Goal: Task Accomplishment & Management: Manage account settings

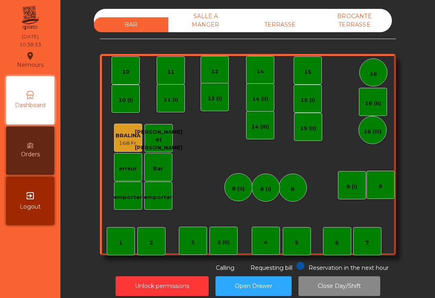
click at [290, 17] on div "TERRASSE" at bounding box center [280, 24] width 75 height 15
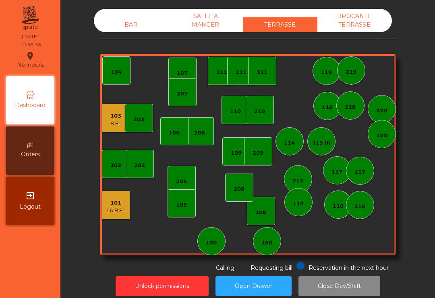
click at [181, 98] on div "207" at bounding box center [182, 94] width 11 height 8
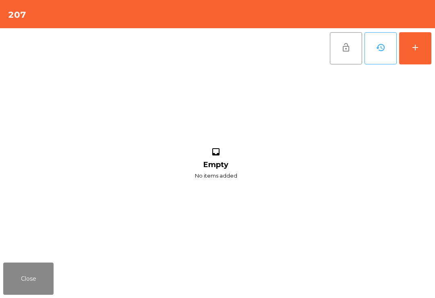
click at [423, 54] on button "add" at bounding box center [416, 48] width 32 height 32
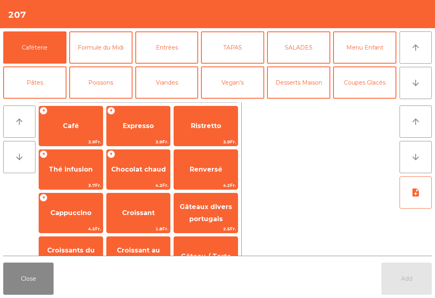
click at [190, 133] on span "Ristretto" at bounding box center [206, 126] width 64 height 22
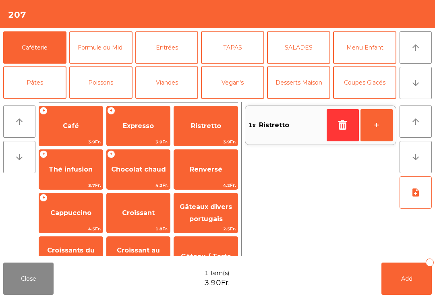
click at [410, 281] on span "Add" at bounding box center [407, 278] width 11 height 7
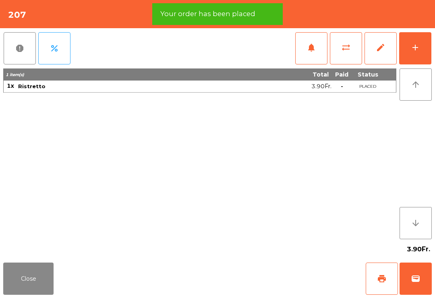
click at [412, 51] on div "add" at bounding box center [416, 48] width 10 height 10
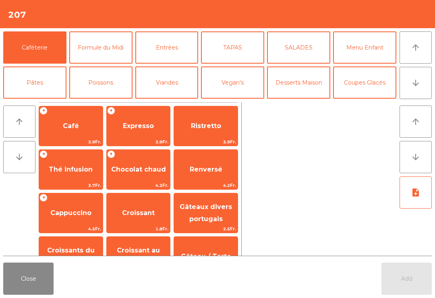
click at [136, 213] on span "Croissant" at bounding box center [138, 213] width 33 height 8
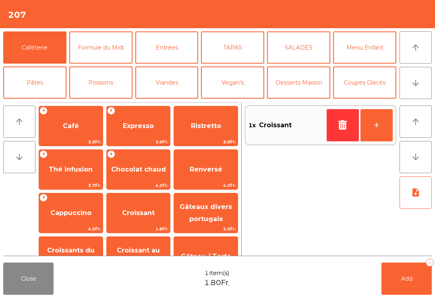
click at [415, 91] on button "arrow_downward" at bounding box center [416, 83] width 32 height 32
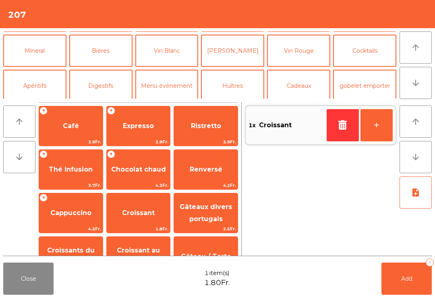
scroll to position [70, 0]
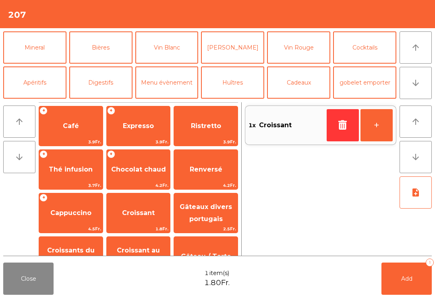
click at [21, 50] on button "Mineral" at bounding box center [34, 47] width 63 height 32
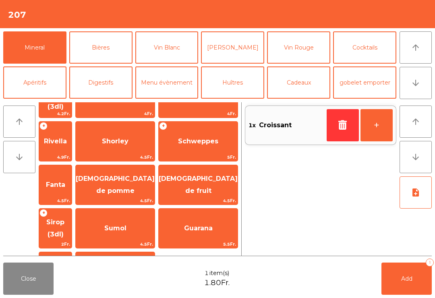
scroll to position [194, 0]
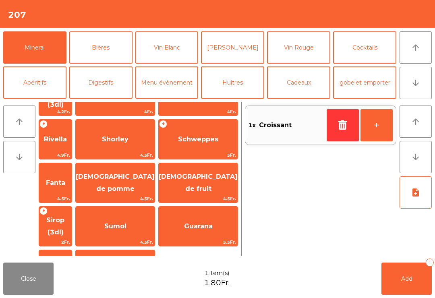
click at [195, 166] on span "[DEMOGRAPHIC_DATA] de fruit" at bounding box center [198, 183] width 79 height 34
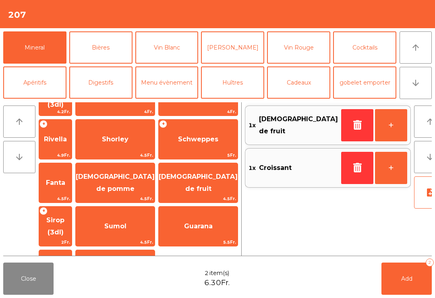
click at [403, 283] on button "Add 2" at bounding box center [407, 279] width 50 height 32
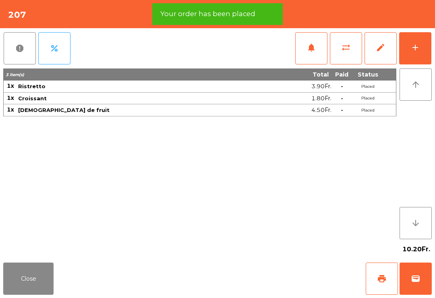
click at [382, 283] on span "print" at bounding box center [382, 279] width 10 height 10
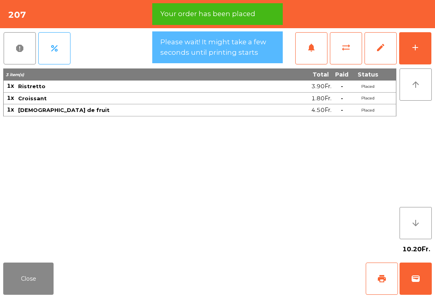
click at [30, 287] on button "Close" at bounding box center [28, 279] width 50 height 32
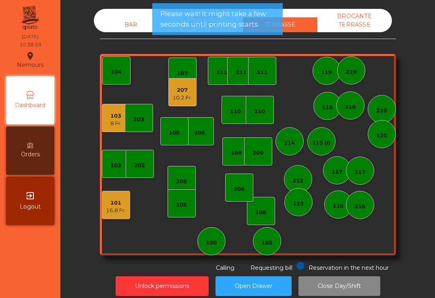
click at [240, 113] on div "110" at bounding box center [235, 112] width 11 height 8
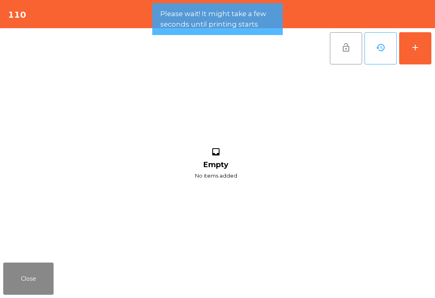
click at [421, 49] on button "add" at bounding box center [416, 48] width 32 height 32
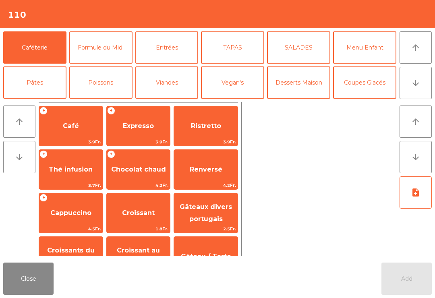
click at [70, 208] on span "Cappuccino" at bounding box center [71, 213] width 64 height 22
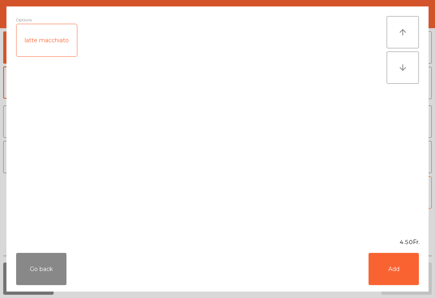
click at [394, 274] on button "Add" at bounding box center [394, 269] width 50 height 32
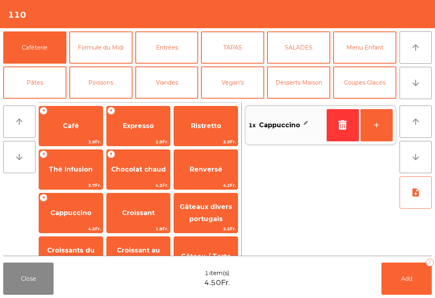
click at [401, 282] on button "Add 1" at bounding box center [407, 279] width 50 height 32
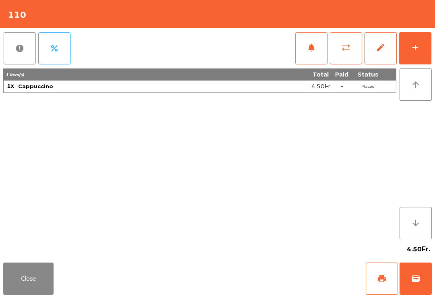
click at [29, 279] on button "Close" at bounding box center [28, 279] width 50 height 32
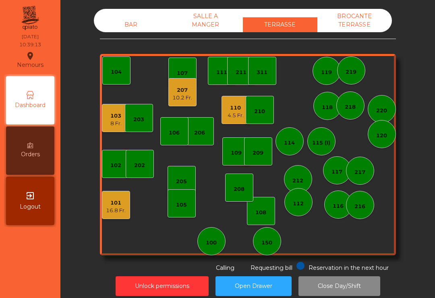
click at [236, 198] on div "208" at bounding box center [239, 188] width 28 height 28
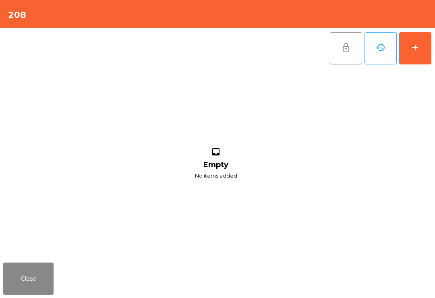
click at [423, 49] on button "add" at bounding box center [416, 48] width 32 height 32
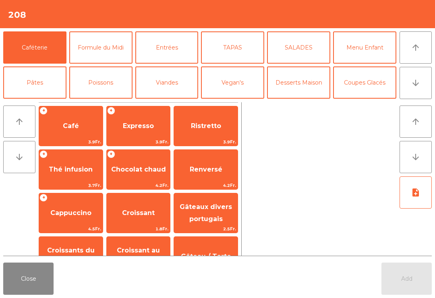
click at [68, 136] on span "Café" at bounding box center [71, 126] width 64 height 22
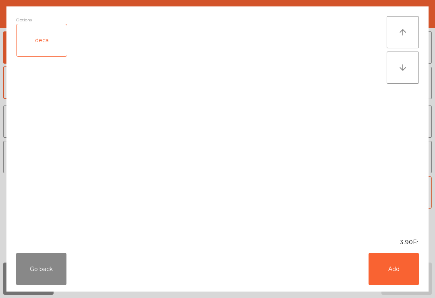
click at [394, 279] on button "Add" at bounding box center [394, 269] width 50 height 32
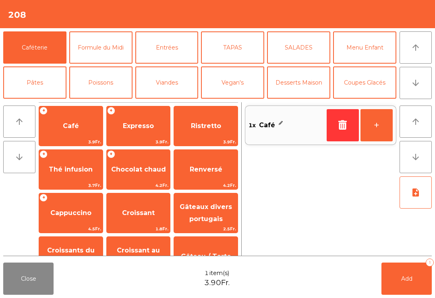
click at [137, 217] on span "Croissant" at bounding box center [139, 213] width 64 height 22
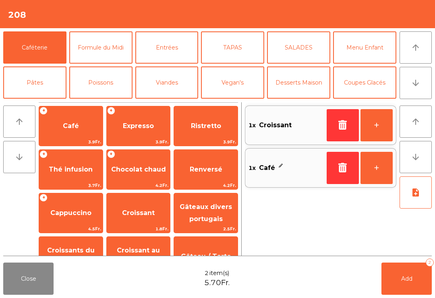
click at [405, 283] on button "Add 2" at bounding box center [407, 279] width 50 height 32
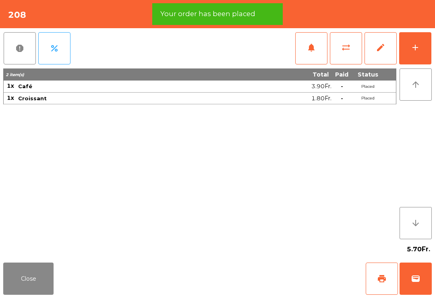
click at [25, 284] on button "Close" at bounding box center [28, 279] width 50 height 32
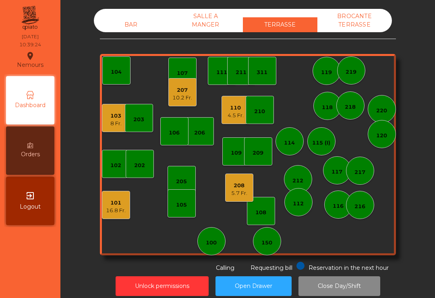
click at [249, 195] on div "208 5.7 Fr." at bounding box center [239, 188] width 28 height 28
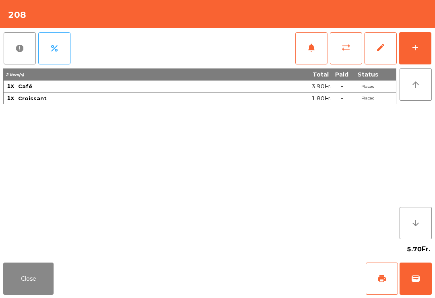
click at [380, 279] on span "print" at bounding box center [382, 279] width 10 height 10
click at [19, 284] on button "Close" at bounding box center [28, 279] width 50 height 32
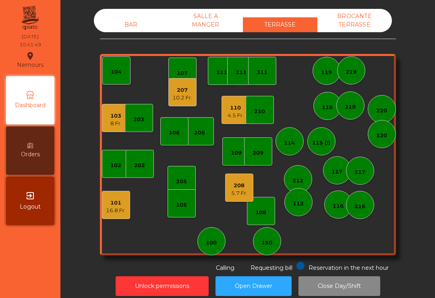
click at [229, 118] on div "4.5 Fr." at bounding box center [236, 116] width 16 height 8
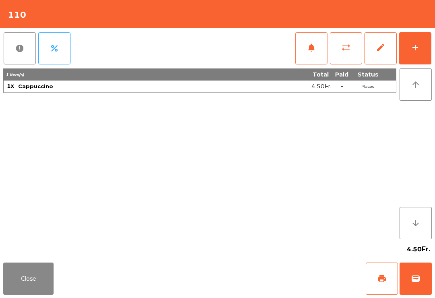
click at [377, 283] on button "print" at bounding box center [382, 279] width 32 height 32
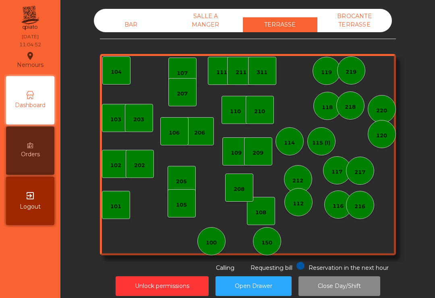
click at [122, 31] on div "BAR" at bounding box center [131, 24] width 75 height 15
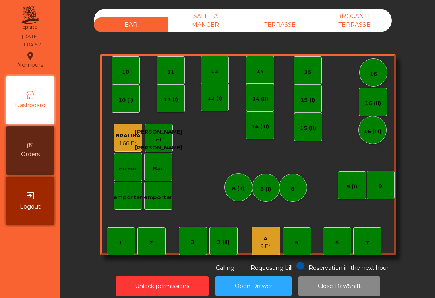
click at [263, 237] on div "4" at bounding box center [265, 239] width 11 height 8
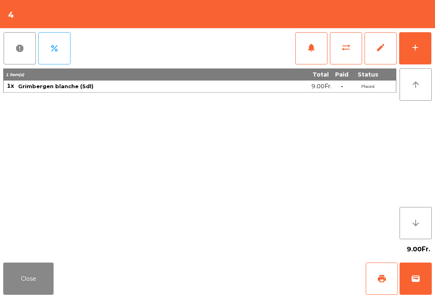
click at [427, 285] on button "wallet" at bounding box center [416, 279] width 32 height 32
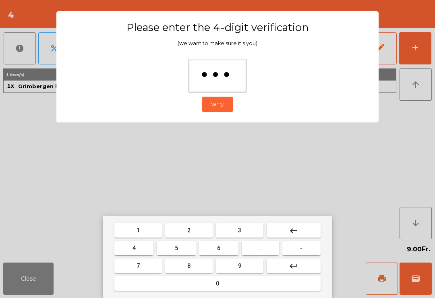
type input "****"
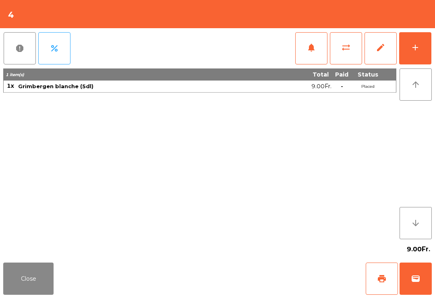
click at [278, 278] on div "Close print wallet" at bounding box center [217, 279] width 435 height 39
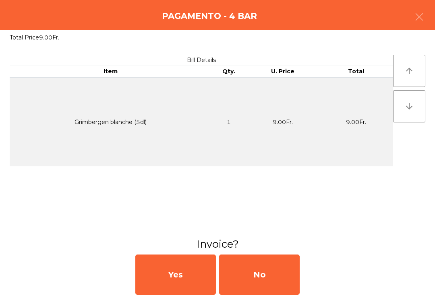
click at [264, 279] on div "No" at bounding box center [259, 275] width 81 height 40
click at [262, 275] on div "No" at bounding box center [259, 275] width 81 height 40
click at [261, 275] on div "No" at bounding box center [259, 275] width 81 height 40
click at [273, 270] on div "No" at bounding box center [259, 275] width 81 height 40
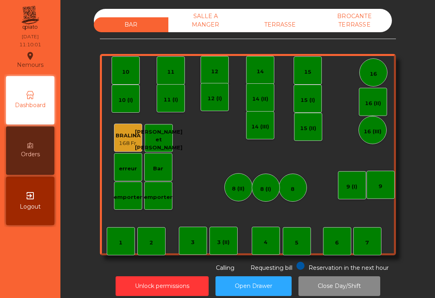
click at [284, 27] on div "TERRASSE" at bounding box center [280, 24] width 75 height 15
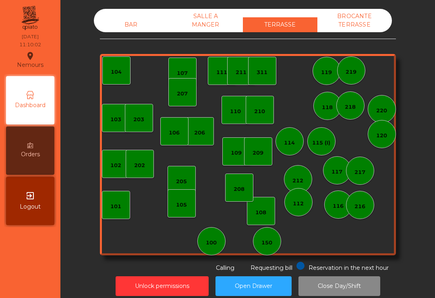
click at [116, 211] on div "101" at bounding box center [116, 205] width 28 height 28
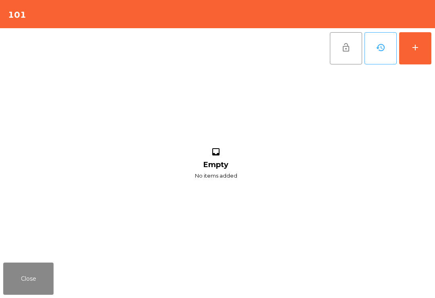
click at [417, 51] on div "add" at bounding box center [416, 48] width 10 height 10
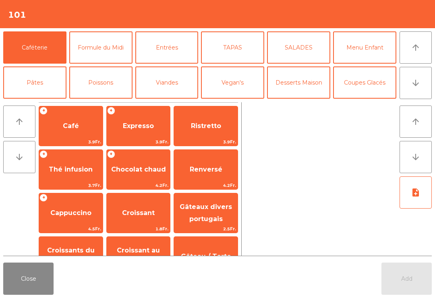
click at [206, 164] on span "Renversé" at bounding box center [206, 170] width 64 height 22
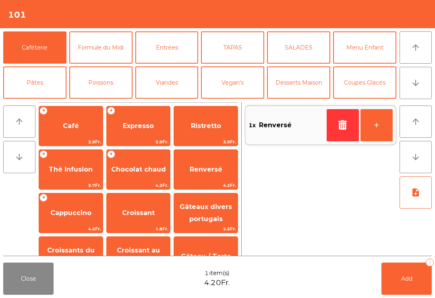
click at [75, 224] on span "Cappuccino" at bounding box center [71, 213] width 64 height 22
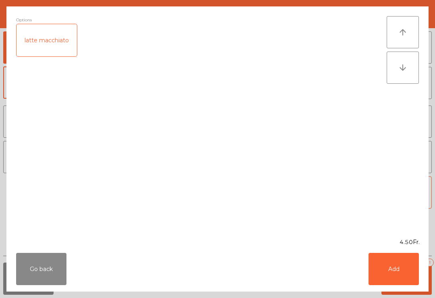
click at [392, 265] on button "Add" at bounding box center [394, 269] width 50 height 32
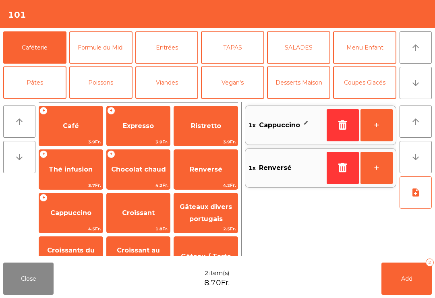
scroll to position [44, 0]
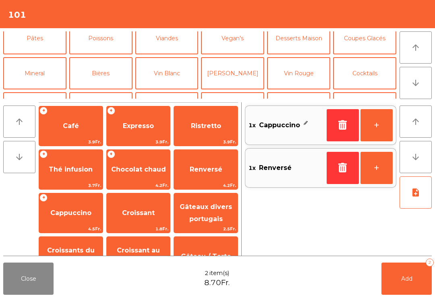
click at [36, 71] on button "Mineral" at bounding box center [34, 73] width 63 height 32
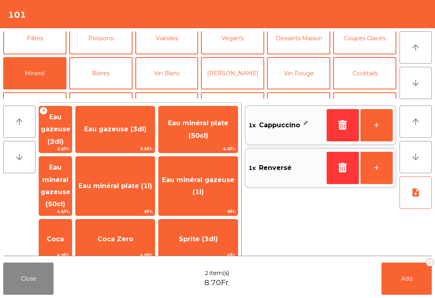
click at [72, 120] on span "Eau gazeuse (2dl)" at bounding box center [55, 129] width 33 height 46
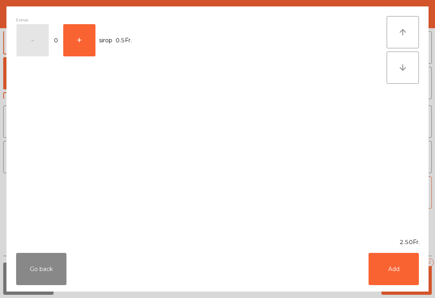
click at [38, 277] on button "Go back" at bounding box center [41, 269] width 50 height 32
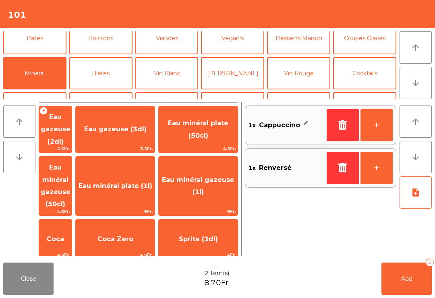
click at [137, 127] on span "Eau gazeuse (3dl)" at bounding box center [115, 129] width 62 height 8
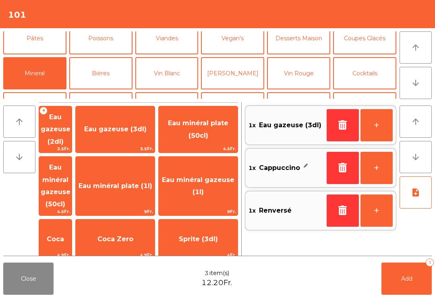
click at [401, 283] on button "Add 3" at bounding box center [407, 279] width 50 height 32
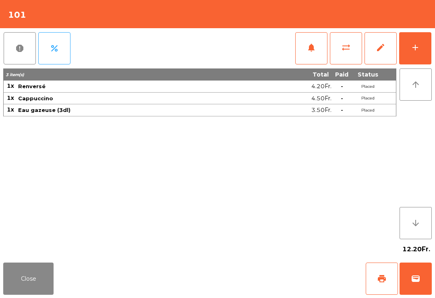
click at [29, 295] on button "Close" at bounding box center [28, 279] width 50 height 32
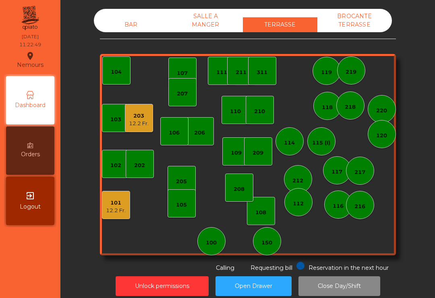
click at [112, 216] on div "101 12.2 Fr." at bounding box center [116, 205] width 28 height 28
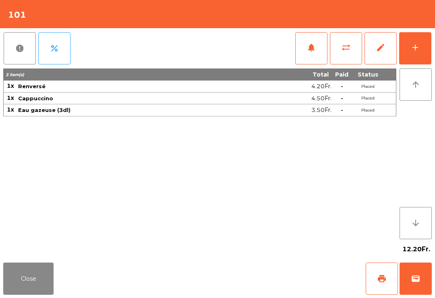
click at [420, 54] on button "add" at bounding box center [416, 48] width 32 height 32
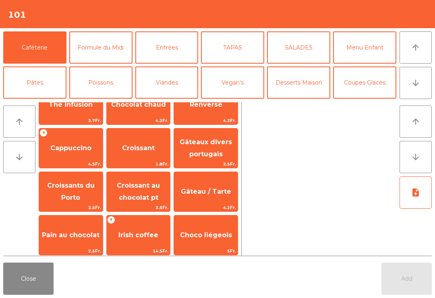
scroll to position [100, 0]
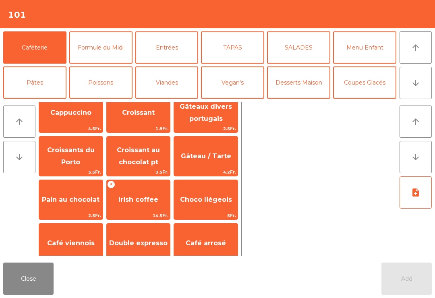
click at [73, 170] on span "3.5Fr." at bounding box center [71, 173] width 64 height 8
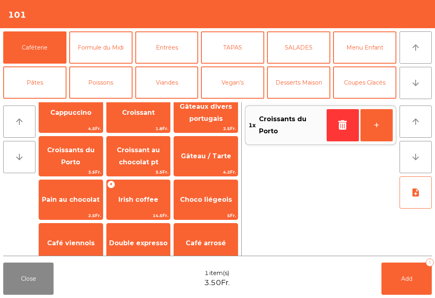
click at [80, 173] on span "3.5Fr." at bounding box center [71, 173] width 64 height 8
click at [347, 126] on button "-" at bounding box center [343, 125] width 32 height 32
click at [409, 291] on button "Add 1" at bounding box center [407, 279] width 50 height 32
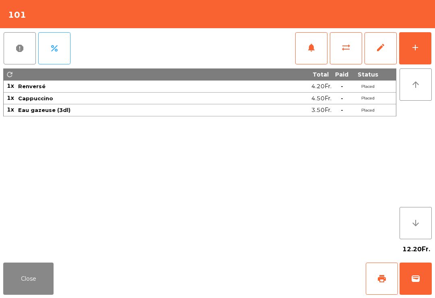
click at [8, 273] on button "Close" at bounding box center [28, 279] width 50 height 32
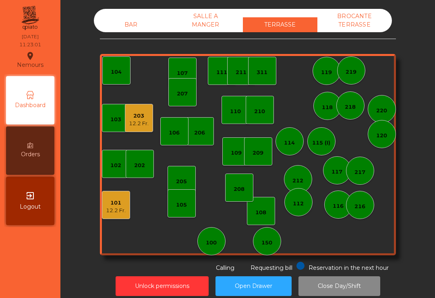
click at [119, 203] on div "101" at bounding box center [116, 203] width 20 height 8
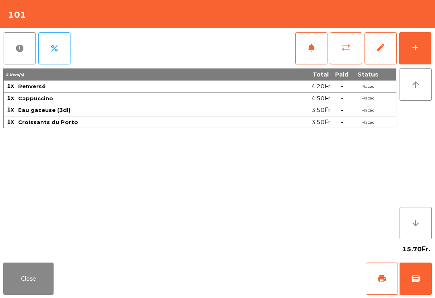
click at [37, 292] on button "Close" at bounding box center [28, 279] width 50 height 32
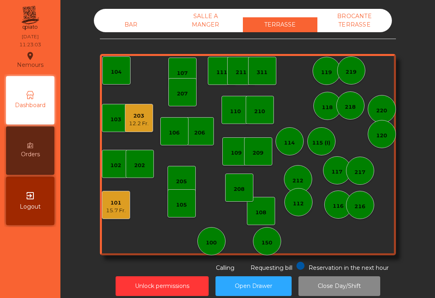
click at [144, 123] on div "12.2 Fr." at bounding box center [139, 124] width 20 height 8
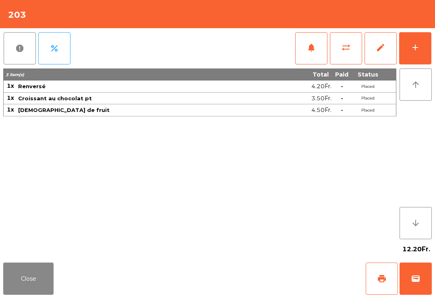
click at [414, 54] on button "add" at bounding box center [416, 48] width 32 height 32
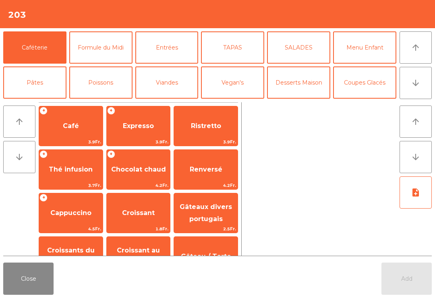
scroll to position [44, 0]
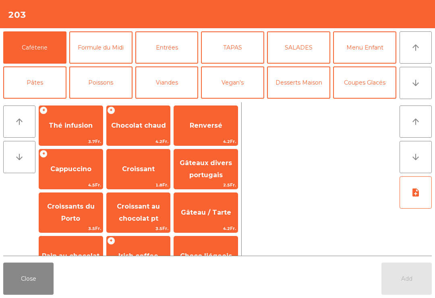
click at [77, 218] on span "Croissants du Porto" at bounding box center [71, 213] width 48 height 20
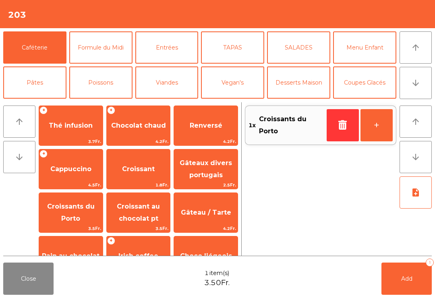
click at [414, 292] on button "Add 1" at bounding box center [407, 279] width 50 height 32
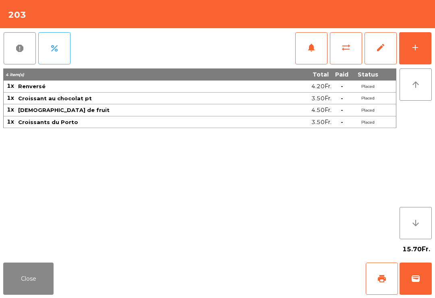
click at [21, 281] on button "Close" at bounding box center [28, 279] width 50 height 32
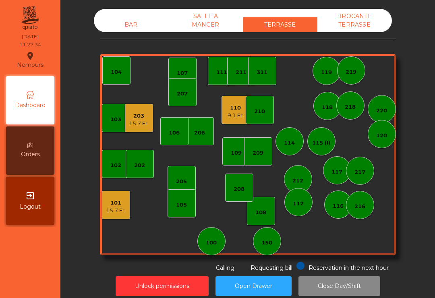
click at [229, 117] on div "9.1 Fr." at bounding box center [236, 116] width 16 height 8
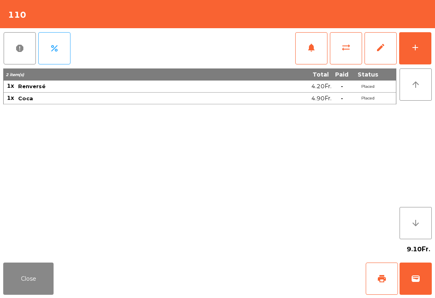
click at [353, 47] on button "sync_alt" at bounding box center [346, 48] width 32 height 32
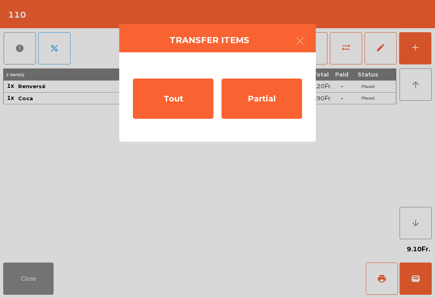
click at [189, 106] on div "Tout" at bounding box center [173, 99] width 81 height 40
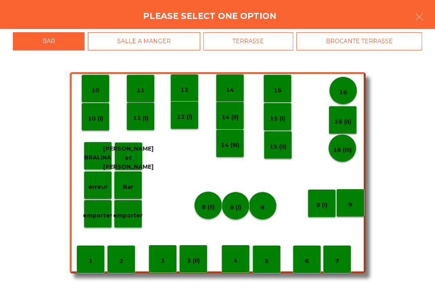
click at [273, 45] on div "TERRASSE" at bounding box center [249, 41] width 90 height 18
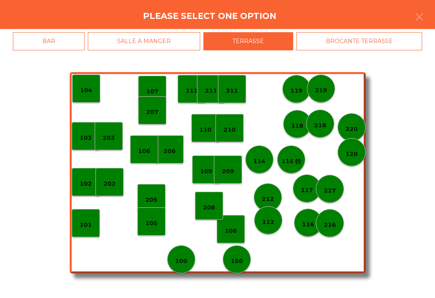
click at [188, 96] on div "111" at bounding box center [192, 89] width 28 height 28
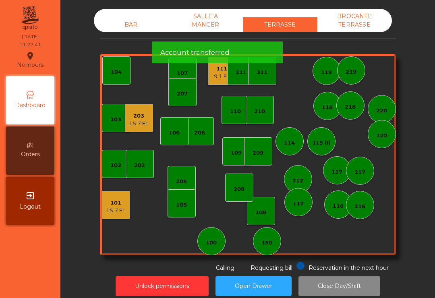
click at [142, 166] on div "202" at bounding box center [139, 166] width 11 height 8
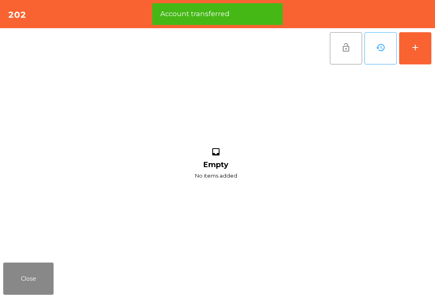
click at [420, 55] on button "add" at bounding box center [416, 48] width 32 height 32
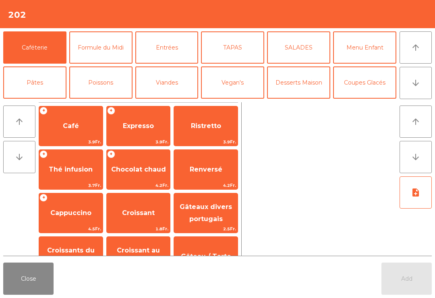
click at [420, 83] on icon "arrow_downward" at bounding box center [416, 83] width 10 height 10
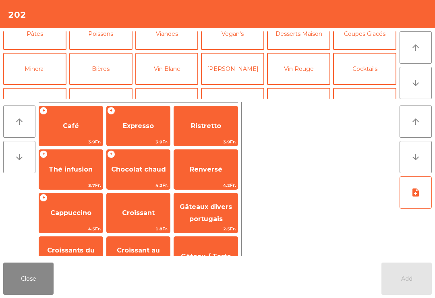
click at [23, 54] on button "Mineral" at bounding box center [34, 69] width 63 height 32
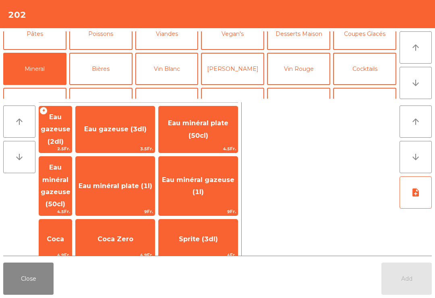
scroll to position [70, 0]
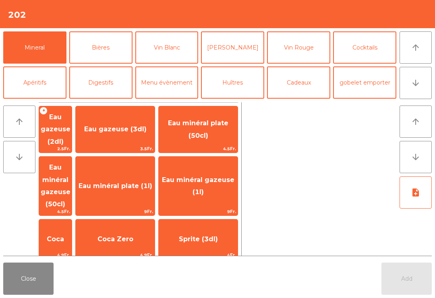
click at [133, 235] on span "Coca Zero" at bounding box center [116, 239] width 36 height 8
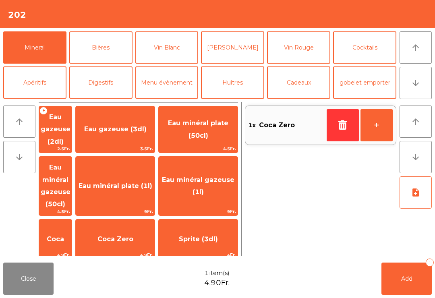
click at [147, 175] on span "Eau minéral plate (1l)" at bounding box center [115, 186] width 79 height 22
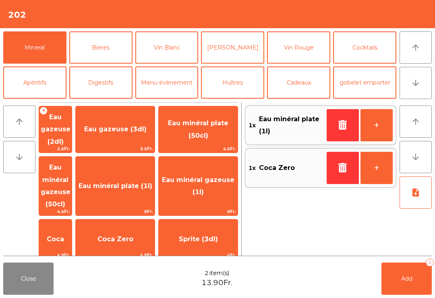
click at [352, 124] on button "button" at bounding box center [343, 125] width 32 height 32
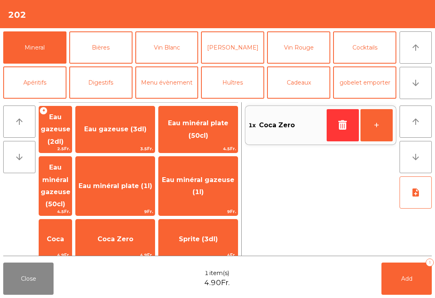
click at [56, 170] on span "Eau minéral gazeuse (50cl)" at bounding box center [55, 186] width 33 height 59
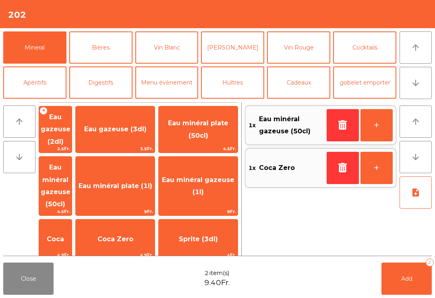
click at [342, 128] on icon "button" at bounding box center [343, 125] width 12 height 10
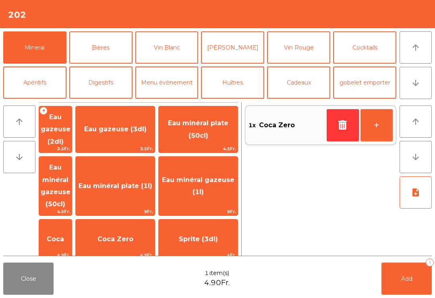
click at [228, 129] on span "Eau minéral plate (50cl)" at bounding box center [198, 129] width 79 height 34
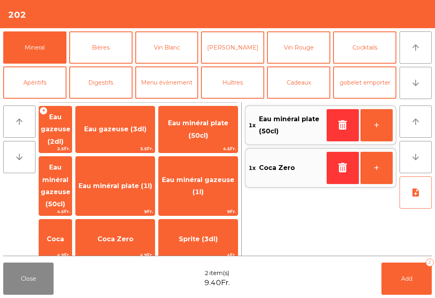
click at [400, 278] on button "Add 2" at bounding box center [407, 279] width 50 height 32
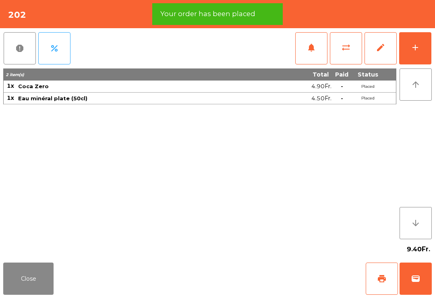
click at [12, 284] on button "Close" at bounding box center [28, 279] width 50 height 32
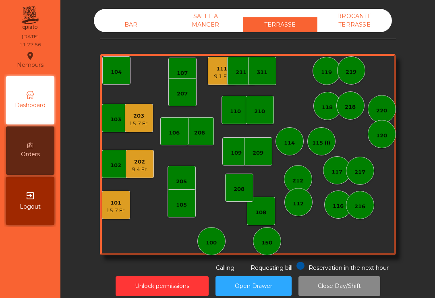
click at [242, 117] on div "110" at bounding box center [236, 110] width 28 height 28
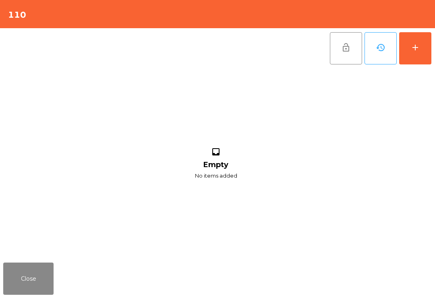
click at [416, 54] on button "add" at bounding box center [416, 48] width 32 height 32
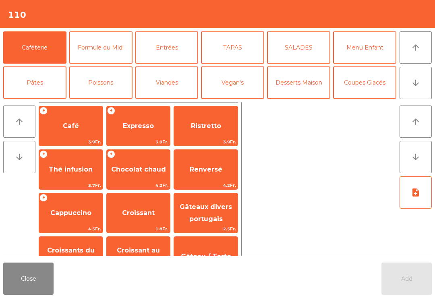
click at [57, 126] on span "Café" at bounding box center [71, 126] width 64 height 22
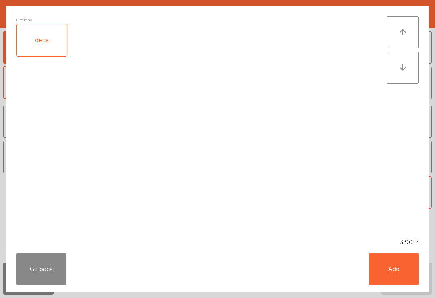
click at [398, 265] on button "Add" at bounding box center [394, 269] width 50 height 32
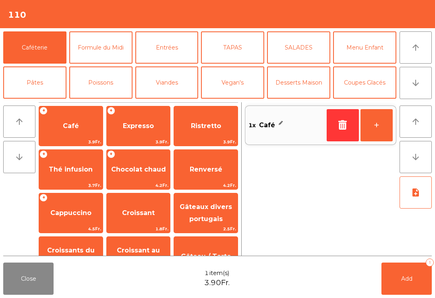
click at [59, 208] on span "Cappuccino" at bounding box center [71, 213] width 64 height 22
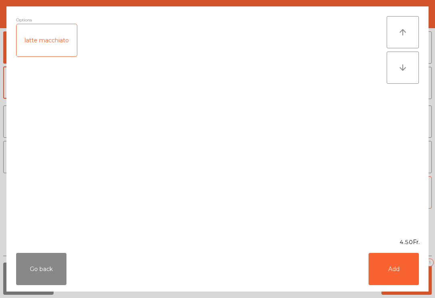
click at [400, 271] on button "Add" at bounding box center [394, 269] width 50 height 32
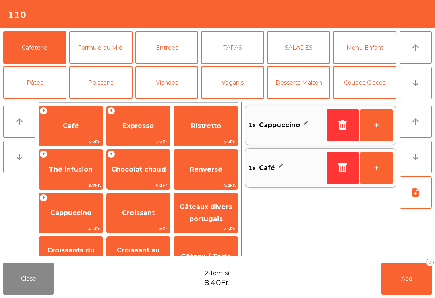
click at [418, 282] on button "Add 2" at bounding box center [407, 279] width 50 height 32
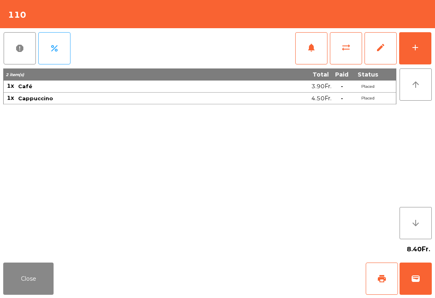
click at [382, 271] on button "print" at bounding box center [382, 279] width 32 height 32
click at [31, 283] on button "Close" at bounding box center [28, 279] width 50 height 32
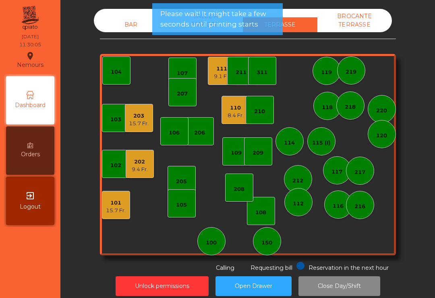
click at [137, 164] on div "202" at bounding box center [140, 162] width 16 height 8
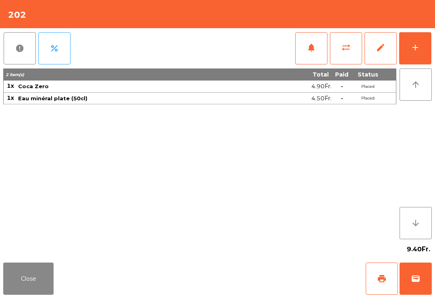
click at [389, 283] on button "print" at bounding box center [382, 279] width 32 height 32
click at [25, 274] on button "Close" at bounding box center [28, 279] width 50 height 32
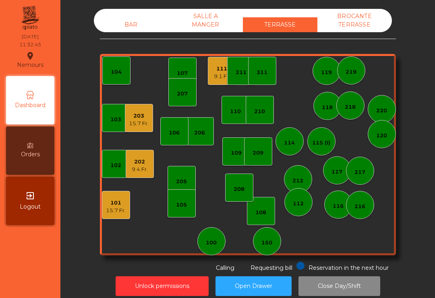
click at [183, 98] on div "207" at bounding box center [183, 92] width 28 height 28
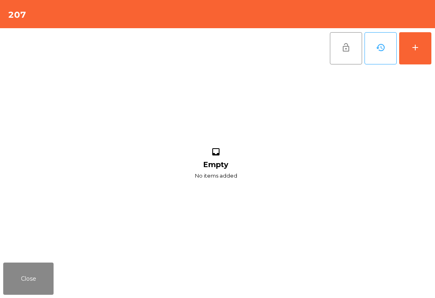
click at [418, 58] on button "add" at bounding box center [416, 48] width 32 height 32
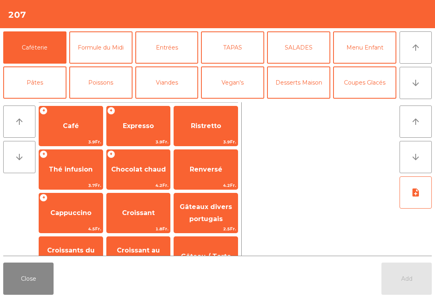
click at [418, 88] on button "arrow_downward" at bounding box center [416, 83] width 32 height 32
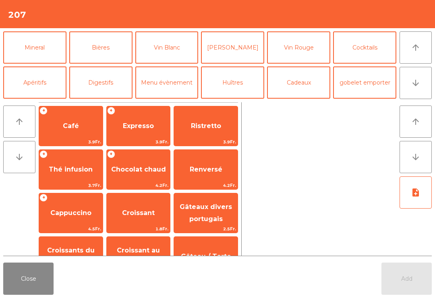
click at [41, 48] on button "Mineral" at bounding box center [34, 47] width 63 height 32
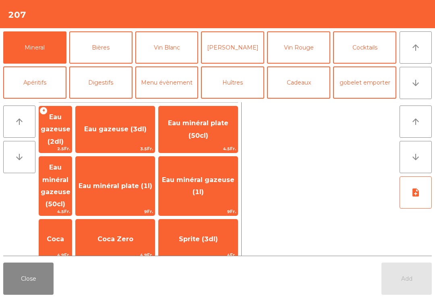
scroll to position [137, 0]
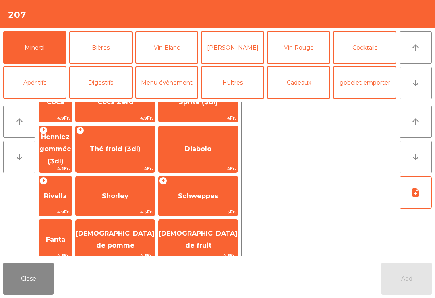
click at [212, 192] on span "Schweppes" at bounding box center [198, 196] width 40 height 8
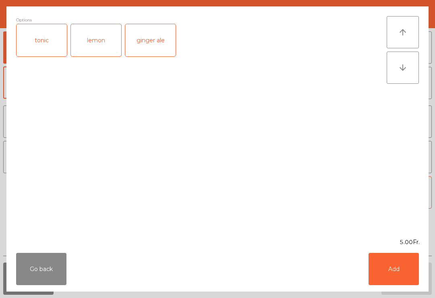
click at [394, 274] on button "Add" at bounding box center [394, 269] width 50 height 32
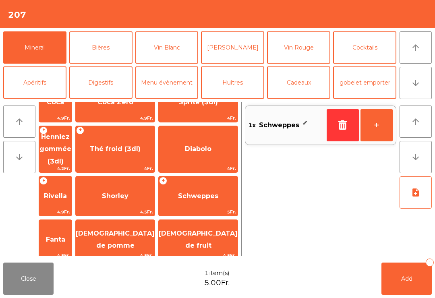
click at [110, 58] on button "Bières" at bounding box center [100, 47] width 63 height 32
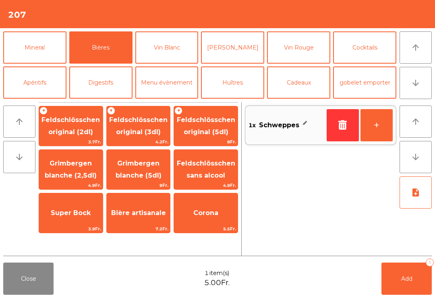
scroll to position [0, 0]
click at [149, 129] on span "Feldschlösschen original (3dl)" at bounding box center [138, 126] width 58 height 20
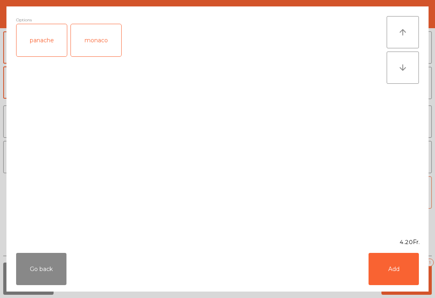
click at [392, 273] on button "Add" at bounding box center [394, 269] width 50 height 32
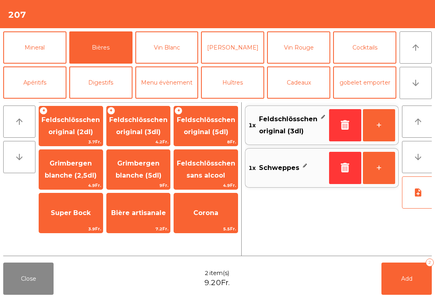
click at [412, 290] on button "Add 2" at bounding box center [407, 279] width 50 height 32
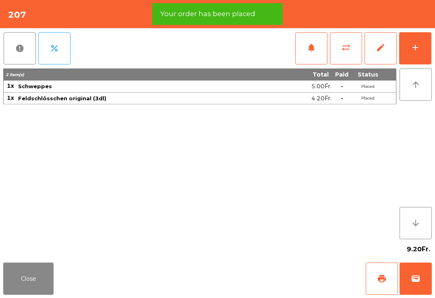
click at [387, 279] on span "print" at bounding box center [382, 279] width 10 height 10
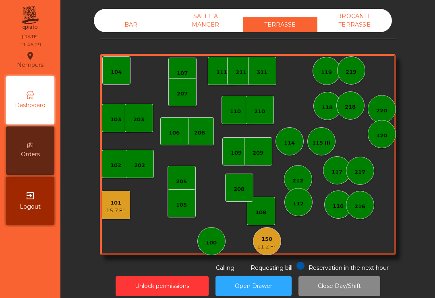
click at [130, 12] on div "BAR SALLE A MANGER TERRASSE BROCANTE TERRASSE" at bounding box center [243, 20] width 298 height 23
click at [127, 15] on div "BAR SALLE A MANGER TERRASSE BROCANTE TERRASSE" at bounding box center [243, 20] width 298 height 23
click at [131, 32] on div "BAR" at bounding box center [131, 24] width 75 height 15
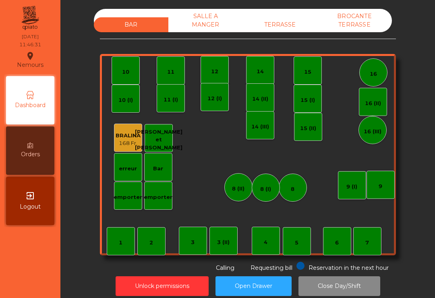
click at [217, 68] on div "12" at bounding box center [214, 72] width 7 height 8
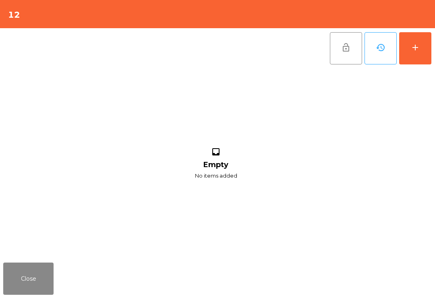
click at [420, 55] on button "add" at bounding box center [416, 48] width 32 height 32
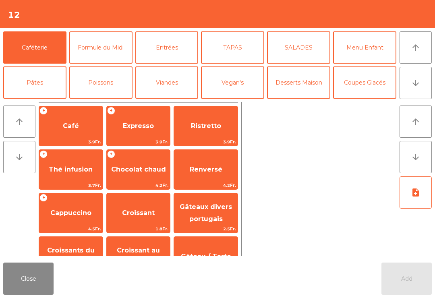
click at [416, 81] on icon "arrow_downward" at bounding box center [416, 83] width 10 height 10
click at [104, 102] on button "Bières" at bounding box center [100, 118] width 63 height 32
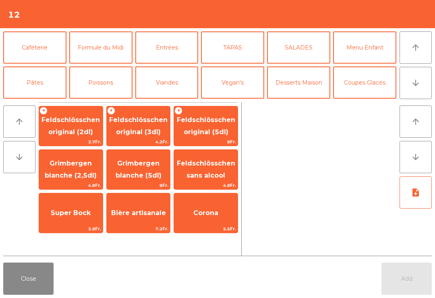
scroll to position [70, 0]
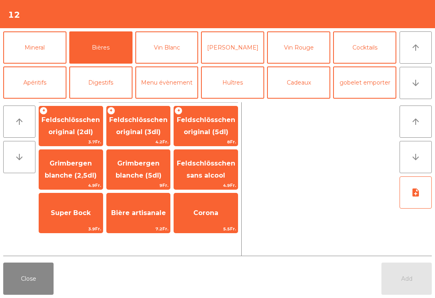
click at [204, 171] on span "Feldschlösschen sans alcool" at bounding box center [206, 170] width 58 height 20
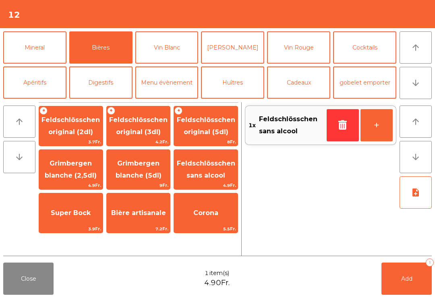
click at [415, 290] on button "Add 1" at bounding box center [407, 279] width 50 height 32
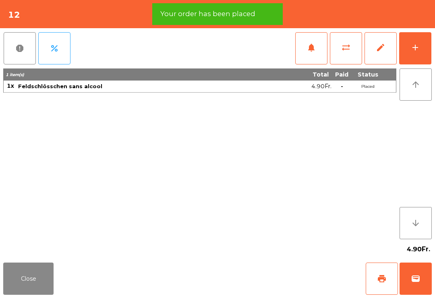
click at [30, 278] on button "Close" at bounding box center [28, 279] width 50 height 32
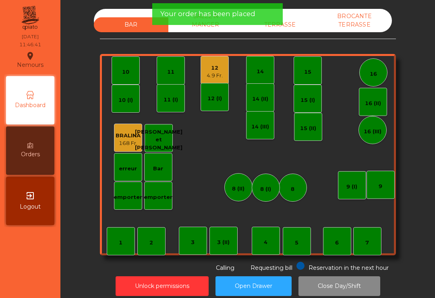
click at [285, 31] on div "TERRASSE" at bounding box center [280, 24] width 75 height 15
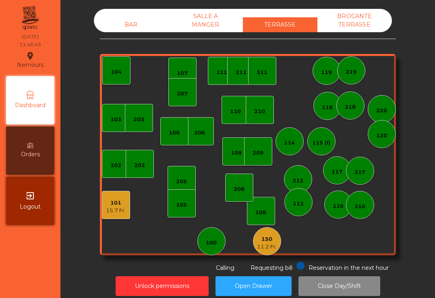
click at [91, 72] on div "BAR SALLE A MANGER TERRASSE BROCANTE TERRASSE 103 102 101 15.7 Fr. 202 206 104 …" at bounding box center [247, 141] width 353 height 264
click at [119, 72] on div "104" at bounding box center [116, 72] width 11 height 8
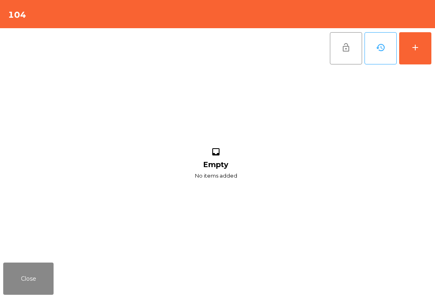
click at [414, 49] on div "add" at bounding box center [416, 48] width 10 height 10
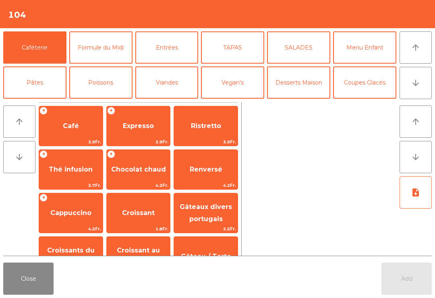
click at [77, 128] on span "Café" at bounding box center [71, 126] width 16 height 8
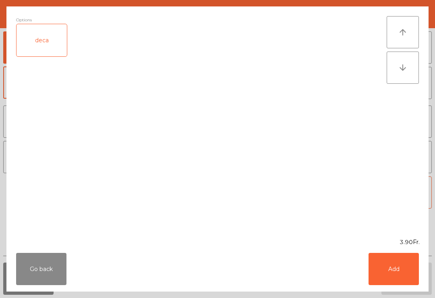
click at [387, 265] on button "Add" at bounding box center [394, 269] width 50 height 32
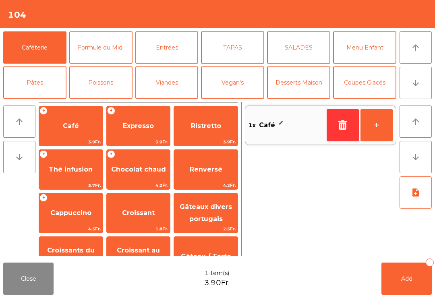
click at [346, 133] on button "button" at bounding box center [343, 125] width 32 height 32
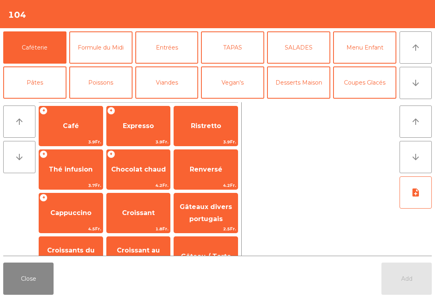
click at [143, 204] on span "Croissant" at bounding box center [139, 213] width 64 height 22
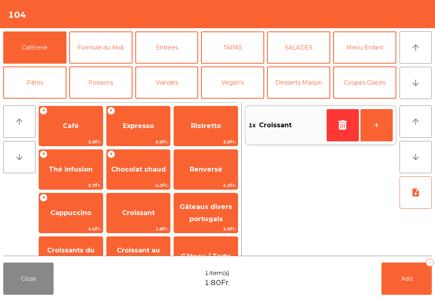
click at [69, 215] on span "Cappuccino" at bounding box center [70, 213] width 41 height 8
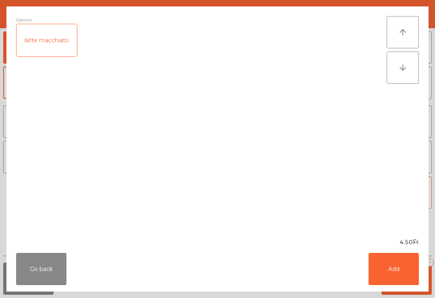
click at [389, 279] on button "Add" at bounding box center [394, 269] width 50 height 32
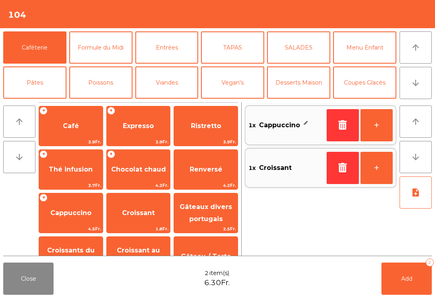
click at [371, 130] on button "+" at bounding box center [377, 125] width 32 height 32
click at [410, 279] on span "Add" at bounding box center [407, 278] width 11 height 7
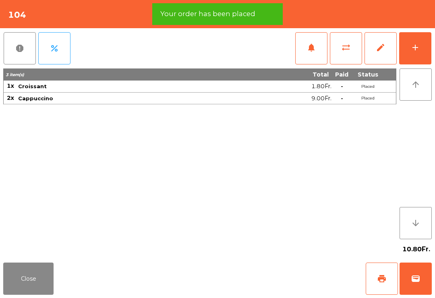
click at [378, 278] on span "print" at bounding box center [382, 279] width 10 height 10
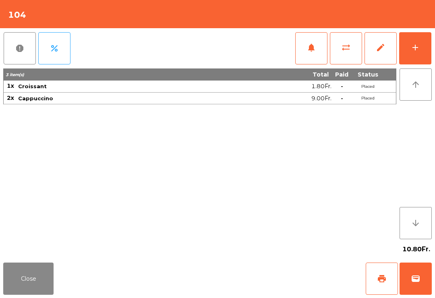
click at [32, 280] on button "Close" at bounding box center [28, 279] width 50 height 32
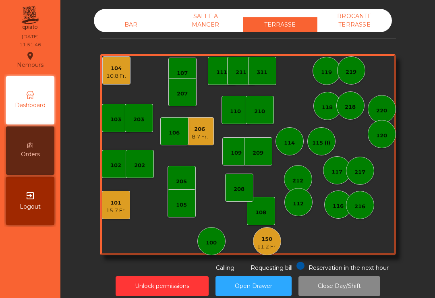
click at [104, 24] on div "BAR" at bounding box center [131, 24] width 75 height 15
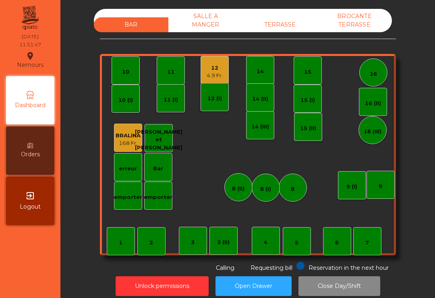
click at [211, 78] on div "4.9 Fr." at bounding box center [215, 76] width 16 height 8
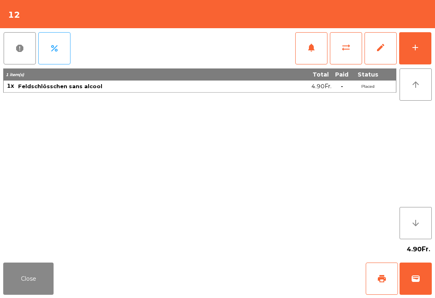
click at [419, 57] on button "add" at bounding box center [416, 48] width 32 height 32
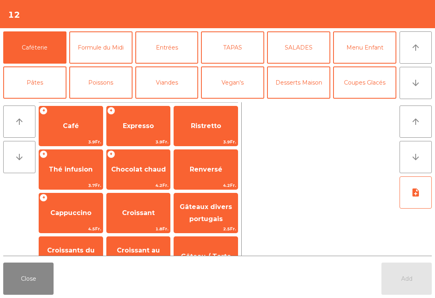
click at [422, 88] on button "arrow_downward" at bounding box center [416, 83] width 32 height 32
click at [421, 50] on button "arrow_upward" at bounding box center [416, 47] width 32 height 32
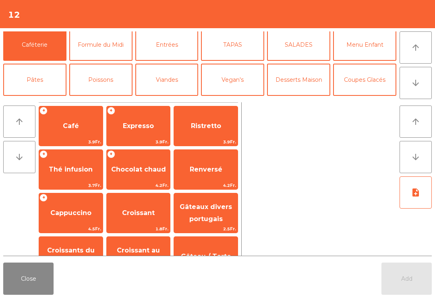
click at [85, 85] on button "Poissons" at bounding box center [100, 80] width 63 height 32
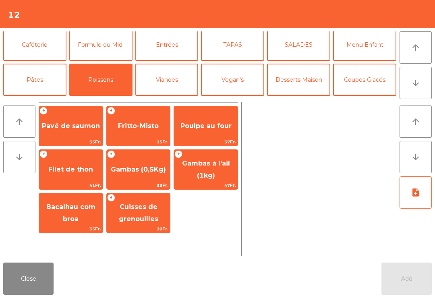
click at [194, 130] on span "Poulpe au four" at bounding box center [206, 126] width 51 height 8
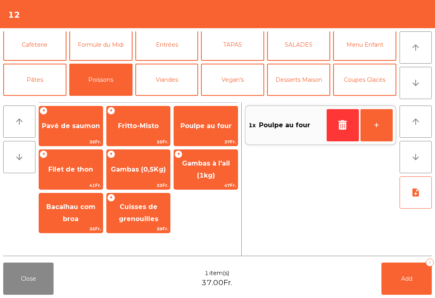
scroll to position [0, 0]
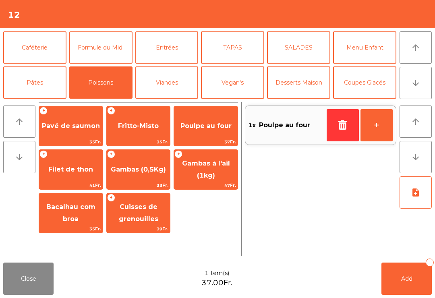
click at [411, 280] on span "Add" at bounding box center [407, 278] width 11 height 7
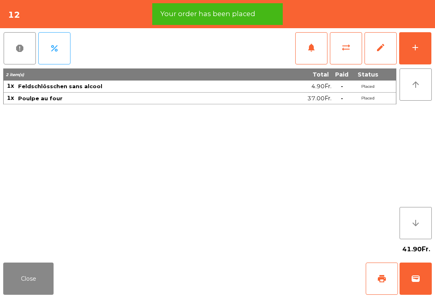
click at [21, 281] on button "Close" at bounding box center [28, 279] width 50 height 32
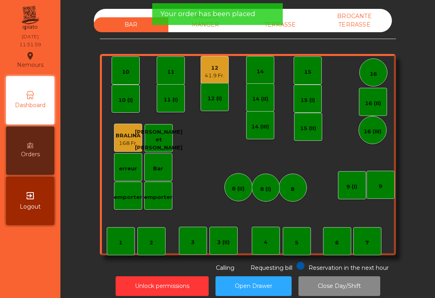
click at [292, 23] on div "TERRASSE" at bounding box center [280, 24] width 75 height 15
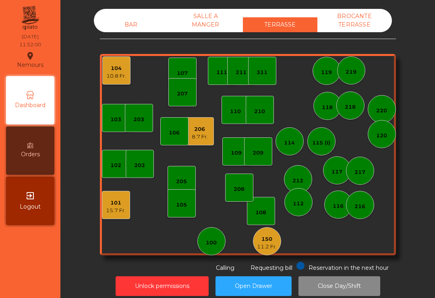
click at [240, 198] on div "208" at bounding box center [239, 188] width 28 height 28
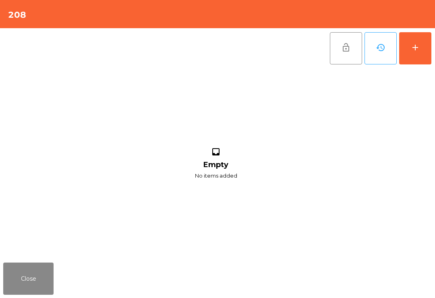
click at [420, 55] on button "add" at bounding box center [416, 48] width 32 height 32
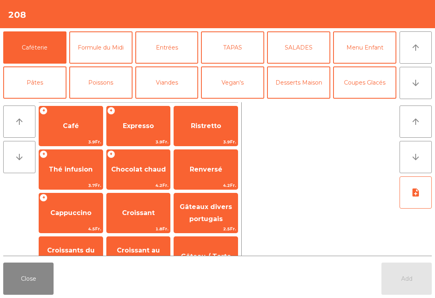
click at [422, 90] on button "arrow_downward" at bounding box center [416, 83] width 32 height 32
click at [94, 102] on button "Bières" at bounding box center [100, 118] width 63 height 32
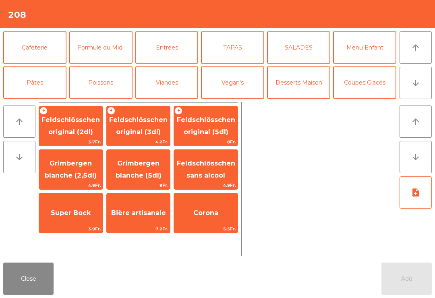
scroll to position [70, 0]
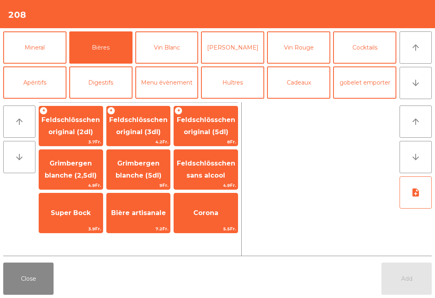
click at [201, 176] on span "Feldschlösschen sans alcool" at bounding box center [206, 170] width 58 height 20
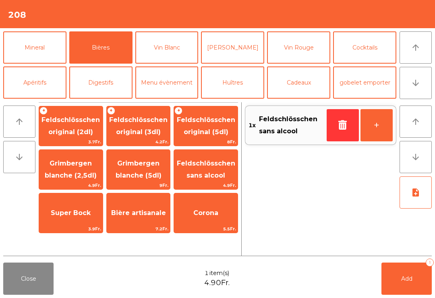
click at [384, 126] on button "+" at bounding box center [377, 125] width 32 height 32
click at [417, 284] on button "Add 2" at bounding box center [407, 279] width 50 height 32
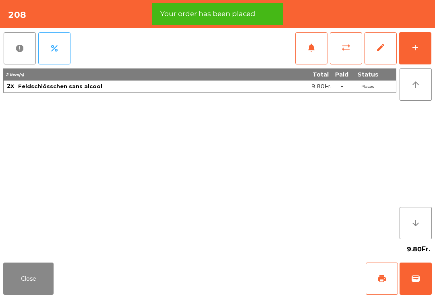
click at [23, 281] on button "Close" at bounding box center [28, 279] width 50 height 32
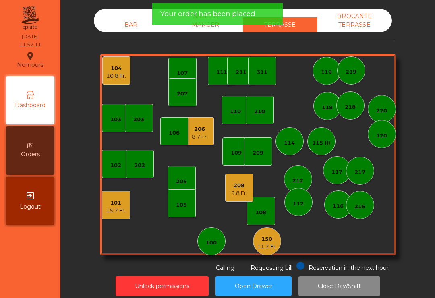
click at [363, 171] on div "217" at bounding box center [360, 173] width 11 height 8
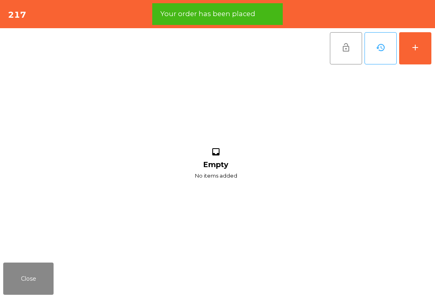
click at [416, 52] on div "add" at bounding box center [416, 48] width 10 height 10
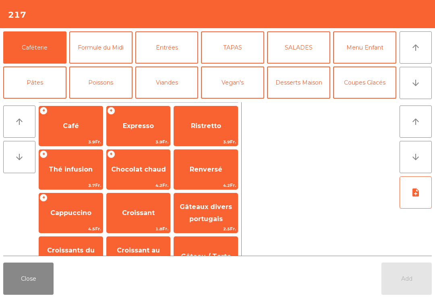
click at [412, 84] on icon "arrow_downward" at bounding box center [416, 83] width 10 height 10
click at [375, 102] on button "Cocktails" at bounding box center [364, 118] width 63 height 32
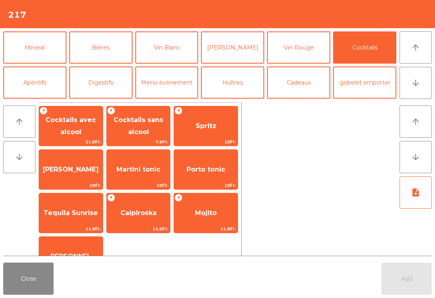
click at [194, 126] on span "Spritz" at bounding box center [206, 126] width 64 height 22
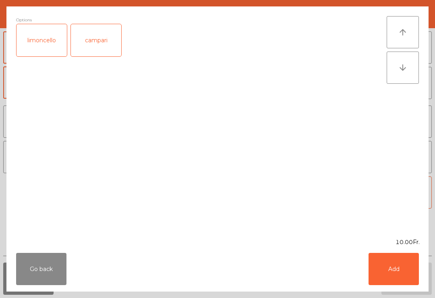
click at [395, 275] on button "Add" at bounding box center [394, 269] width 50 height 32
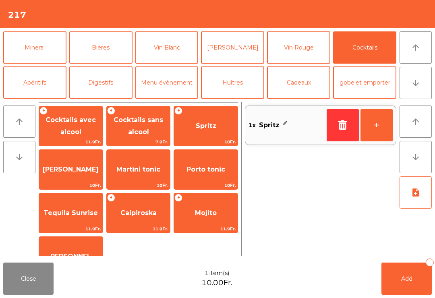
click at [381, 129] on button "+" at bounding box center [377, 125] width 32 height 32
click at [416, 277] on button "Add 2" at bounding box center [407, 279] width 50 height 32
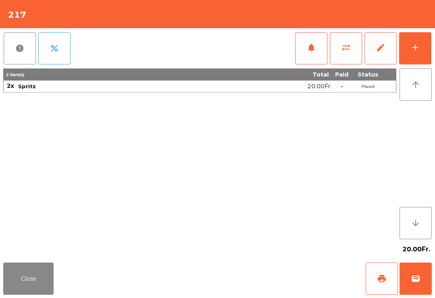
click at [12, 285] on button "Close" at bounding box center [28, 279] width 50 height 32
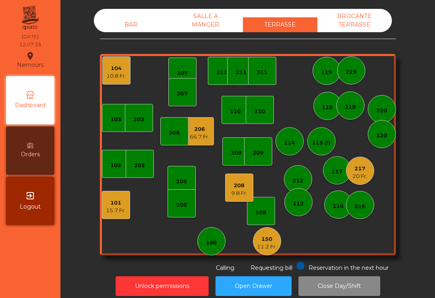
click at [182, 98] on div "207" at bounding box center [183, 92] width 28 height 28
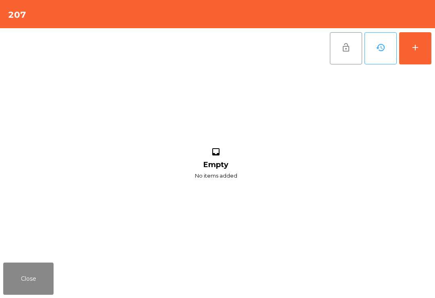
click at [423, 46] on button "add" at bounding box center [416, 48] width 32 height 32
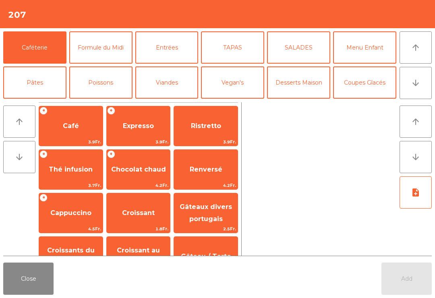
click at [410, 86] on button "arrow_downward" at bounding box center [416, 83] width 32 height 32
click at [366, 102] on button "Cocktails" at bounding box center [364, 118] width 63 height 32
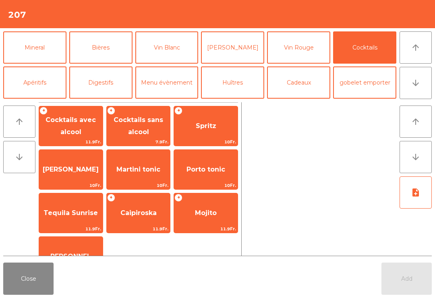
click at [151, 176] on span "Martini tonic" at bounding box center [139, 170] width 64 height 22
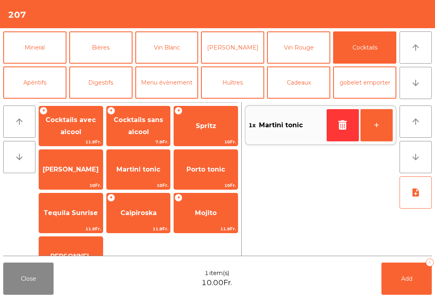
click at [378, 126] on button "+" at bounding box center [377, 125] width 32 height 32
click at [402, 275] on button "Add 2" at bounding box center [407, 279] width 50 height 32
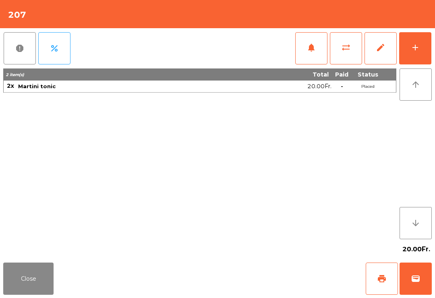
click at [41, 281] on button "Close" at bounding box center [28, 279] width 50 height 32
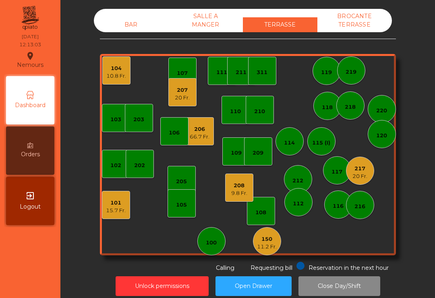
click at [179, 98] on div "20 Fr." at bounding box center [182, 98] width 15 height 8
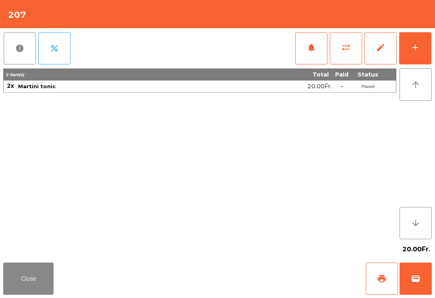
click at [427, 40] on button "add" at bounding box center [416, 48] width 32 height 32
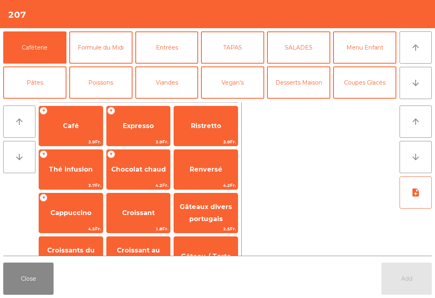
click at [167, 45] on button "Entrées" at bounding box center [166, 47] width 63 height 32
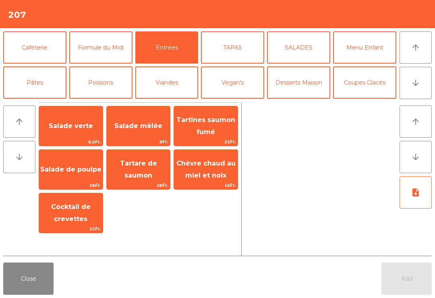
click at [83, 131] on span "Salade verte" at bounding box center [71, 126] width 64 height 22
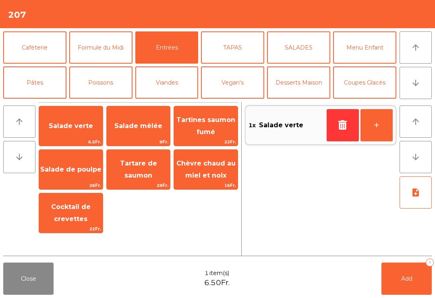
click at [83, 131] on span "Salade verte" at bounding box center [71, 126] width 64 height 22
click at [171, 78] on button "Viandes" at bounding box center [166, 83] width 63 height 32
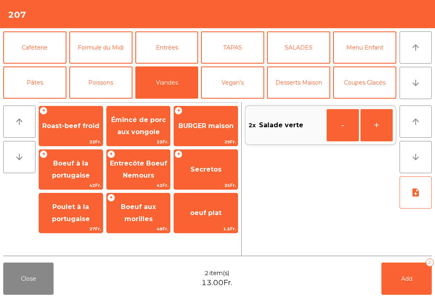
click at [139, 131] on span "Émincé de porc aux vongole" at bounding box center [138, 126] width 55 height 20
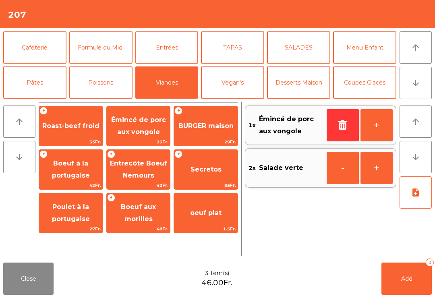
click at [114, 81] on button "Poissons" at bounding box center [100, 83] width 63 height 32
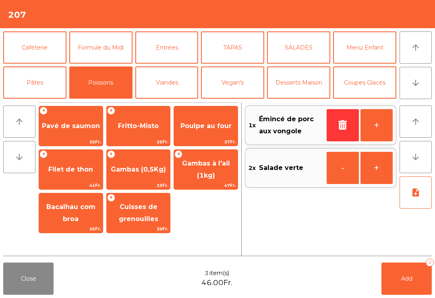
click at [129, 137] on span "Fritto-Misto" at bounding box center [139, 126] width 64 height 22
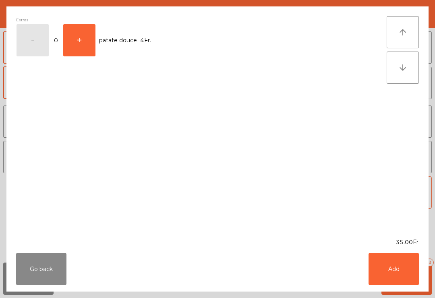
click at [393, 272] on button "Add" at bounding box center [394, 269] width 50 height 32
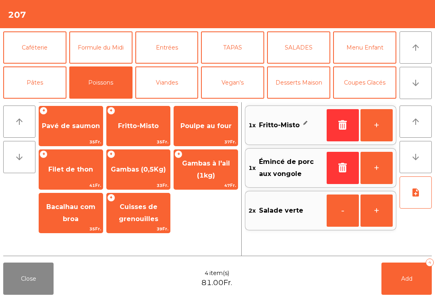
click at [412, 199] on button "note_add" at bounding box center [416, 193] width 32 height 32
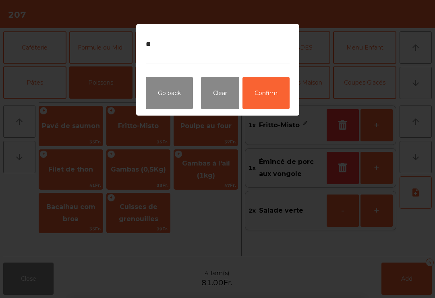
click at [275, 94] on button "Confirm" at bounding box center [266, 93] width 47 height 32
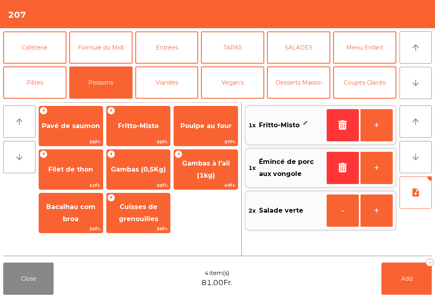
click at [41, 102] on button "Mineral" at bounding box center [34, 118] width 63 height 32
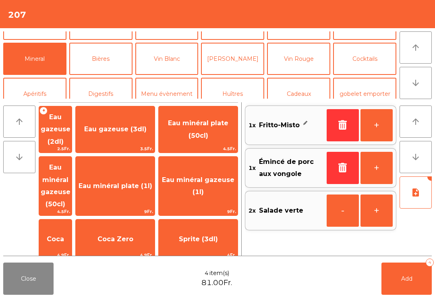
click at [222, 131] on span "Eau minéral plate (50cl)" at bounding box center [198, 129] width 79 height 34
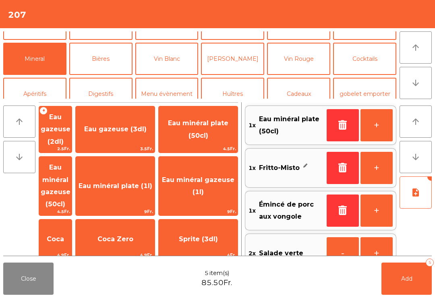
scroll to position [21, 0]
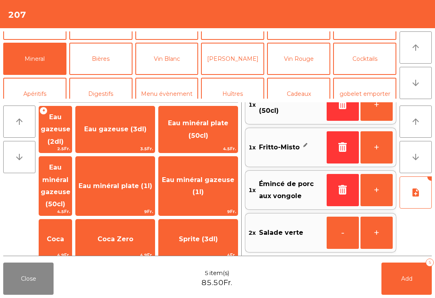
click at [397, 292] on button "Add 5" at bounding box center [407, 279] width 50 height 32
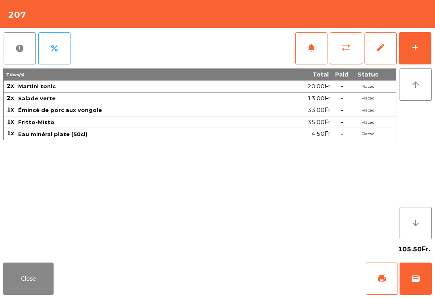
click at [23, 279] on button "Close" at bounding box center [28, 279] width 50 height 32
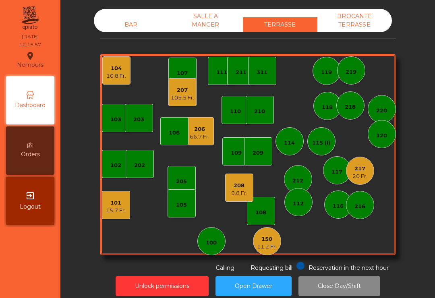
click at [318, 140] on div "115 (I)" at bounding box center [321, 143] width 18 height 8
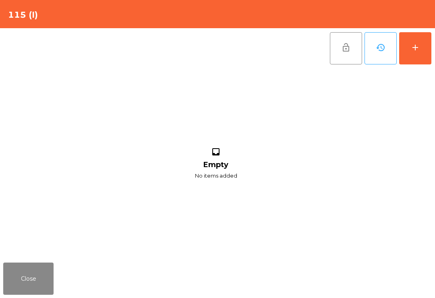
click at [415, 47] on div "add" at bounding box center [416, 48] width 10 height 10
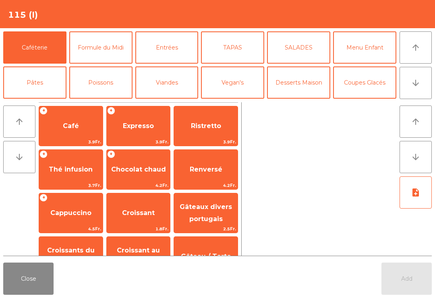
scroll to position [29, 0]
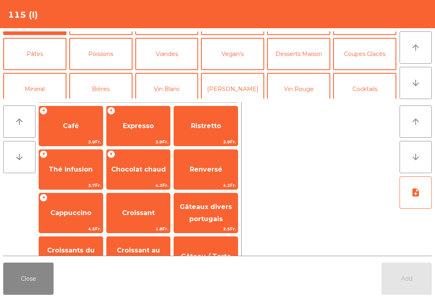
click at [175, 80] on button "Vin Blanc" at bounding box center [166, 89] width 63 height 32
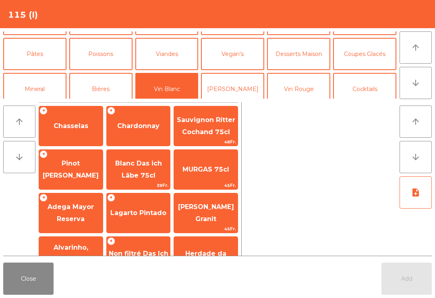
click at [154, 125] on span "Chardonnay" at bounding box center [138, 126] width 42 height 8
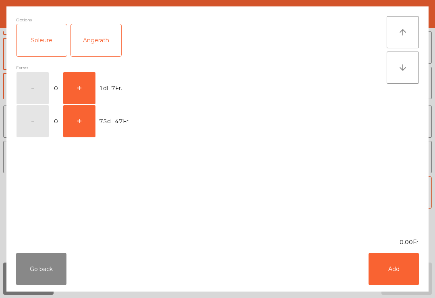
click at [38, 265] on button "Go back" at bounding box center [41, 269] width 50 height 32
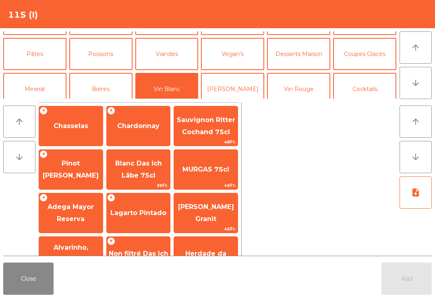
click at [80, 168] on span "Pinot [PERSON_NAME]" at bounding box center [71, 170] width 64 height 34
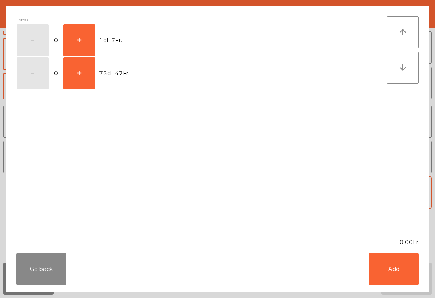
click at [83, 40] on button "+" at bounding box center [79, 40] width 32 height 32
click at [406, 266] on button "Add" at bounding box center [394, 269] width 50 height 32
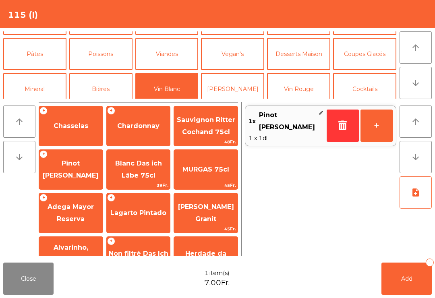
click at [83, 137] on span "Chasselas" at bounding box center [71, 126] width 64 height 22
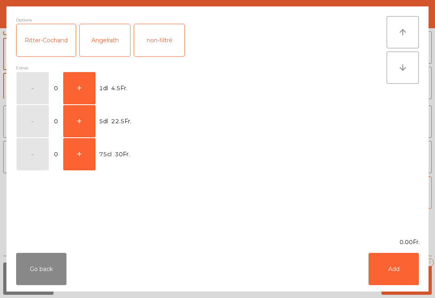
click at [84, 82] on button "+" at bounding box center [79, 88] width 32 height 32
click at [419, 266] on button "Add" at bounding box center [394, 269] width 50 height 32
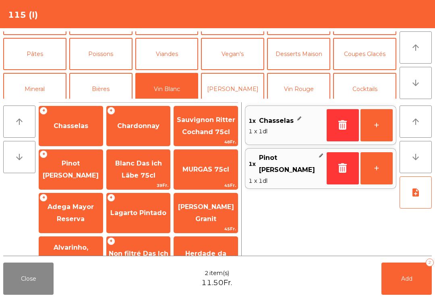
click at [398, 288] on button "Add 2" at bounding box center [407, 279] width 50 height 32
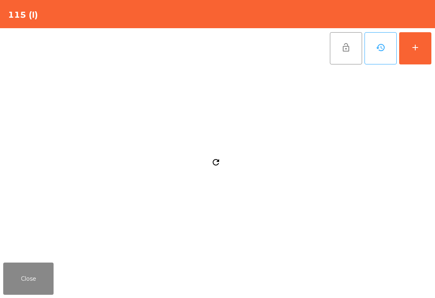
click at [418, 64] on button "add" at bounding box center [416, 48] width 32 height 32
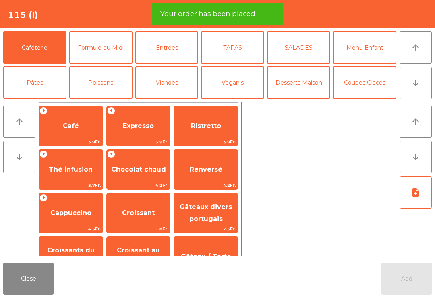
click at [37, 102] on button "Mineral" at bounding box center [34, 118] width 63 height 32
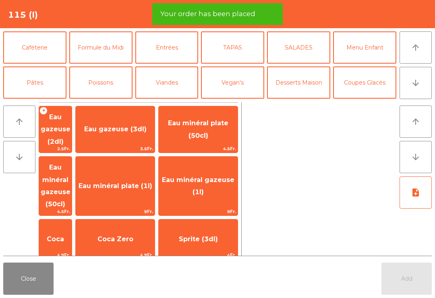
click at [216, 171] on span "Eau minéral gazeuse (1l)" at bounding box center [198, 186] width 79 height 34
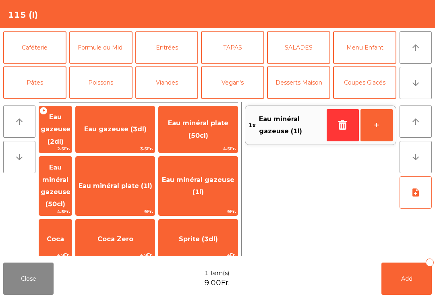
click at [428, 291] on button "Add 1" at bounding box center [407, 279] width 50 height 32
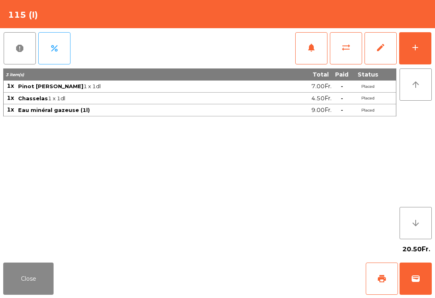
click at [20, 286] on button "Close" at bounding box center [28, 279] width 50 height 32
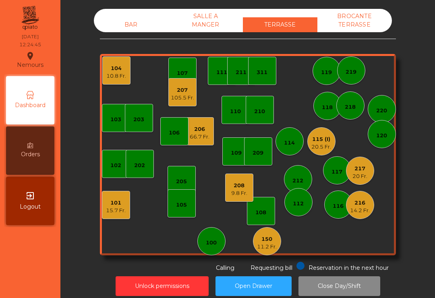
click at [333, 173] on div "117" at bounding box center [337, 172] width 11 height 8
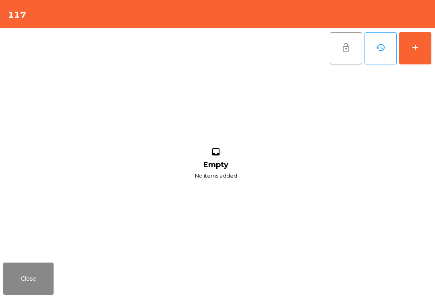
click at [410, 49] on button "add" at bounding box center [416, 48] width 32 height 32
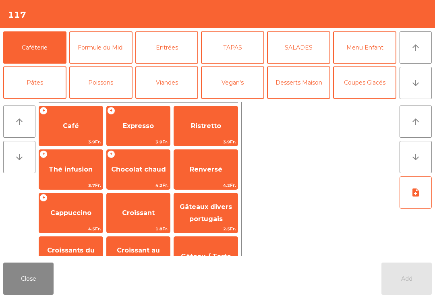
click at [415, 86] on icon "arrow_downward" at bounding box center [416, 83] width 10 height 10
click at [51, 102] on button "Mineral" at bounding box center [34, 118] width 63 height 32
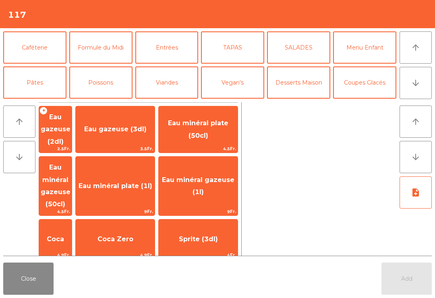
click at [221, 176] on span "Eau minéral gazeuse (1l)" at bounding box center [198, 186] width 73 height 20
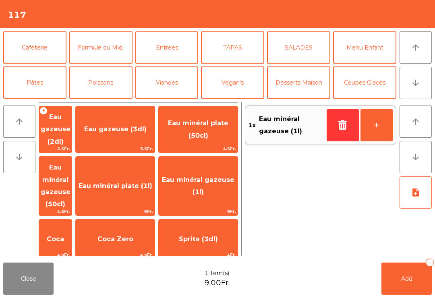
scroll to position [69, 0]
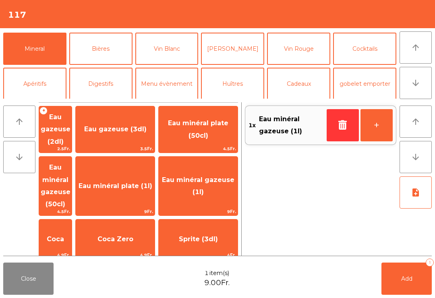
click at [373, 45] on button "Cocktails" at bounding box center [364, 49] width 63 height 32
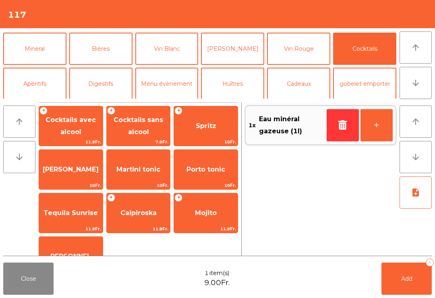
scroll to position [83, 0]
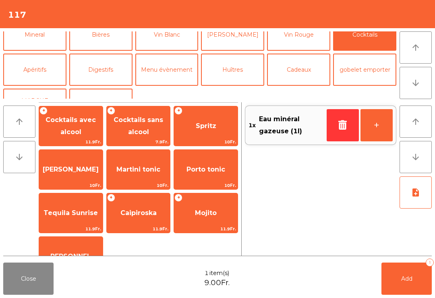
click at [168, 49] on button "Vin Blanc" at bounding box center [166, 35] width 63 height 32
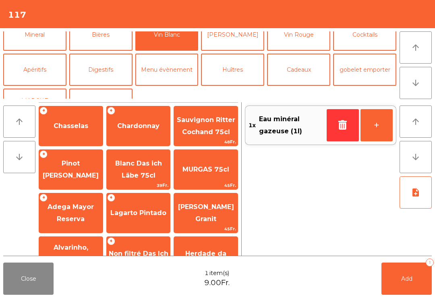
click at [75, 133] on span "Chasselas" at bounding box center [71, 126] width 64 height 22
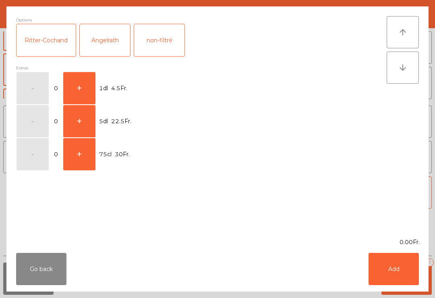
click at [76, 83] on button "+" at bounding box center [79, 88] width 32 height 32
click at [388, 281] on button "Add" at bounding box center [394, 269] width 50 height 32
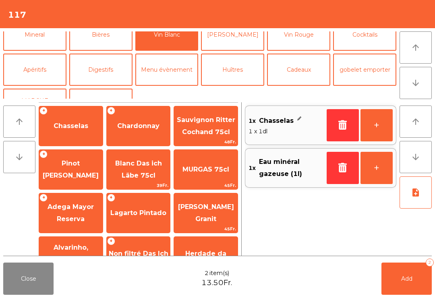
click at [379, 117] on button "+" at bounding box center [377, 125] width 32 height 32
click at [35, 49] on button "Mineral" at bounding box center [34, 35] width 63 height 32
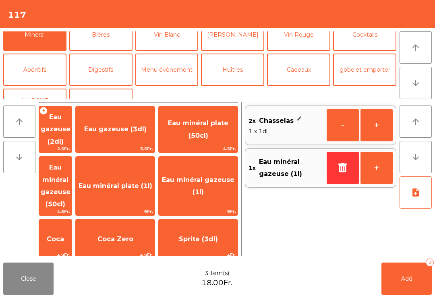
click at [141, 282] on span "Thé froid (3dl)" at bounding box center [115, 286] width 51 height 8
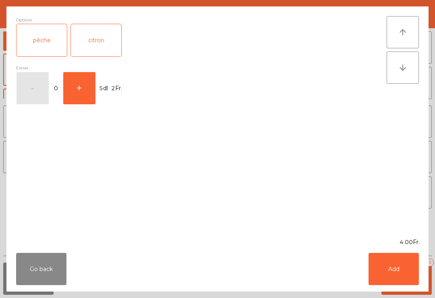
click at [406, 271] on button "Add" at bounding box center [394, 269] width 50 height 32
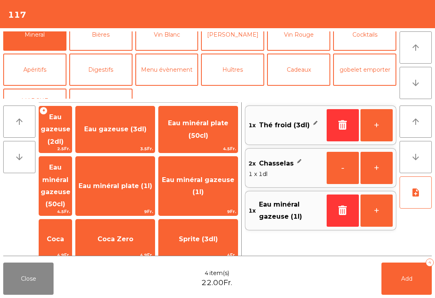
scroll to position [69, 0]
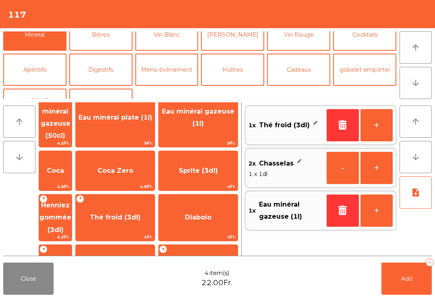
click at [155, 160] on span "Coca Zero" at bounding box center [115, 171] width 79 height 22
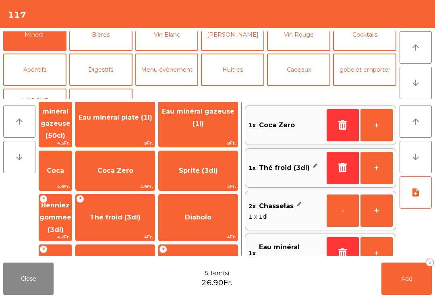
click at [391, 276] on button "Add 5" at bounding box center [407, 279] width 50 height 32
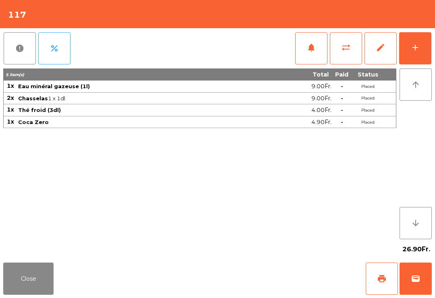
click at [49, 295] on button "Close" at bounding box center [28, 279] width 50 height 32
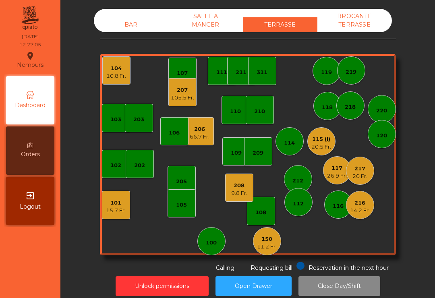
click at [360, 172] on div "217" at bounding box center [360, 169] width 15 height 8
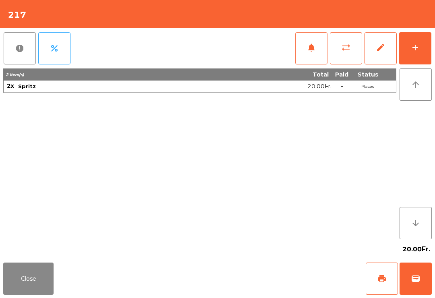
click at [424, 283] on button "wallet" at bounding box center [416, 279] width 32 height 32
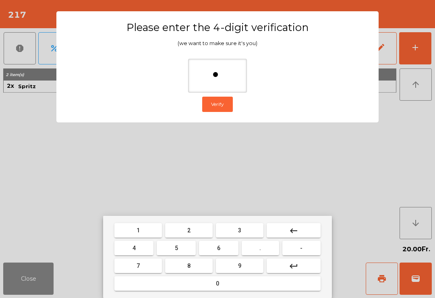
type input "**"
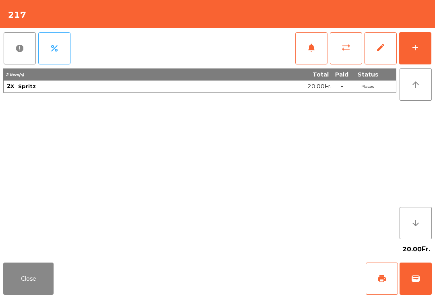
click at [270, 267] on div "Close print wallet" at bounding box center [217, 279] width 435 height 39
click at [256, 281] on div "Close print wallet" at bounding box center [217, 279] width 435 height 39
click at [271, 288] on div "Close print wallet" at bounding box center [217, 279] width 435 height 39
click at [271, 287] on div "Close print wallet" at bounding box center [217, 279] width 435 height 39
click at [266, 283] on div "Close print wallet" at bounding box center [217, 279] width 435 height 39
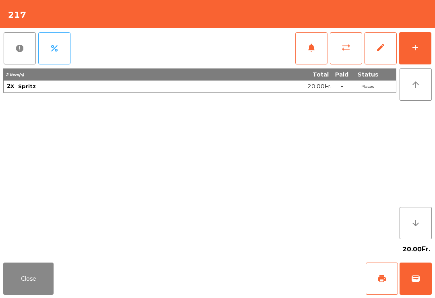
click at [266, 283] on div "Close print wallet" at bounding box center [217, 279] width 435 height 39
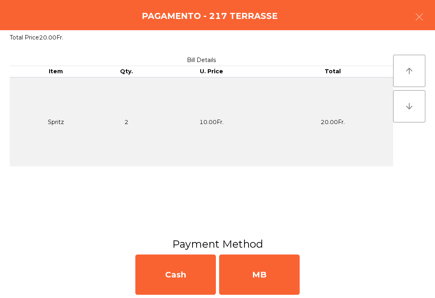
click at [275, 277] on div "MB" at bounding box center [259, 275] width 81 height 40
click at [276, 279] on div "No" at bounding box center [259, 275] width 81 height 40
click at [275, 276] on div "No" at bounding box center [259, 275] width 81 height 40
click at [278, 280] on div "No" at bounding box center [259, 275] width 81 height 40
click at [267, 277] on div "No" at bounding box center [259, 275] width 81 height 40
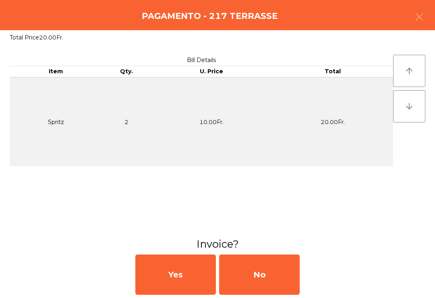
click at [277, 291] on div "No" at bounding box center [259, 275] width 81 height 40
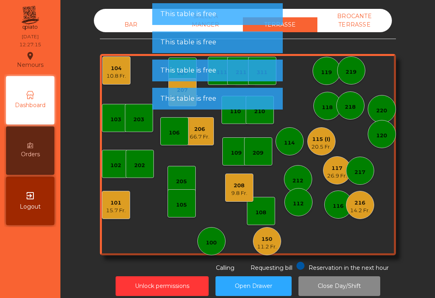
click at [362, 206] on div "216" at bounding box center [360, 203] width 20 height 8
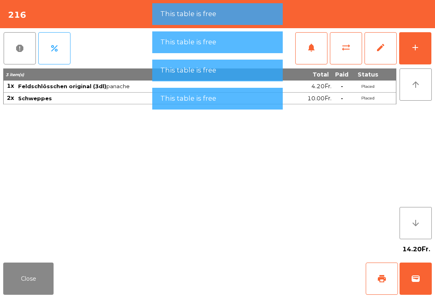
click at [377, 281] on span "print" at bounding box center [382, 279] width 10 height 10
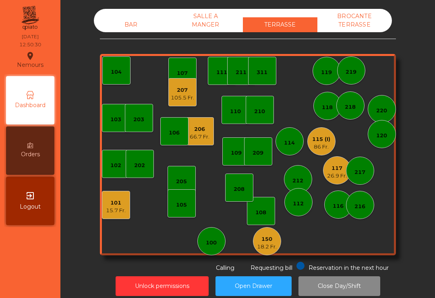
click at [125, 208] on div "15.7 Fr." at bounding box center [116, 211] width 20 height 8
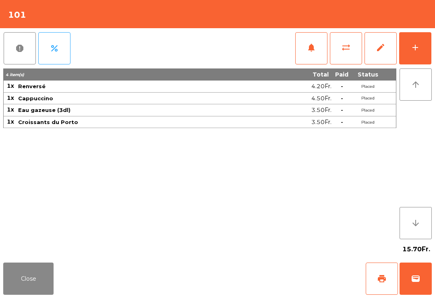
click at [47, 291] on button "Close" at bounding box center [28, 279] width 50 height 32
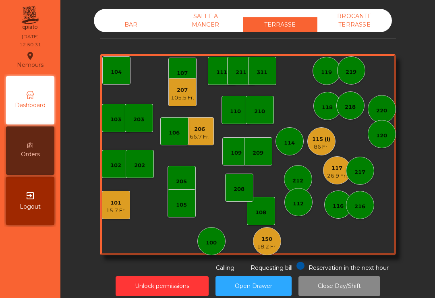
click at [210, 133] on div "66.7 Fr." at bounding box center [200, 137] width 20 height 8
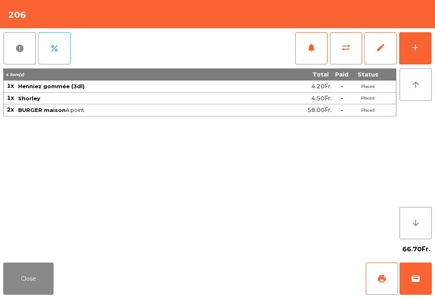
click at [421, 283] on span "wallet" at bounding box center [416, 279] width 10 height 10
click at [273, 275] on div "Close print wallet" at bounding box center [217, 279] width 435 height 39
click at [273, 274] on div "Close print wallet" at bounding box center [217, 279] width 435 height 39
click at [272, 275] on div "Close print wallet" at bounding box center [217, 279] width 435 height 39
click at [280, 277] on div "Close print wallet" at bounding box center [217, 279] width 435 height 39
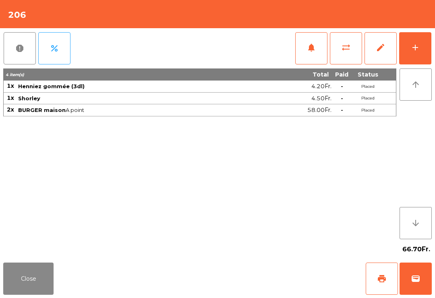
click at [274, 287] on div "Close print wallet" at bounding box center [217, 279] width 435 height 39
click at [262, 285] on div "Close print wallet" at bounding box center [217, 279] width 435 height 39
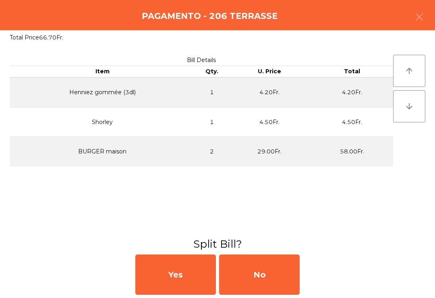
click at [262, 285] on div "No" at bounding box center [259, 275] width 81 height 40
click at [261, 284] on div "MB" at bounding box center [259, 275] width 81 height 40
click at [267, 282] on div "No" at bounding box center [259, 275] width 81 height 40
click at [265, 267] on span "Requesting bill" at bounding box center [272, 268] width 42 height 7
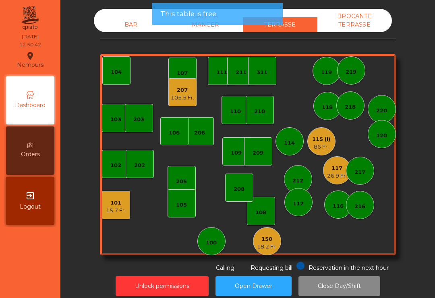
click at [260, 277] on button "Open Drawer" at bounding box center [254, 287] width 76 height 20
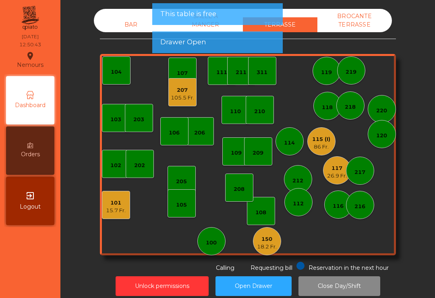
click at [122, 211] on div "15.7 Fr." at bounding box center [116, 211] width 20 height 8
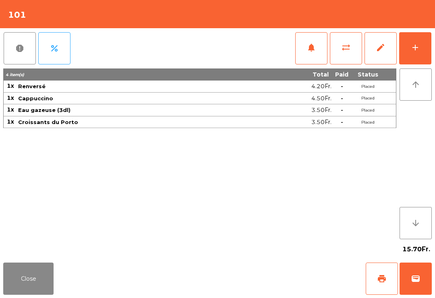
click at [31, 292] on button "Close" at bounding box center [28, 279] width 50 height 32
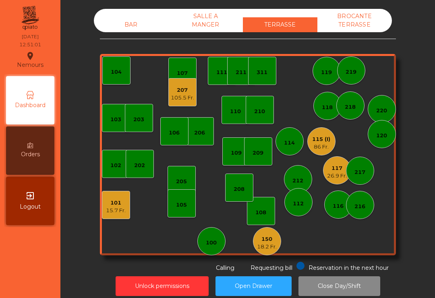
click at [127, 25] on div "BAR" at bounding box center [131, 24] width 75 height 15
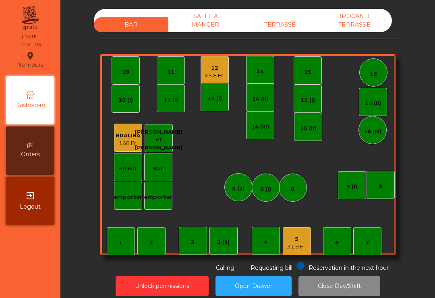
click at [215, 68] on div "12" at bounding box center [215, 68] width 20 height 8
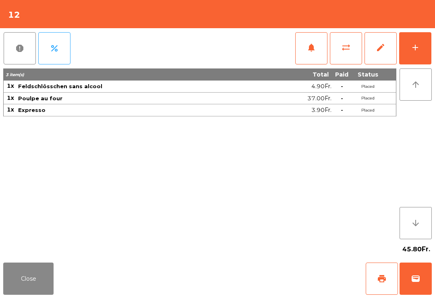
click at [422, 281] on button "wallet" at bounding box center [416, 279] width 32 height 32
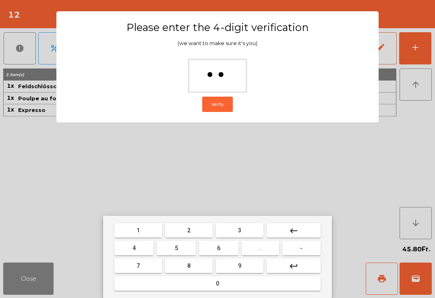
type input "***"
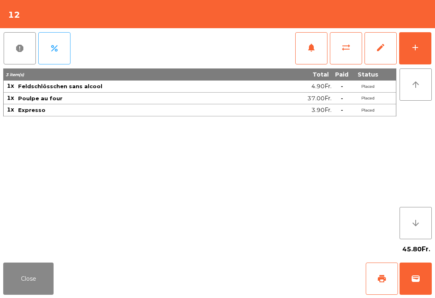
click at [289, 279] on div "Close print wallet" at bounding box center [217, 279] width 435 height 39
click at [283, 277] on div "Close print wallet" at bounding box center [217, 279] width 435 height 39
click at [280, 270] on div "Close print wallet" at bounding box center [217, 279] width 435 height 39
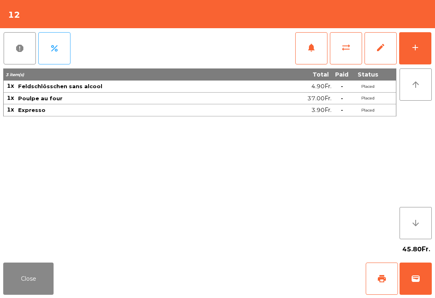
click at [280, 270] on div "Close print wallet" at bounding box center [217, 279] width 435 height 39
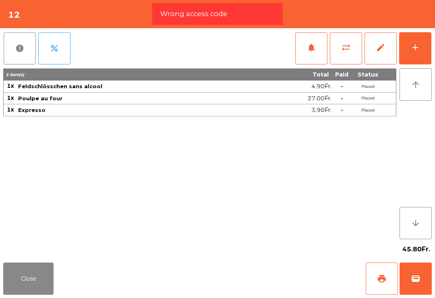
click at [280, 268] on div "Close print wallet" at bounding box center [217, 279] width 435 height 39
click at [275, 267] on div "Close print wallet" at bounding box center [217, 279] width 435 height 39
click at [271, 272] on div "Close print wallet" at bounding box center [217, 279] width 435 height 39
click at [260, 279] on div "Close print wallet" at bounding box center [217, 279] width 435 height 39
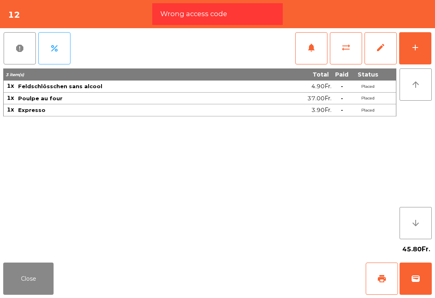
click at [416, 292] on button "wallet" at bounding box center [416, 279] width 32 height 32
click at [259, 292] on div "Close print wallet" at bounding box center [217, 279] width 435 height 39
click at [258, 292] on div "Close print wallet" at bounding box center [217, 279] width 435 height 39
click at [256, 285] on div "Close print wallet" at bounding box center [217, 279] width 435 height 39
click at [256, 284] on div "Close print wallet" at bounding box center [217, 279] width 435 height 39
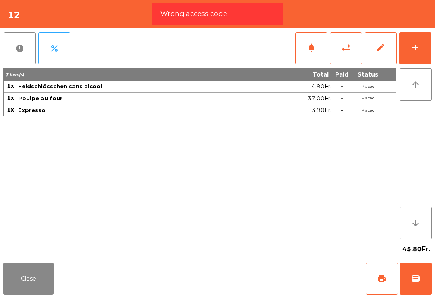
click at [255, 282] on div "Close print wallet" at bounding box center [217, 279] width 435 height 39
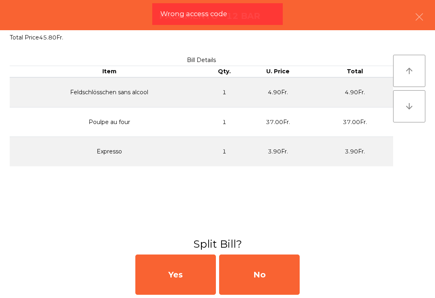
click at [252, 282] on div "No" at bounding box center [259, 275] width 81 height 40
click at [249, 285] on div "No" at bounding box center [259, 275] width 81 height 40
click at [253, 281] on div "No" at bounding box center [259, 275] width 81 height 40
click at [252, 279] on div "No" at bounding box center [259, 275] width 81 height 40
click at [253, 276] on div "No" at bounding box center [259, 275] width 81 height 40
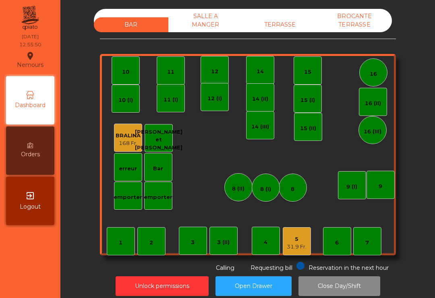
click at [287, 25] on div "TERRASSE" at bounding box center [280, 24] width 75 height 15
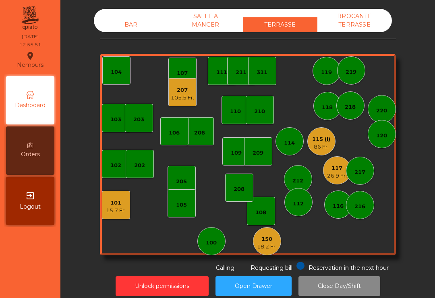
click at [268, 233] on div "150 18.2 Fr." at bounding box center [267, 241] width 20 height 19
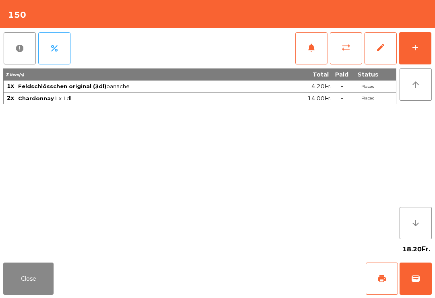
click at [420, 45] on div "add" at bounding box center [416, 48] width 10 height 10
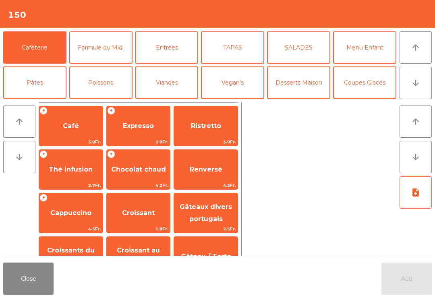
click at [94, 57] on button "Formule du Midi" at bounding box center [100, 47] width 63 height 32
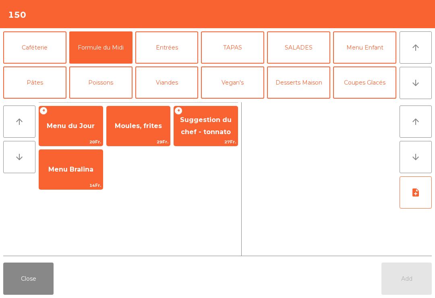
click at [140, 139] on span "29Fr." at bounding box center [139, 142] width 64 height 8
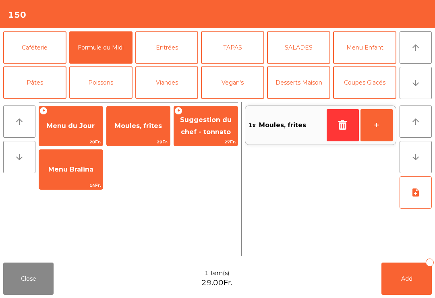
click at [146, 132] on span "Moules, frites" at bounding box center [139, 126] width 64 height 22
click at [399, 294] on button "Add 2" at bounding box center [407, 279] width 50 height 32
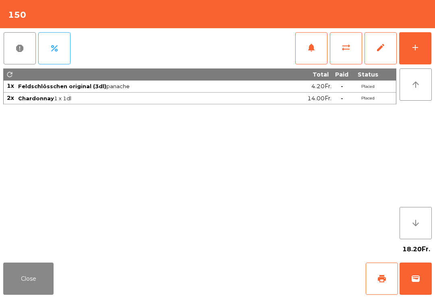
click at [28, 290] on button "Close" at bounding box center [28, 279] width 50 height 32
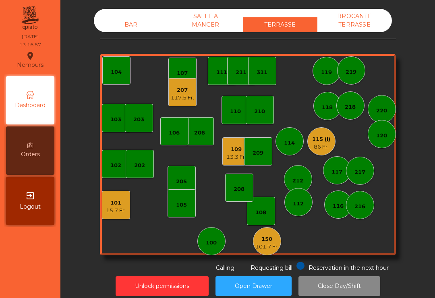
click at [236, 158] on div "13.3 Fr." at bounding box center [237, 157] width 20 height 8
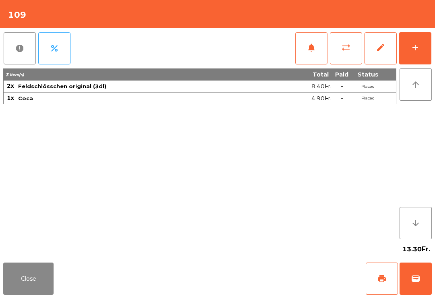
click at [412, 55] on button "add" at bounding box center [416, 48] width 32 height 32
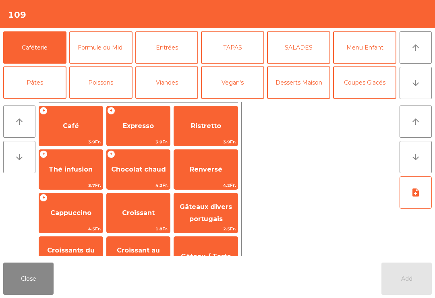
click at [375, 46] on button "Menu Enfant" at bounding box center [364, 47] width 63 height 32
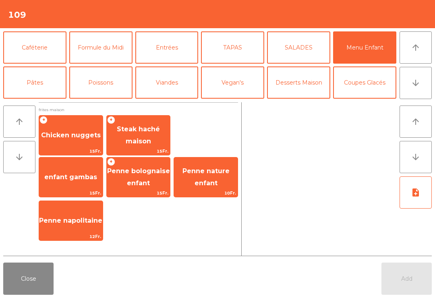
click at [137, 175] on span "Penne bolognaise enfant" at bounding box center [139, 177] width 64 height 34
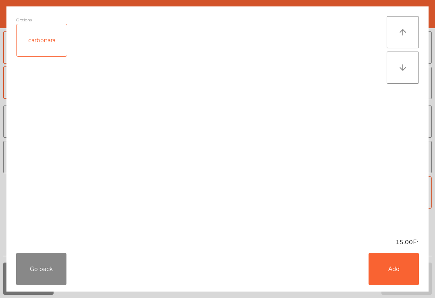
click at [400, 259] on button "Add" at bounding box center [394, 269] width 50 height 32
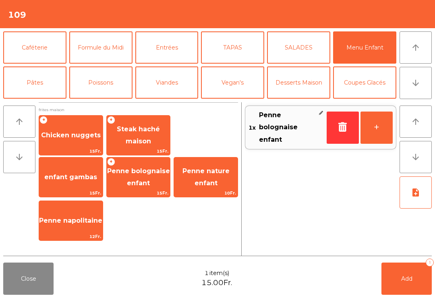
click at [170, 89] on button "Viandes" at bounding box center [166, 83] width 63 height 32
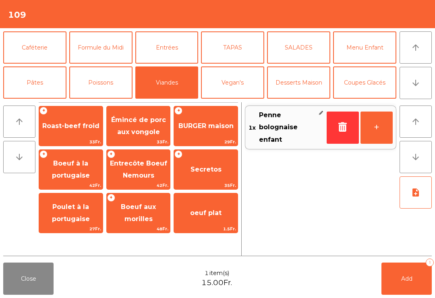
click at [217, 137] on span "BURGER maison" at bounding box center [206, 126] width 64 height 22
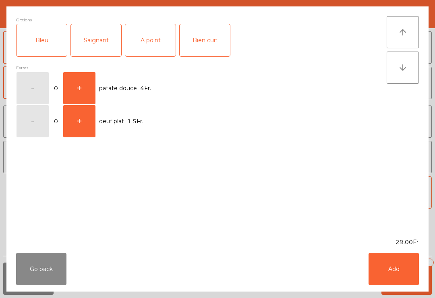
click at [145, 45] on div "A point" at bounding box center [150, 40] width 50 height 32
click at [398, 275] on button "Add" at bounding box center [394, 269] width 50 height 32
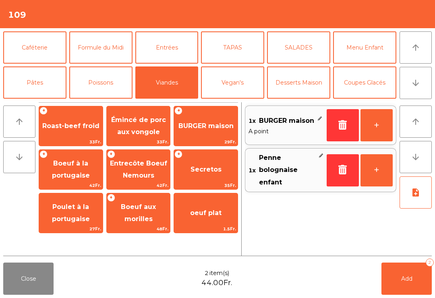
click at [373, 125] on button "+" at bounding box center [377, 125] width 32 height 32
click at [86, 220] on span "Poulet à la portugaise" at bounding box center [71, 213] width 38 height 20
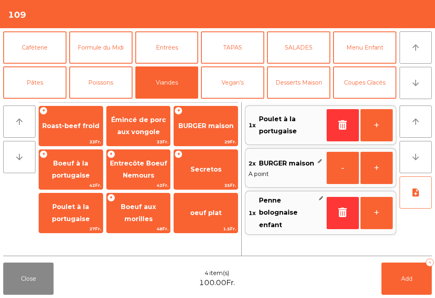
click at [392, 290] on button "Add 4" at bounding box center [407, 279] width 50 height 32
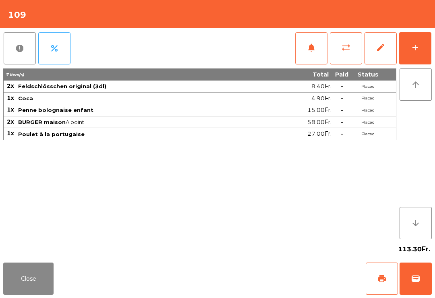
click at [32, 269] on button "Close" at bounding box center [28, 279] width 50 height 32
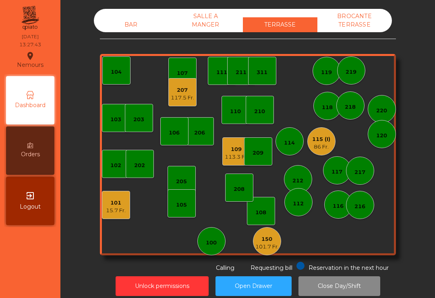
click at [205, 133] on div "206" at bounding box center [199, 133] width 11 height 8
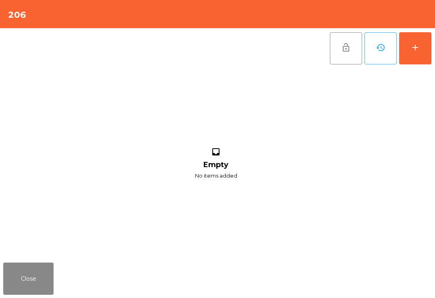
click at [421, 48] on button "add" at bounding box center [416, 48] width 32 height 32
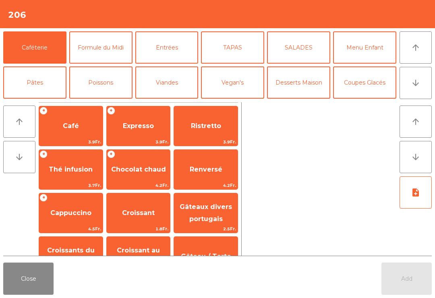
click at [416, 91] on button "arrow_downward" at bounding box center [416, 83] width 32 height 32
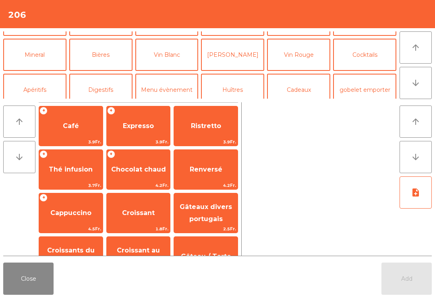
click at [53, 49] on button "Mineral" at bounding box center [34, 55] width 63 height 32
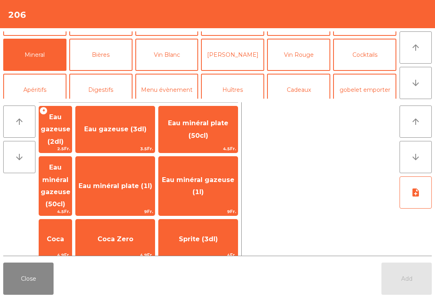
click at [218, 176] on span "Eau minéral gazeuse (1l)" at bounding box center [198, 186] width 73 height 20
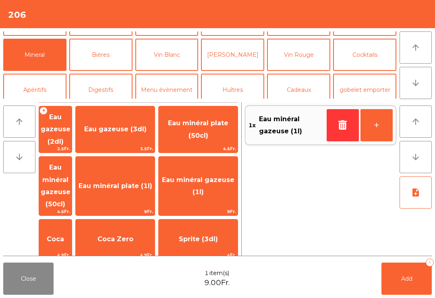
click at [133, 235] on span "Coca Zero" at bounding box center [116, 239] width 36 height 8
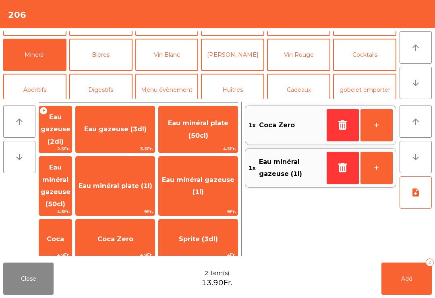
click at [402, 280] on span "Add" at bounding box center [407, 278] width 11 height 7
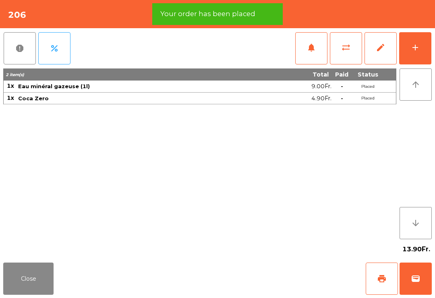
click at [381, 284] on button "print" at bounding box center [382, 279] width 32 height 32
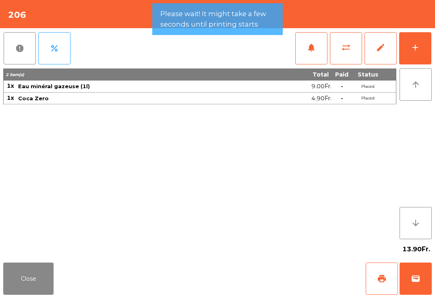
click at [28, 281] on button "Close" at bounding box center [28, 279] width 50 height 32
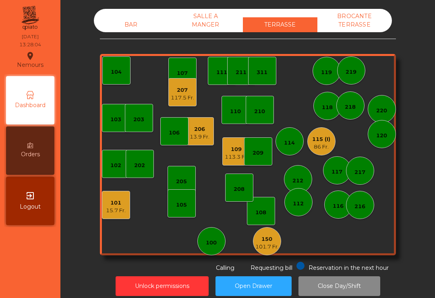
click at [181, 106] on div "207 117.5 Fr." at bounding box center [183, 92] width 28 height 28
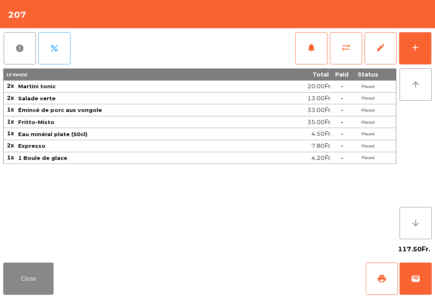
click at [378, 289] on button "print" at bounding box center [382, 279] width 32 height 32
click at [36, 291] on button "Close" at bounding box center [28, 279] width 50 height 32
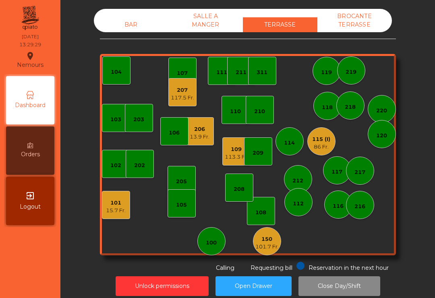
click at [237, 154] on div "113.3 Fr." at bounding box center [236, 157] width 23 height 8
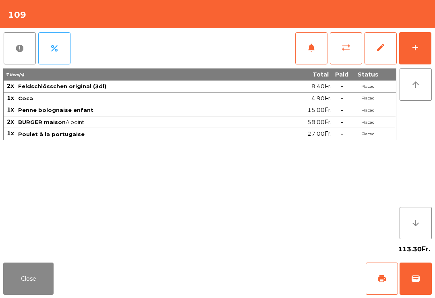
click at [311, 56] on button "notifications" at bounding box center [312, 48] width 32 height 32
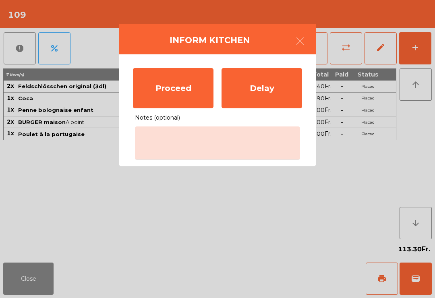
click at [170, 107] on div "Proceed" at bounding box center [173, 88] width 81 height 40
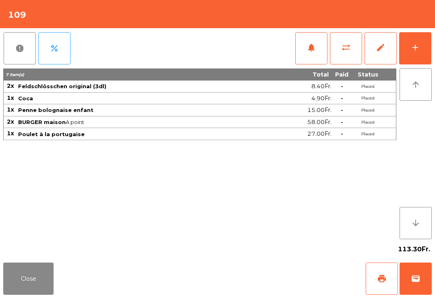
click at [32, 279] on button "Close" at bounding box center [28, 279] width 50 height 32
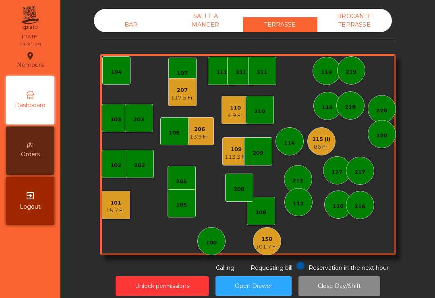
click at [194, 136] on div "13.9 Fr." at bounding box center [200, 137] width 20 height 8
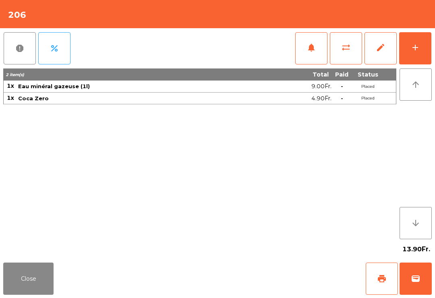
click at [407, 55] on button "add" at bounding box center [416, 48] width 32 height 32
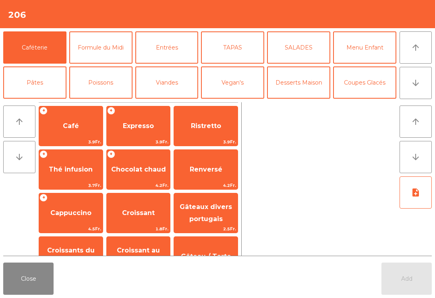
click at [244, 47] on button "TAPAS" at bounding box center [232, 47] width 63 height 32
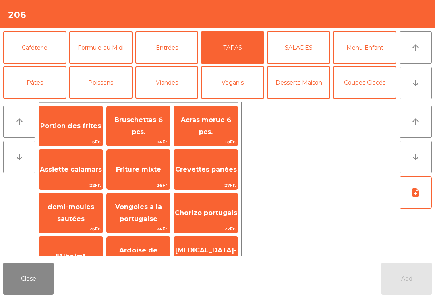
click at [156, 132] on span "Bruschettas 6 pcs." at bounding box center [139, 126] width 64 height 34
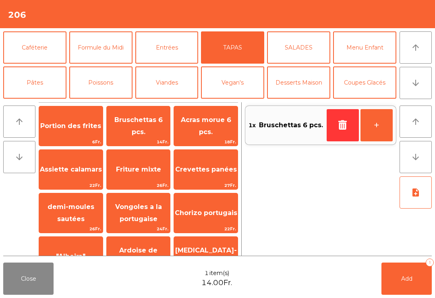
click at [408, 268] on button "Add 1" at bounding box center [407, 279] width 50 height 32
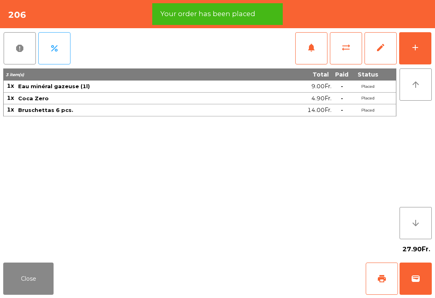
click at [35, 279] on button "Close" at bounding box center [28, 279] width 50 height 32
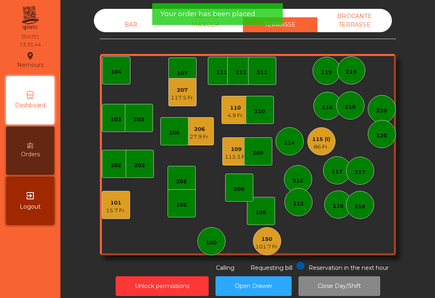
click at [234, 154] on div "113.3 Fr." at bounding box center [236, 157] width 23 height 8
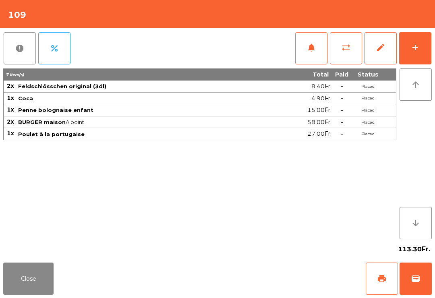
click at [315, 50] on span "notifications" at bounding box center [312, 48] width 10 height 10
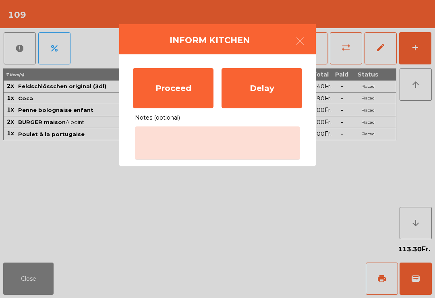
click at [189, 90] on div "Proceed" at bounding box center [173, 88] width 81 height 40
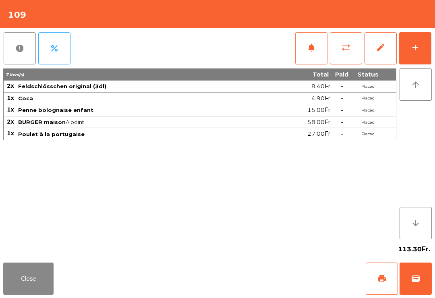
click at [43, 265] on button "Close" at bounding box center [28, 279] width 50 height 32
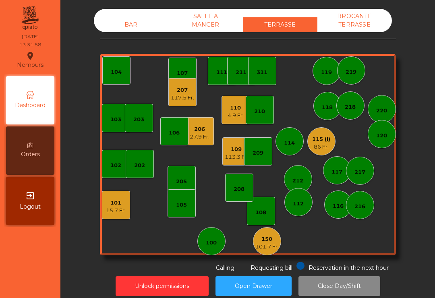
click at [180, 95] on div "117.5 Fr." at bounding box center [182, 98] width 23 height 8
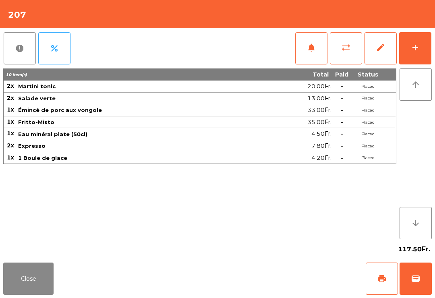
click at [423, 287] on button "wallet" at bounding box center [416, 279] width 32 height 32
click at [272, 281] on div "Close print wallet" at bounding box center [217, 279] width 435 height 39
click at [281, 284] on div "Close print wallet" at bounding box center [217, 279] width 435 height 39
click at [280, 284] on div "Close print wallet" at bounding box center [217, 279] width 435 height 39
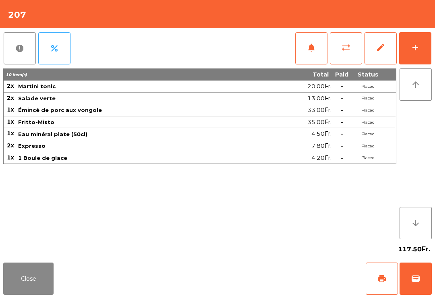
click at [285, 278] on div "Close print wallet" at bounding box center [217, 279] width 435 height 39
click at [290, 284] on div "Close print wallet" at bounding box center [217, 279] width 435 height 39
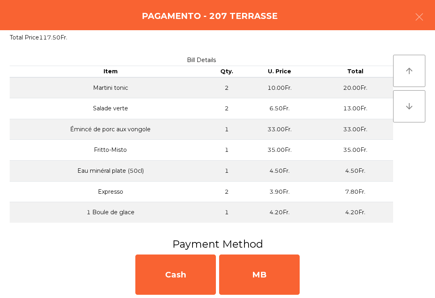
click at [284, 296] on div "Cash MB" at bounding box center [217, 275] width 435 height 47
click at [288, 283] on div "MB" at bounding box center [259, 275] width 81 height 40
click at [275, 273] on div "No" at bounding box center [259, 275] width 81 height 40
click at [290, 265] on div "No" at bounding box center [259, 275] width 81 height 40
click at [289, 271] on div "No" at bounding box center [259, 275] width 81 height 40
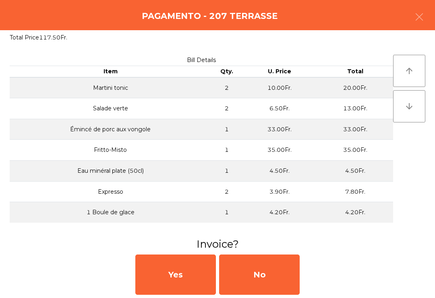
click at [300, 270] on div "No" at bounding box center [259, 275] width 81 height 40
click at [299, 270] on div "No" at bounding box center [259, 275] width 81 height 40
click at [286, 262] on div "No" at bounding box center [259, 275] width 81 height 40
click at [285, 262] on div "No" at bounding box center [259, 275] width 81 height 40
click at [283, 273] on div "No" at bounding box center [259, 275] width 81 height 40
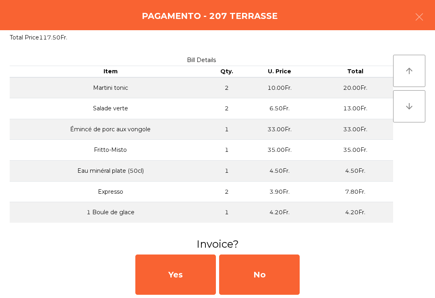
click at [282, 273] on div "No" at bounding box center [259, 275] width 81 height 40
click at [288, 276] on div "No" at bounding box center [259, 275] width 81 height 40
click at [288, 275] on div "No" at bounding box center [259, 275] width 81 height 40
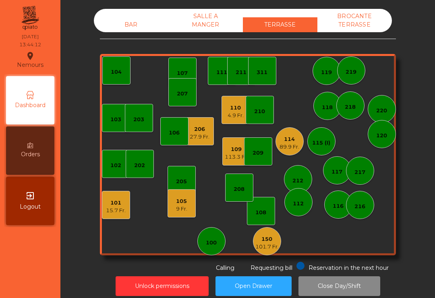
click at [173, 211] on div "105 9 Fr." at bounding box center [182, 204] width 28 height 28
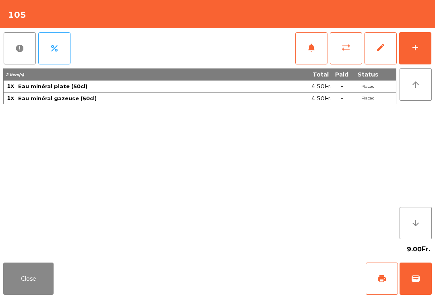
click at [419, 53] on button "add" at bounding box center [416, 48] width 32 height 32
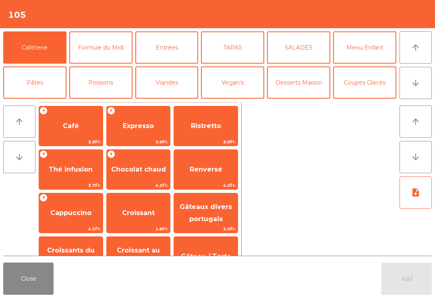
click at [169, 50] on button "Entrées" at bounding box center [166, 47] width 63 height 32
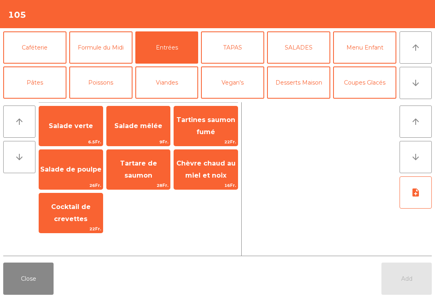
click at [143, 133] on span "Salade mêlée" at bounding box center [139, 126] width 64 height 22
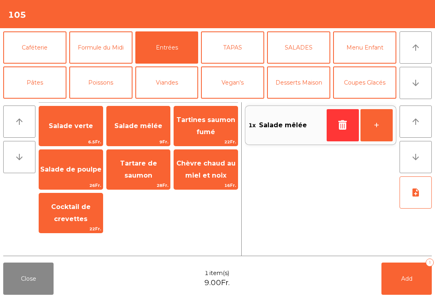
click at [83, 174] on span "Salade de poulpe" at bounding box center [71, 170] width 64 height 22
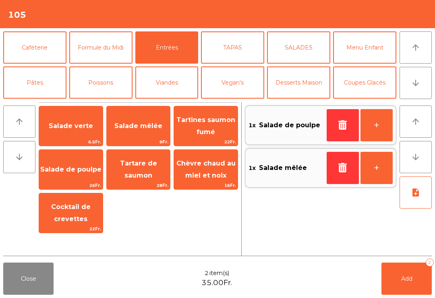
click at [115, 86] on button "Poissons" at bounding box center [100, 83] width 63 height 32
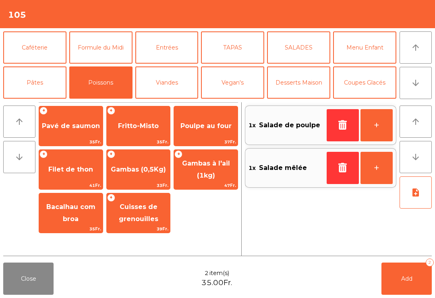
click at [212, 131] on span "Poulpe au four" at bounding box center [206, 126] width 64 height 22
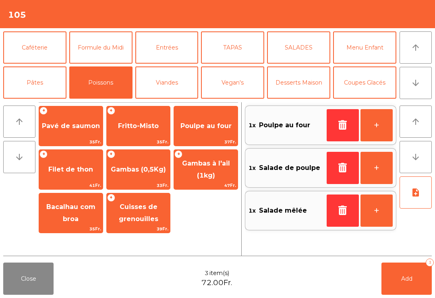
click at [86, 182] on span "41Fr." at bounding box center [71, 186] width 64 height 8
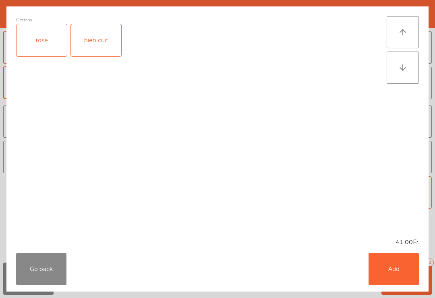
click at [50, 46] on div "rosé" at bounding box center [42, 40] width 50 height 32
click at [393, 270] on button "Add" at bounding box center [394, 269] width 50 height 32
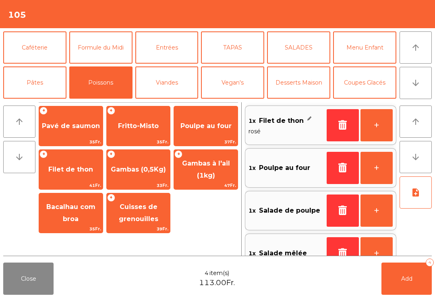
click at [177, 80] on button "Viandes" at bounding box center [166, 83] width 63 height 32
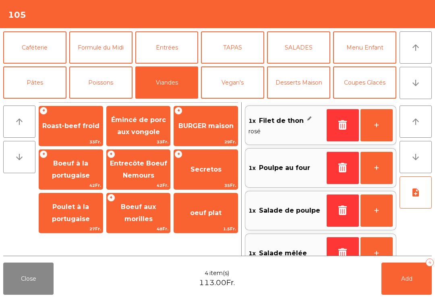
click at [89, 162] on span "Boeuf à la portugaise" at bounding box center [71, 170] width 64 height 34
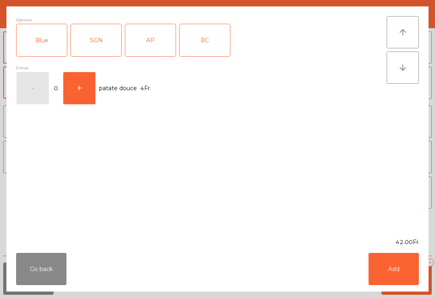
click at [98, 52] on div "SGN" at bounding box center [96, 40] width 50 height 32
click at [385, 269] on button "Add" at bounding box center [394, 269] width 50 height 32
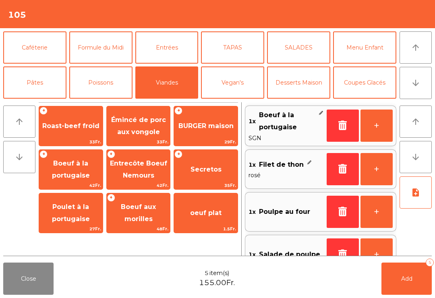
click at [415, 197] on icon "note_add" at bounding box center [416, 193] width 10 height 10
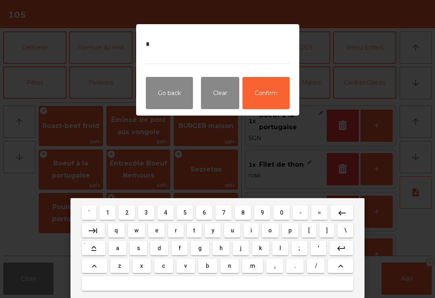
scroll to position [3, 0]
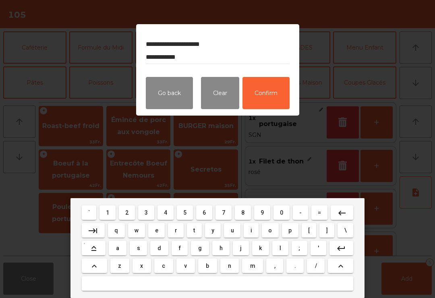
type textarea "**********"
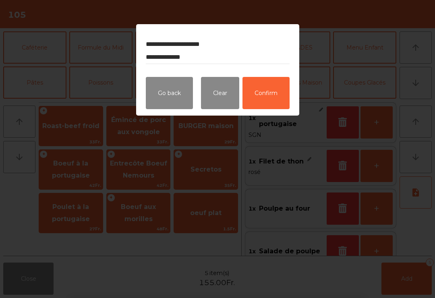
click at [266, 94] on button "Confirm" at bounding box center [266, 93] width 47 height 32
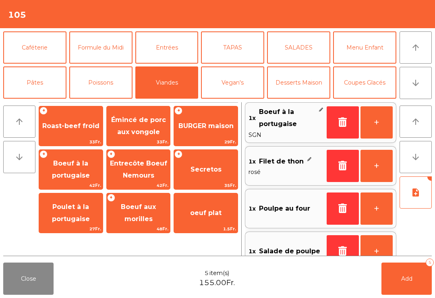
click at [404, 292] on button "Add 5" at bounding box center [407, 279] width 50 height 32
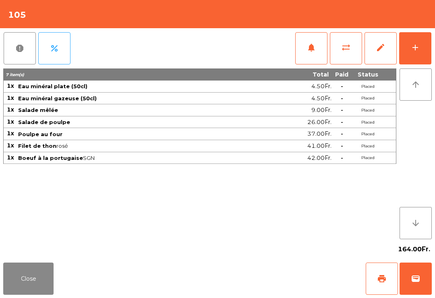
click at [5, 284] on button "Close" at bounding box center [28, 279] width 50 height 32
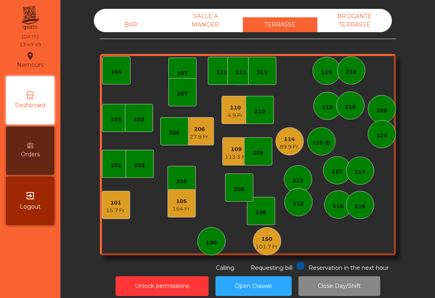
click at [220, 122] on div "103 102 101 15.7 Fr. 202 206 27.9 Fr. 104 205 108 105 164 Fr. 107 100 150 101.7…" at bounding box center [248, 155] width 296 height 202
click at [233, 115] on div "4.9 Fr." at bounding box center [236, 116] width 16 height 8
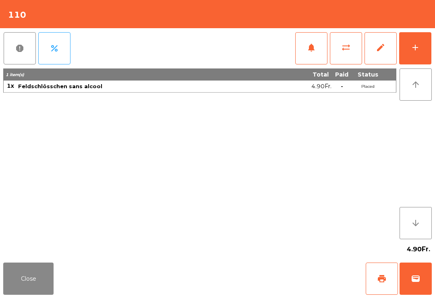
click at [381, 282] on span "print" at bounding box center [382, 279] width 10 height 10
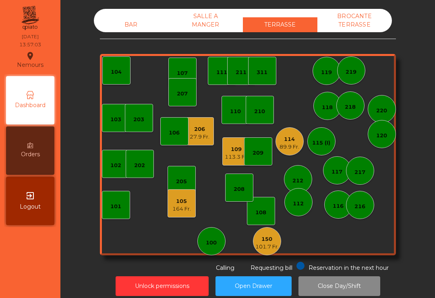
click at [144, 19] on div "BAR" at bounding box center [131, 24] width 75 height 15
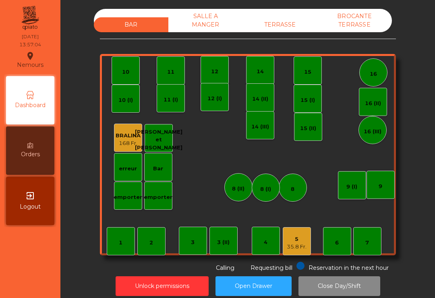
click at [304, 244] on div "35.8 Fr." at bounding box center [297, 247] width 20 height 8
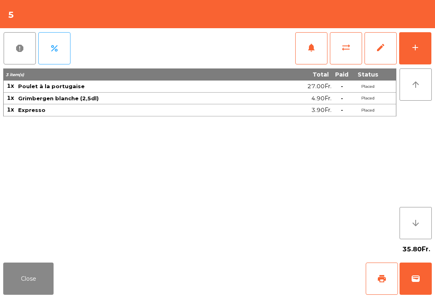
click at [378, 276] on span "print" at bounding box center [382, 279] width 10 height 10
click at [27, 295] on button "Close" at bounding box center [28, 279] width 50 height 32
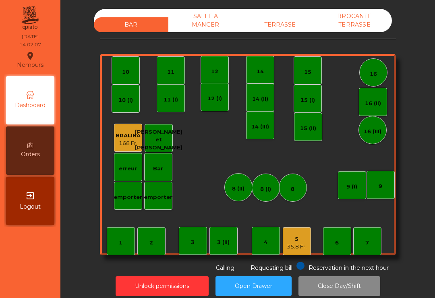
click at [282, 18] on div "TERRASSE" at bounding box center [280, 24] width 75 height 15
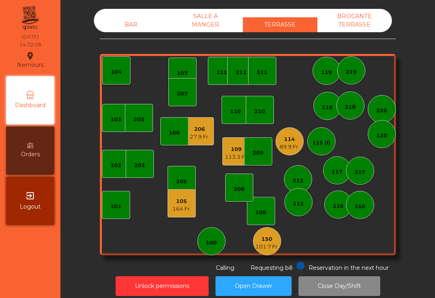
click at [202, 135] on div "27.9 Fr." at bounding box center [200, 137] width 20 height 8
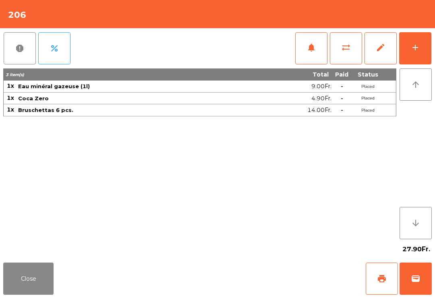
click at [387, 274] on button "print" at bounding box center [382, 279] width 32 height 32
click at [37, 274] on button "Close" at bounding box center [28, 279] width 50 height 32
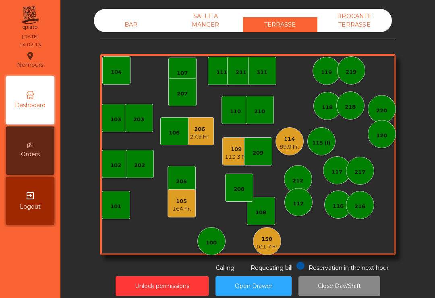
click at [183, 202] on div "105" at bounding box center [182, 202] width 19 height 8
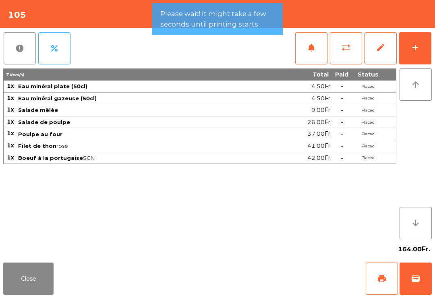
click at [347, 45] on span "sync_alt" at bounding box center [347, 48] width 10 height 10
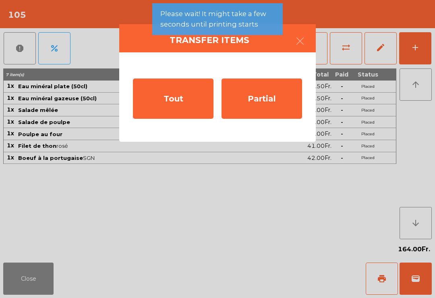
click at [297, 35] on button "button" at bounding box center [300, 42] width 23 height 24
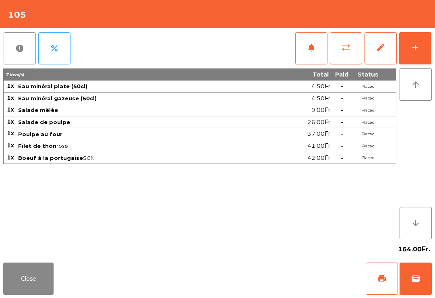
click at [310, 44] on span "notifications" at bounding box center [312, 48] width 10 height 10
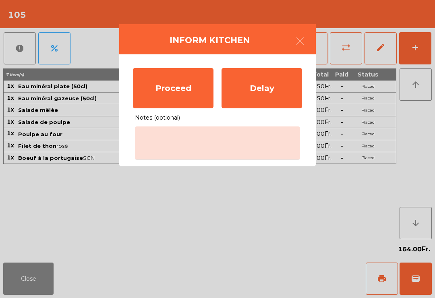
click at [177, 95] on div "Proceed" at bounding box center [173, 88] width 81 height 40
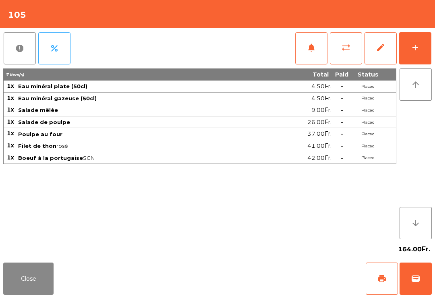
click at [24, 276] on button "Close" at bounding box center [28, 279] width 50 height 32
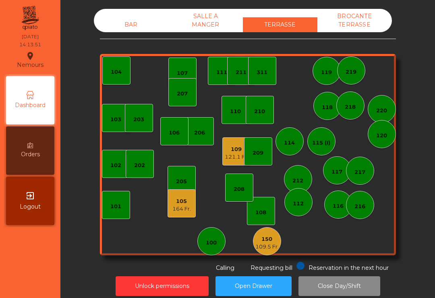
click at [247, 157] on div "209" at bounding box center [258, 151] width 28 height 28
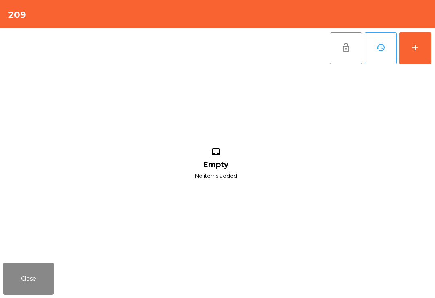
click at [22, 281] on button "Close" at bounding box center [28, 279] width 50 height 32
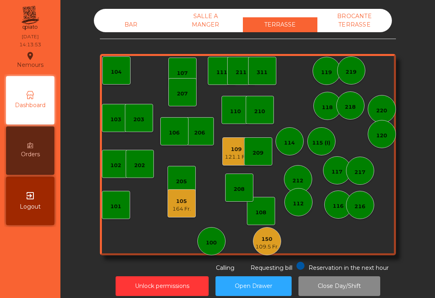
click at [235, 159] on div "121.1 Fr." at bounding box center [236, 157] width 23 height 8
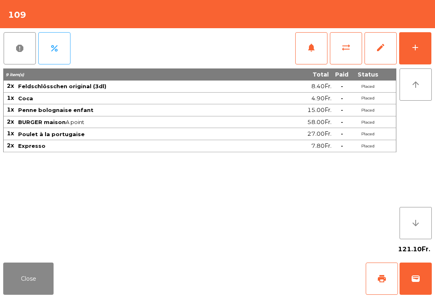
click at [386, 281] on span "print" at bounding box center [382, 279] width 10 height 10
click at [26, 295] on button "Close" at bounding box center [28, 279] width 50 height 32
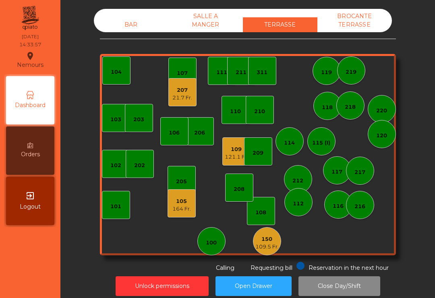
click at [275, 205] on div "108" at bounding box center [261, 211] width 28 height 28
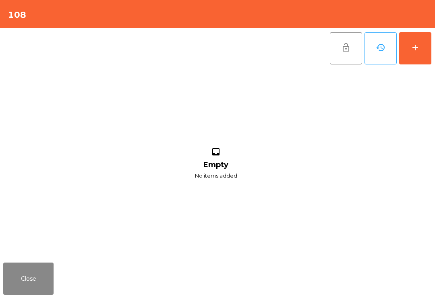
click at [34, 276] on button "Close" at bounding box center [28, 279] width 50 height 32
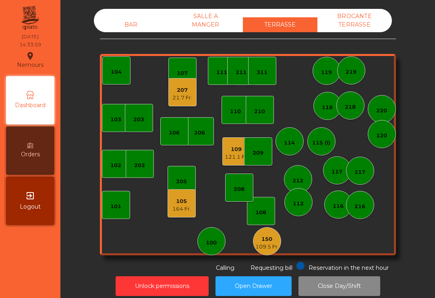
click at [296, 187] on div "212" at bounding box center [298, 179] width 28 height 28
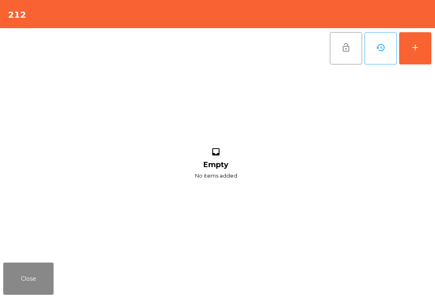
click at [420, 54] on button "add" at bounding box center [416, 48] width 32 height 32
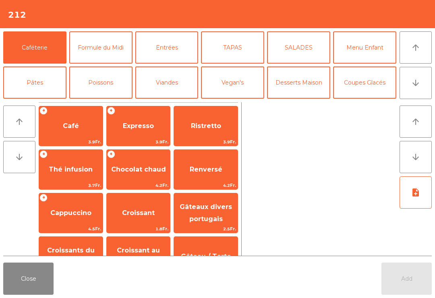
click at [422, 91] on button "arrow_downward" at bounding box center [416, 83] width 32 height 32
click at [51, 102] on button "Mineral" at bounding box center [34, 118] width 63 height 32
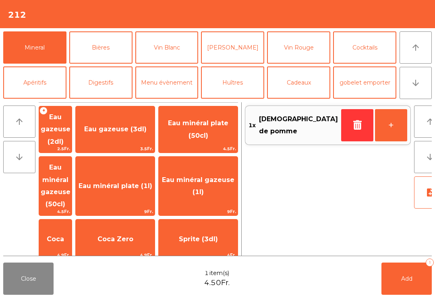
scroll to position [179, 0]
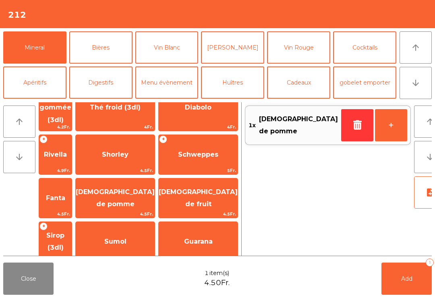
click at [72, 144] on span "Rivella" at bounding box center [55, 155] width 33 height 22
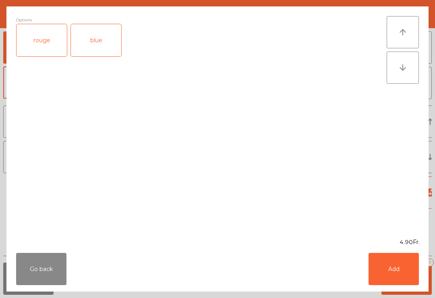
click at [90, 46] on div "blue" at bounding box center [96, 40] width 50 height 32
click at [400, 272] on button "Add" at bounding box center [394, 269] width 50 height 32
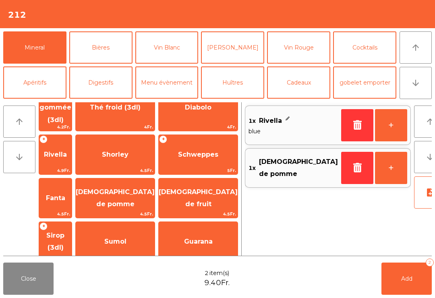
click at [375, 129] on button "+" at bounding box center [391, 125] width 32 height 32
click at [72, 144] on span "Rivella" at bounding box center [55, 155] width 33 height 22
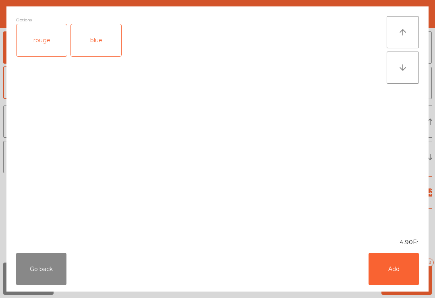
click at [52, 42] on div "rouge" at bounding box center [42, 40] width 50 height 32
click at [391, 269] on button "Add" at bounding box center [394, 269] width 50 height 32
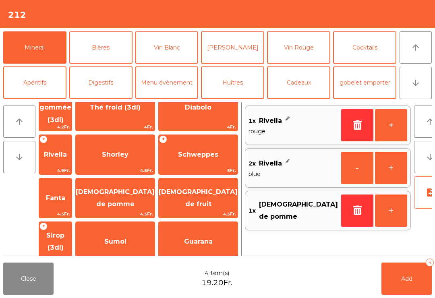
scroll to position [70, 0]
click at [414, 87] on icon "arrow_downward" at bounding box center [416, 83] width 10 height 10
click at [416, 54] on button "arrow_upward" at bounding box center [416, 47] width 32 height 32
click at [106, 51] on button "Bières" at bounding box center [100, 47] width 63 height 32
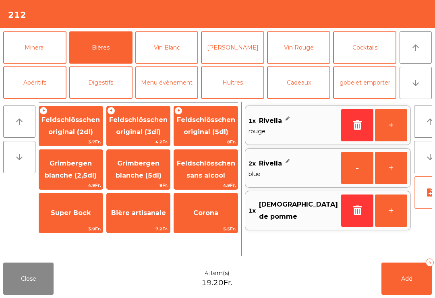
click at [221, 176] on span "Feldschlösschen sans alcool" at bounding box center [206, 170] width 58 height 20
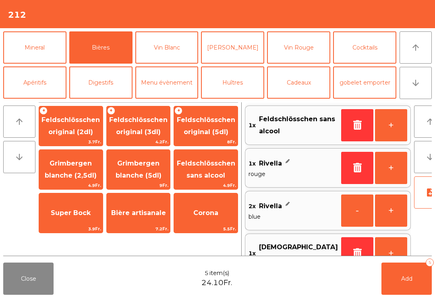
click at [402, 282] on span "Add" at bounding box center [407, 278] width 11 height 7
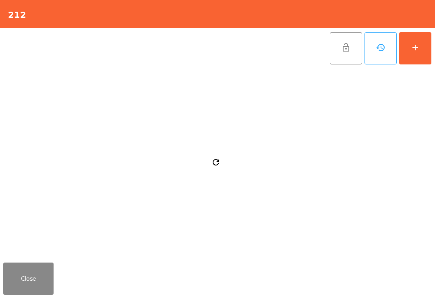
click at [40, 290] on button "Close" at bounding box center [28, 279] width 50 height 32
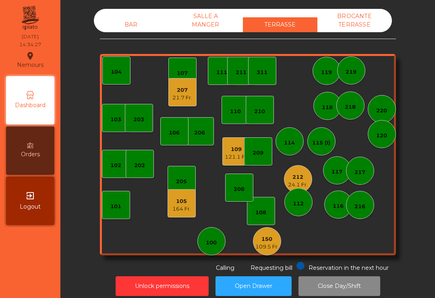
click at [242, 194] on div "208" at bounding box center [239, 188] width 28 height 28
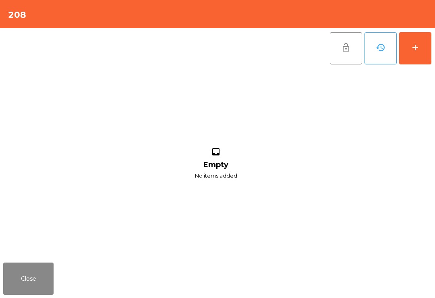
click at [413, 58] on button "add" at bounding box center [416, 48] width 32 height 32
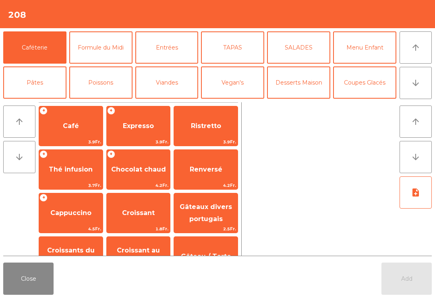
click at [415, 83] on icon "arrow_downward" at bounding box center [416, 83] width 10 height 10
click at [412, 52] on button "arrow_upward" at bounding box center [416, 47] width 32 height 32
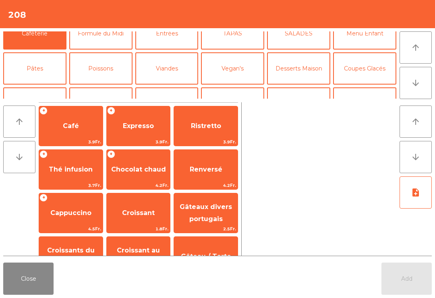
click at [308, 85] on button "Desserts Maison" at bounding box center [298, 68] width 63 height 32
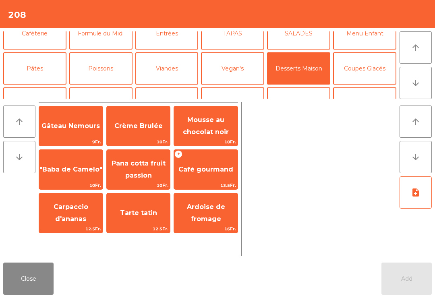
click at [212, 177] on span "Café gourmand" at bounding box center [206, 170] width 64 height 22
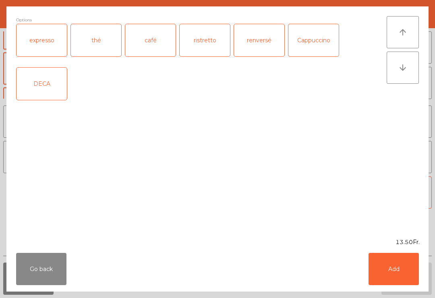
click at [100, 44] on div "thé" at bounding box center [96, 40] width 50 height 32
click at [395, 275] on button "Add" at bounding box center [394, 269] width 50 height 32
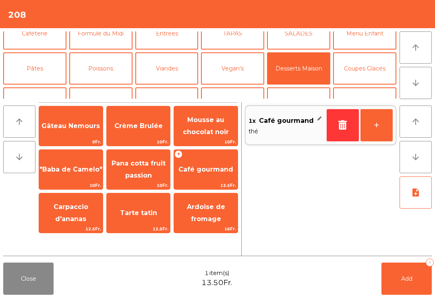
click at [404, 283] on button "Add 1" at bounding box center [407, 279] width 50 height 32
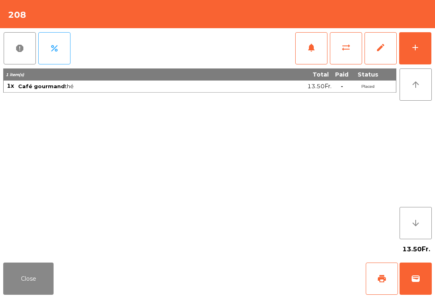
click at [28, 261] on div "Close print wallet" at bounding box center [217, 279] width 435 height 39
click at [60, 275] on div "Close print wallet" at bounding box center [217, 279] width 435 height 39
click at [31, 276] on button "Close" at bounding box center [28, 279] width 50 height 32
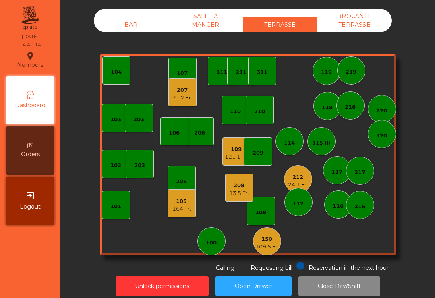
click at [296, 179] on div "212" at bounding box center [298, 177] width 20 height 8
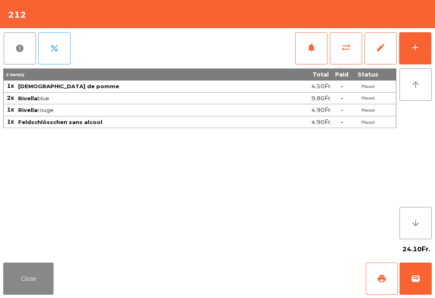
click at [421, 52] on button "add" at bounding box center [416, 48] width 32 height 32
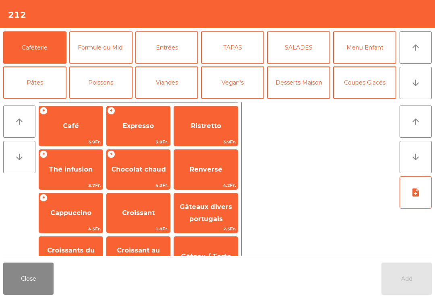
click at [235, 46] on button "TAPAS" at bounding box center [232, 47] width 63 height 32
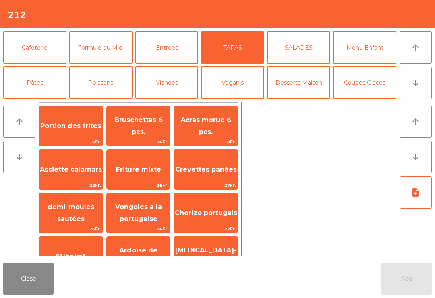
scroll to position [101, 0]
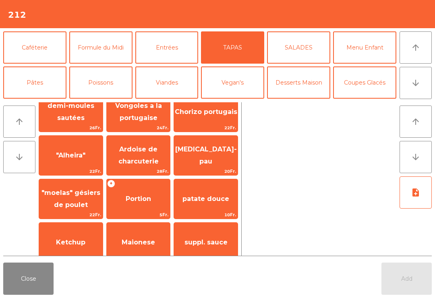
click at [205, 202] on span "patate douce" at bounding box center [206, 199] width 47 height 8
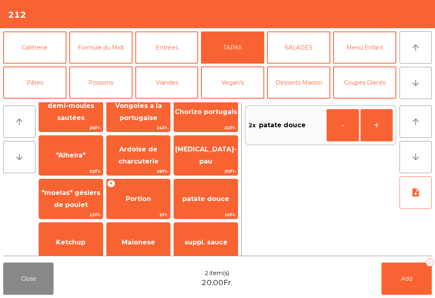
click at [68, 36] on span "Portion des frites" at bounding box center [71, 25] width 64 height 22
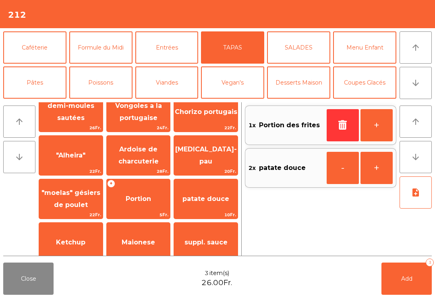
click at [71, 29] on span "Portion des frites" at bounding box center [70, 25] width 61 height 8
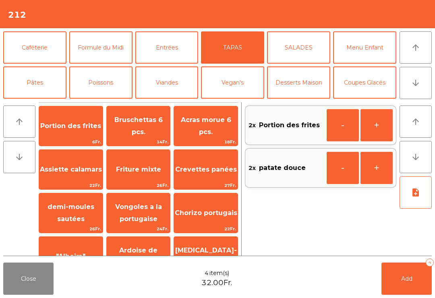
click at [410, 280] on span "Add" at bounding box center [407, 278] width 11 height 7
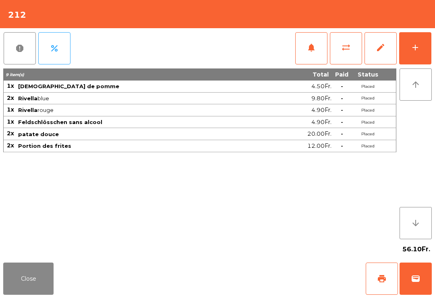
click at [29, 277] on button "Close" at bounding box center [28, 279] width 50 height 32
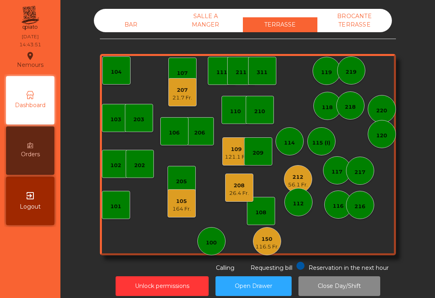
click at [254, 107] on div "210" at bounding box center [260, 110] width 28 height 28
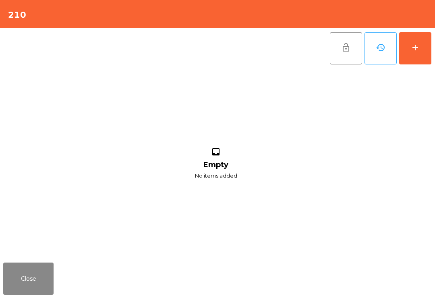
click at [410, 62] on button "add" at bounding box center [416, 48] width 32 height 32
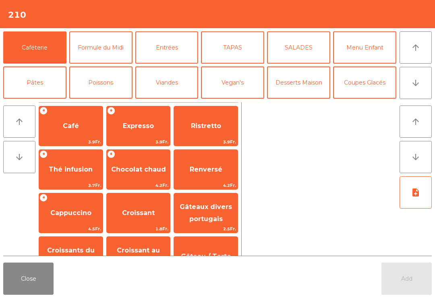
click at [101, 102] on button "Bières" at bounding box center [100, 118] width 63 height 32
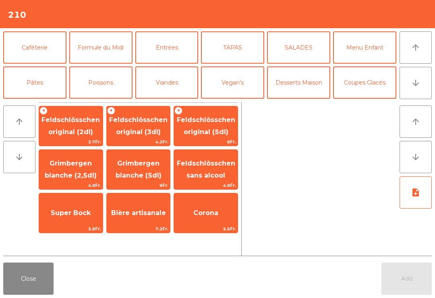
click at [219, 135] on span "Feldschlösschen original (5dl)" at bounding box center [206, 126] width 58 height 20
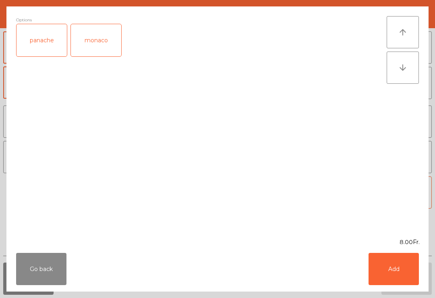
scroll to position [31, 0]
click at [410, 278] on button "Add" at bounding box center [394, 269] width 50 height 32
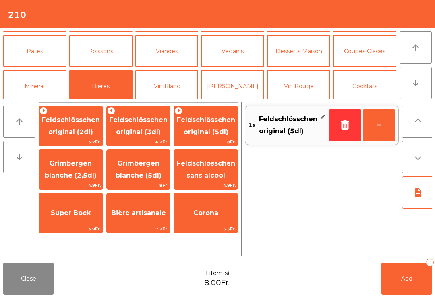
click at [134, 129] on span "Feldschlösschen original (3dl)" at bounding box center [138, 126] width 58 height 20
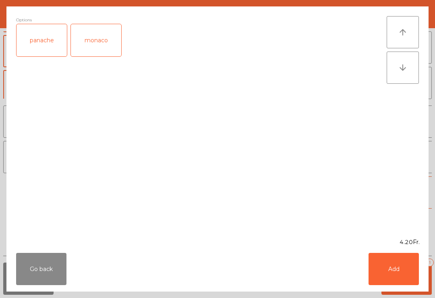
click at [401, 265] on button "Add" at bounding box center [394, 269] width 50 height 32
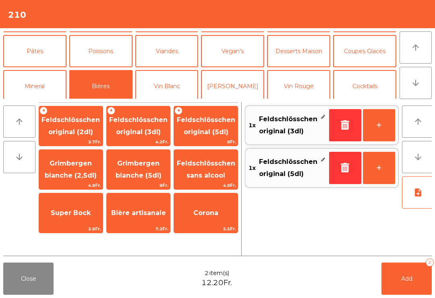
click at [38, 32] on button "Caféterie" at bounding box center [34, 16] width 63 height 32
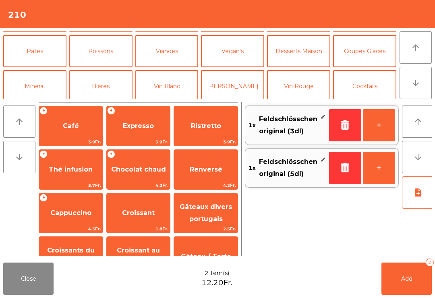
click at [78, 129] on span "Café" at bounding box center [71, 126] width 16 height 8
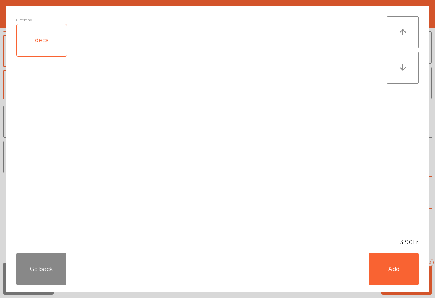
scroll to position [0, 0]
click at [392, 270] on button "Add" at bounding box center [394, 269] width 50 height 32
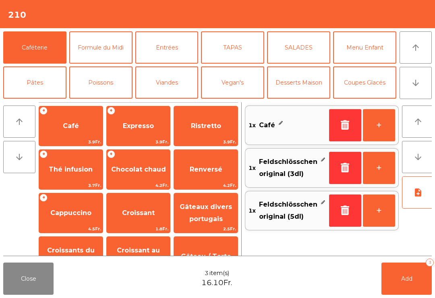
scroll to position [27, 0]
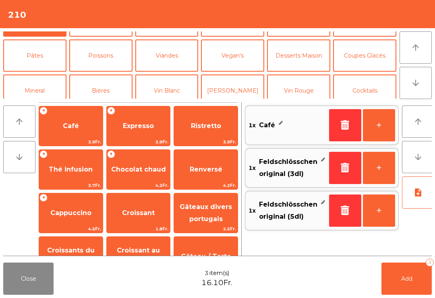
click at [358, 54] on button "Coupes Glacés" at bounding box center [364, 56] width 63 height 32
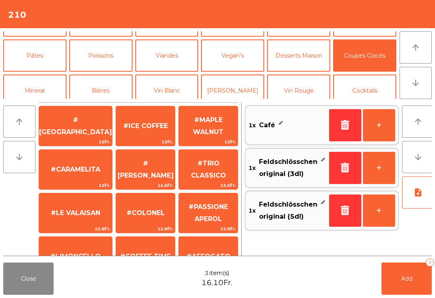
scroll to position [128, 0]
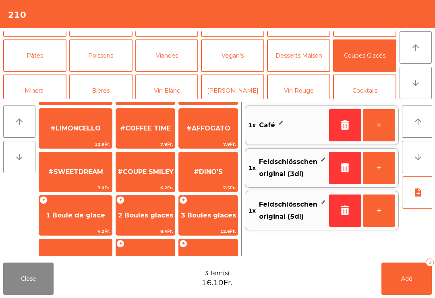
click at [77, 89] on span "#LE VALAISAN" at bounding box center [76, 85] width 50 height 8
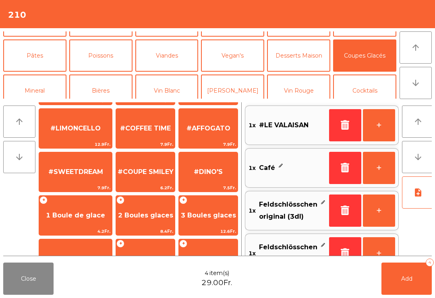
click at [72, 89] on span "#LE VALAISAN" at bounding box center [76, 85] width 50 height 8
click at [419, 275] on button "Add 6" at bounding box center [407, 279] width 50 height 32
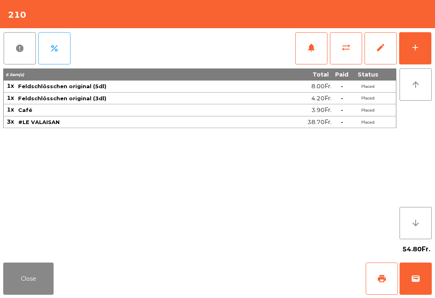
click at [33, 295] on button "Close" at bounding box center [28, 279] width 50 height 32
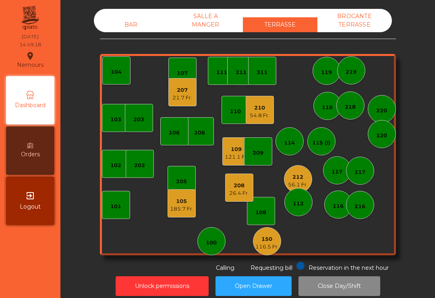
click at [264, 62] on div "311" at bounding box center [262, 71] width 28 height 28
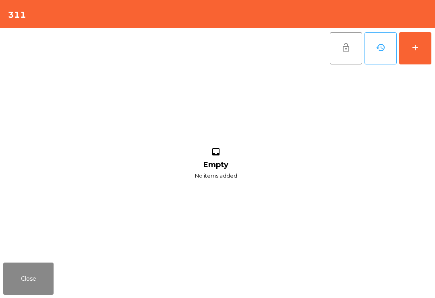
click at [420, 52] on div "add" at bounding box center [416, 48] width 10 height 10
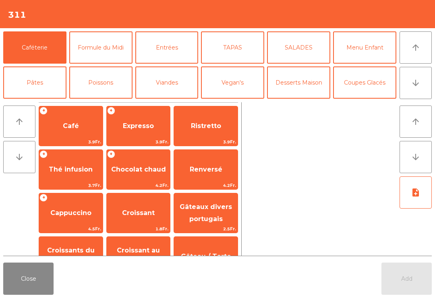
scroll to position [12, 0]
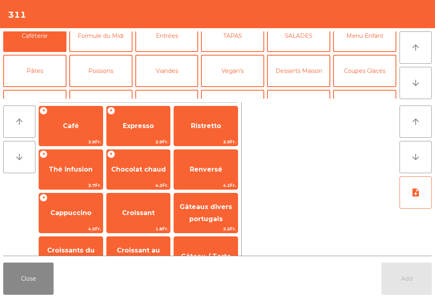
click at [97, 90] on button "Bières" at bounding box center [100, 106] width 63 height 32
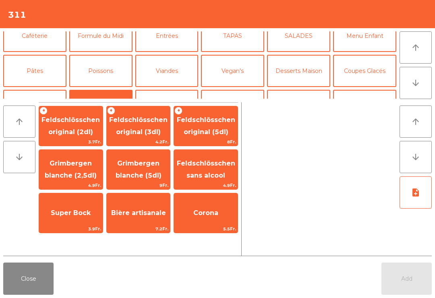
click at [146, 131] on span "Feldschlösschen original (3dl)" at bounding box center [138, 126] width 58 height 20
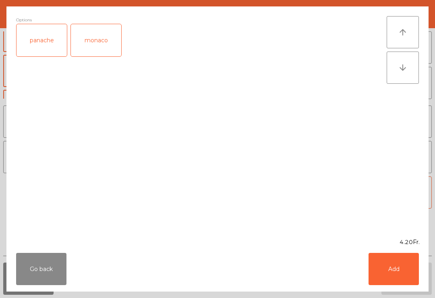
click at [406, 269] on button "Add" at bounding box center [394, 269] width 50 height 32
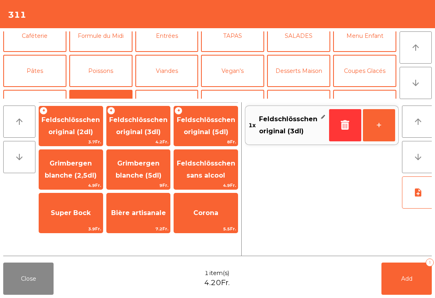
click at [379, 128] on button "+" at bounding box center [379, 125] width 32 height 32
click at [41, 55] on button "Pâtes" at bounding box center [34, 71] width 63 height 32
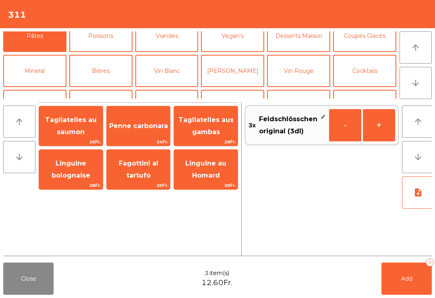
click at [39, 17] on button "Caféterie" at bounding box center [34, 1] width 63 height 32
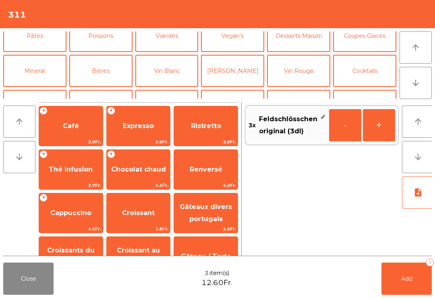
click at [83, 133] on span "Café" at bounding box center [71, 126] width 64 height 22
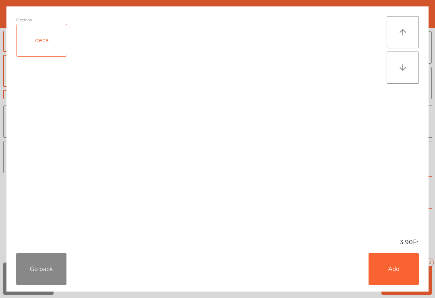
click at [393, 263] on button "Add" at bounding box center [394, 269] width 50 height 32
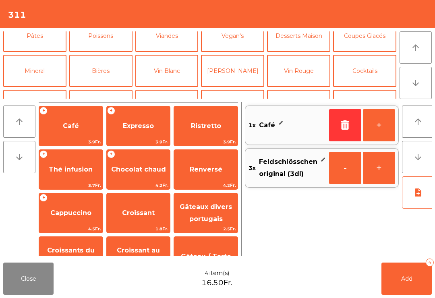
click at [378, 129] on button "+" at bounding box center [379, 125] width 32 height 32
click at [378, 128] on button "+" at bounding box center [379, 125] width 32 height 32
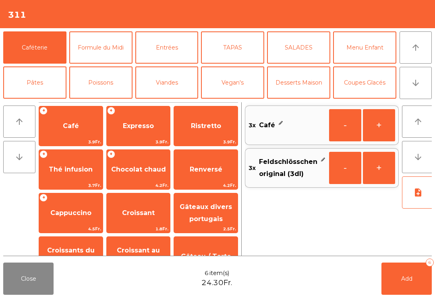
click at [145, 139] on span "3.9Fr." at bounding box center [139, 142] width 64 height 8
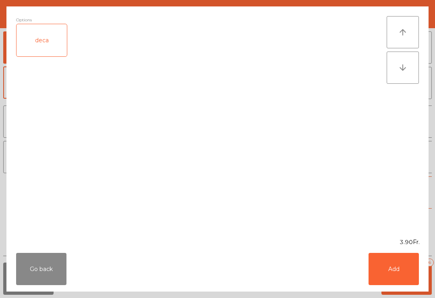
click at [394, 280] on button "Add" at bounding box center [394, 269] width 50 height 32
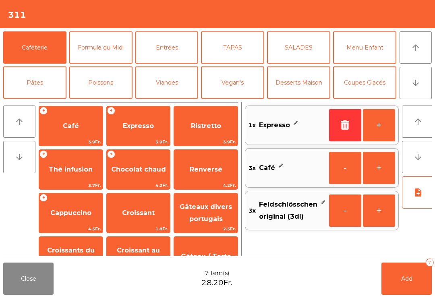
click at [381, 131] on button "+" at bounding box center [379, 125] width 32 height 32
click at [42, 102] on button "Mineral" at bounding box center [34, 118] width 63 height 32
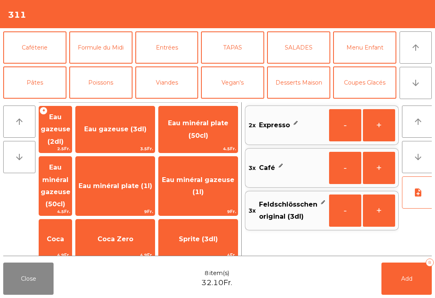
click at [141, 128] on span "Eau gazeuse (3dl)" at bounding box center [115, 129] width 62 height 8
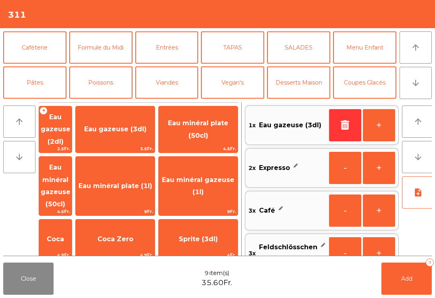
click at [402, 278] on span "Add" at bounding box center [407, 278] width 11 height 7
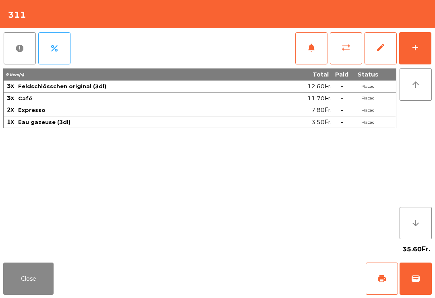
click at [12, 281] on button "Close" at bounding box center [28, 279] width 50 height 32
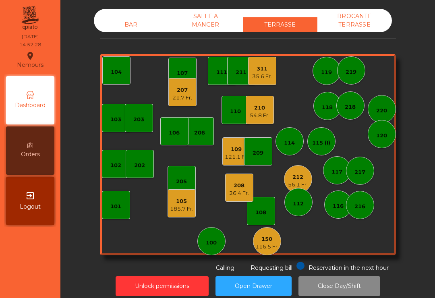
click at [327, 109] on div "118" at bounding box center [327, 108] width 11 height 8
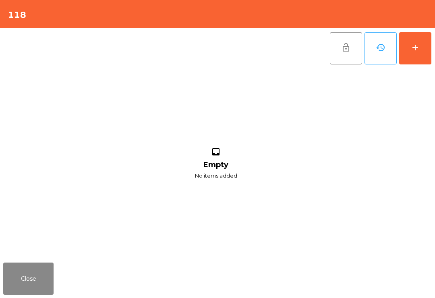
click at [416, 56] on button "add" at bounding box center [416, 48] width 32 height 32
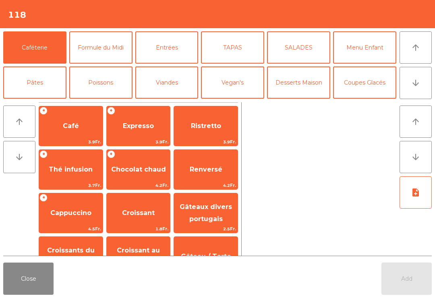
click at [117, 83] on button "Poissons" at bounding box center [100, 83] width 63 height 32
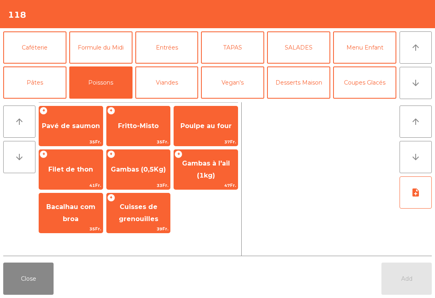
click at [151, 175] on span "Gambas (0,5Kg)" at bounding box center [139, 170] width 64 height 22
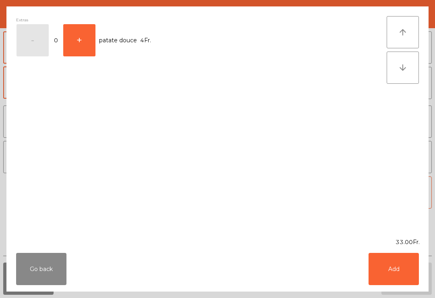
click at [389, 271] on button "Add" at bounding box center [394, 269] width 50 height 32
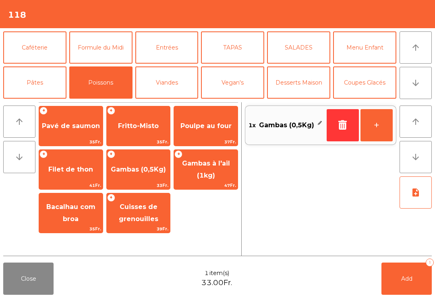
click at [165, 81] on button "Viandes" at bounding box center [166, 83] width 63 height 32
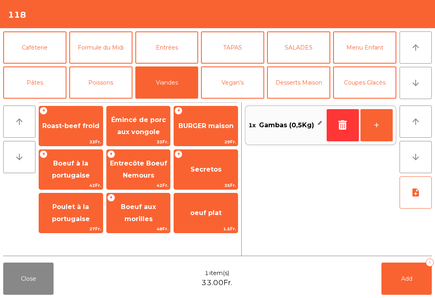
click at [215, 132] on span "BURGER maison" at bounding box center [206, 126] width 64 height 22
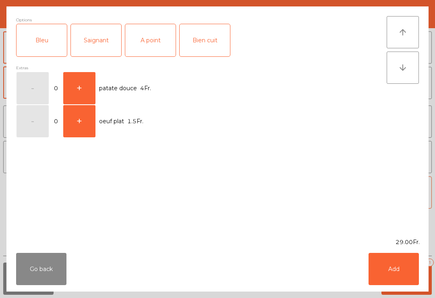
click at [396, 277] on button "Add" at bounding box center [394, 269] width 50 height 32
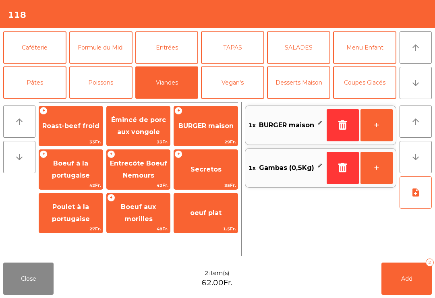
click at [412, 283] on button "Add 2" at bounding box center [407, 279] width 50 height 32
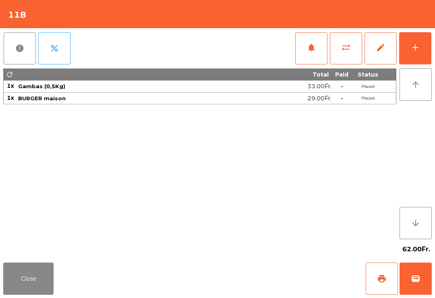
click at [28, 281] on button "Close" at bounding box center [28, 279] width 50 height 32
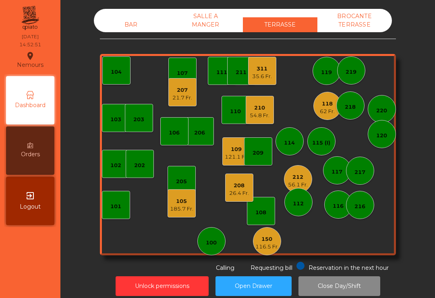
click at [325, 113] on div "62 Fr." at bounding box center [327, 112] width 15 height 8
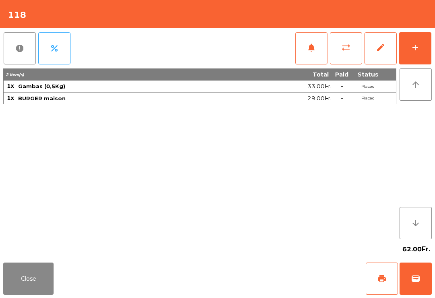
click at [417, 56] on button "add" at bounding box center [416, 48] width 32 height 32
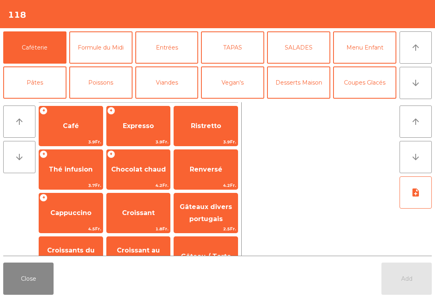
click at [423, 84] on button "arrow_downward" at bounding box center [416, 83] width 32 height 32
click at [112, 102] on button "Bières" at bounding box center [100, 118] width 63 height 32
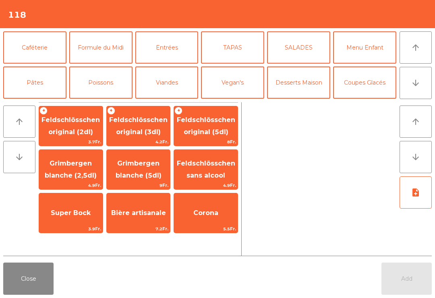
click at [152, 131] on span "Feldschlösschen original (3dl)" at bounding box center [138, 126] width 58 height 20
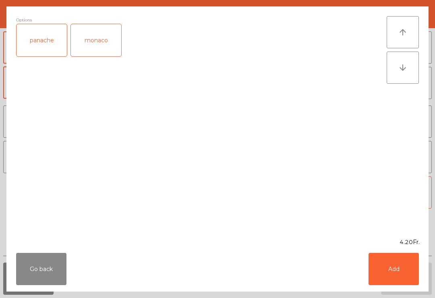
scroll to position [70, 0]
click at [398, 269] on button "Add" at bounding box center [394, 269] width 50 height 32
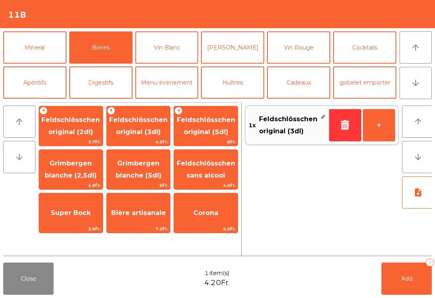
click at [45, 52] on button "Mineral" at bounding box center [34, 47] width 63 height 32
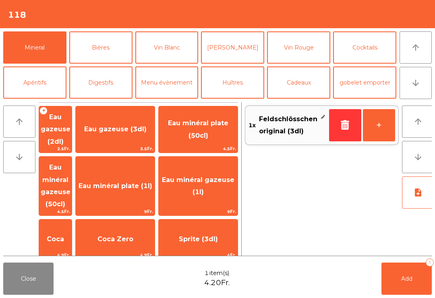
click at [221, 134] on span "Eau minéral plate (50cl)" at bounding box center [198, 129] width 79 height 34
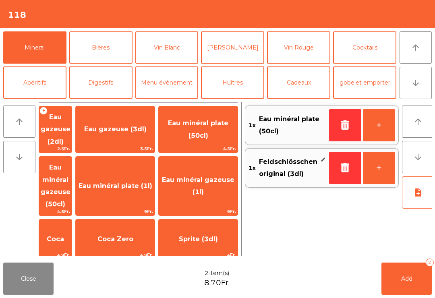
click at [421, 90] on button "arrow_downward" at bounding box center [416, 83] width 32 height 32
click at [431, 52] on button "arrow_upward" at bounding box center [416, 47] width 32 height 32
click at [175, 58] on button "Vin Blanc" at bounding box center [166, 47] width 63 height 32
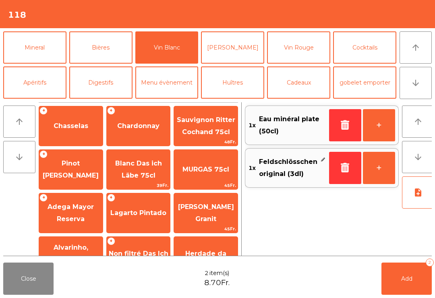
scroll to position [41, 0]
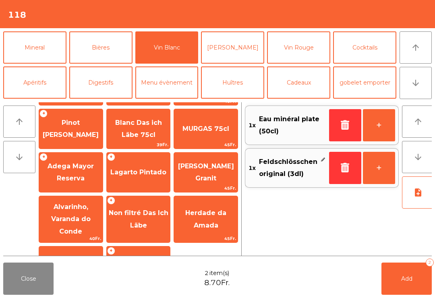
click at [153, 202] on span "Non filtré Das Ich Läbe" at bounding box center [139, 219] width 64 height 34
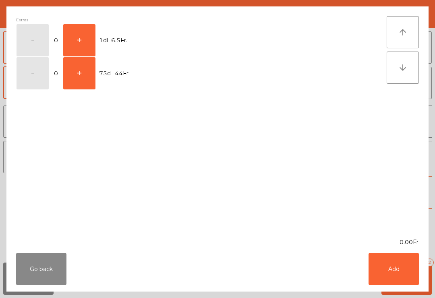
click at [83, 41] on button "+" at bounding box center [79, 40] width 32 height 32
click at [397, 273] on button "Add" at bounding box center [394, 269] width 50 height 32
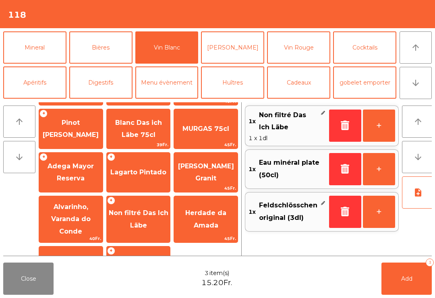
click at [410, 281] on span "Add" at bounding box center [407, 278] width 11 height 7
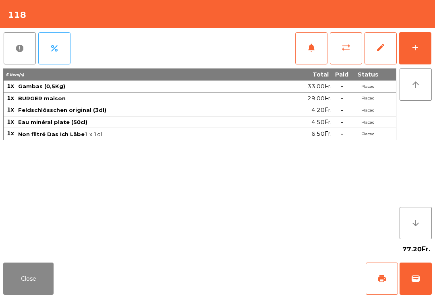
click at [42, 295] on button "Close" at bounding box center [28, 279] width 50 height 32
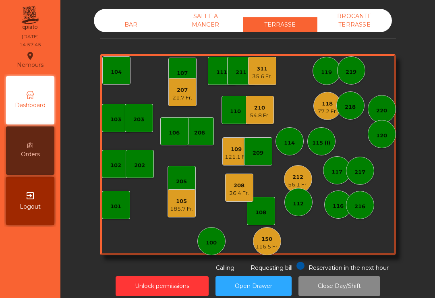
click at [282, 146] on div "114" at bounding box center [290, 141] width 28 height 28
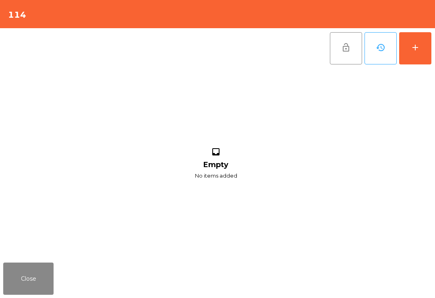
click at [415, 55] on button "add" at bounding box center [416, 48] width 32 height 32
click at [29, 285] on button "Close" at bounding box center [28, 279] width 50 height 32
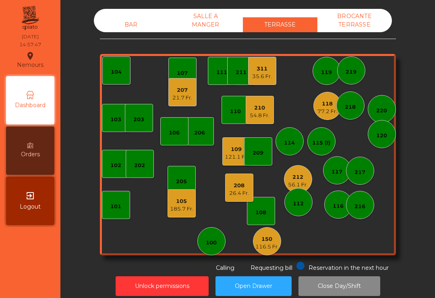
click at [327, 137] on div "115 (I)" at bounding box center [321, 141] width 18 height 11
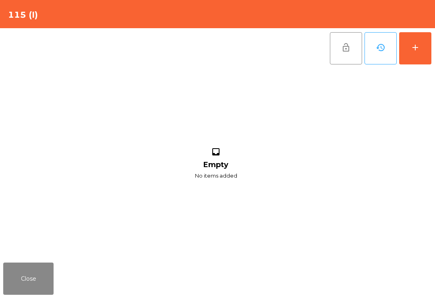
click at [427, 54] on button "add" at bounding box center [416, 48] width 32 height 32
click at [420, 50] on div "add" at bounding box center [416, 48] width 10 height 10
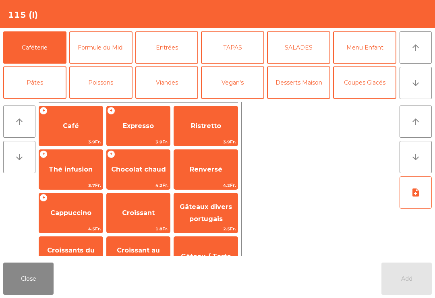
click at [309, 39] on button "SALADES" at bounding box center [298, 47] width 63 height 32
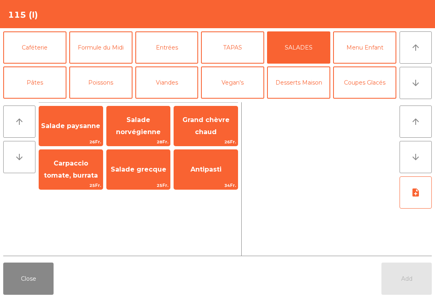
scroll to position [15, 0]
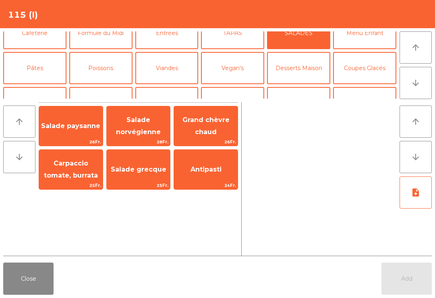
click at [216, 123] on span "Grand chèvre chaud" at bounding box center [206, 126] width 47 height 20
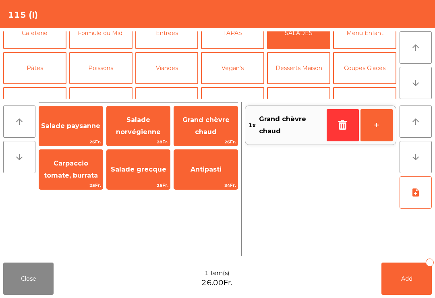
click at [216, 122] on span "Grand chèvre chaud" at bounding box center [206, 126] width 47 height 20
click at [246, 49] on button "TAPAS" at bounding box center [232, 33] width 63 height 32
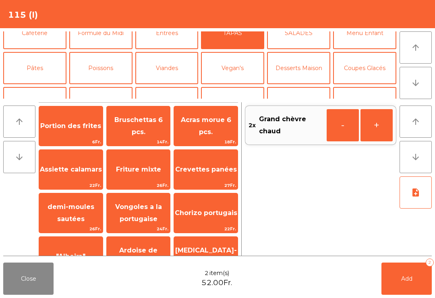
click at [60, 133] on span "Portion des frites" at bounding box center [71, 126] width 64 height 22
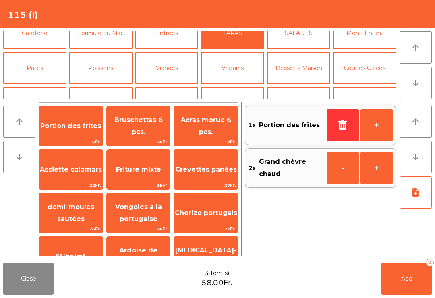
click at [45, 87] on button "Mineral" at bounding box center [34, 103] width 63 height 32
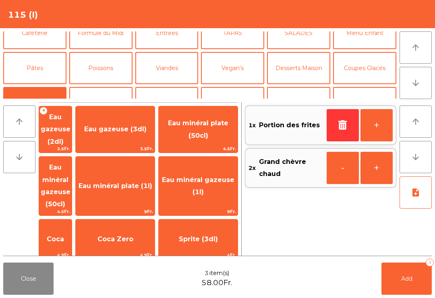
scroll to position [106, 0]
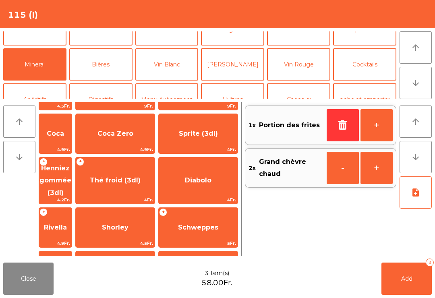
click at [71, 217] on span "Rivella" at bounding box center [55, 228] width 33 height 22
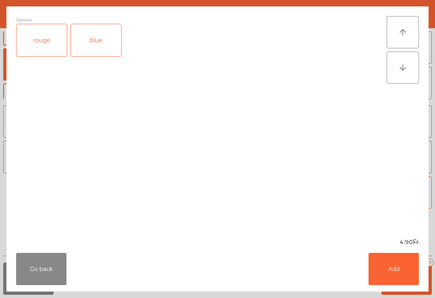
click at [391, 292] on div "Go back Add" at bounding box center [217, 269] width 423 height 45
click at [390, 248] on div "Go back Add" at bounding box center [217, 269] width 423 height 45
click at [378, 269] on button "Add" at bounding box center [394, 269] width 50 height 32
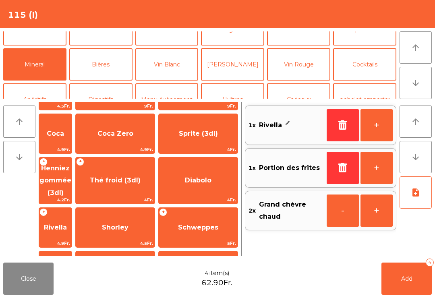
click at [377, 120] on button "+" at bounding box center [377, 125] width 32 height 32
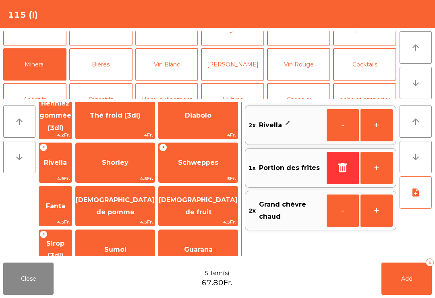
click at [416, 272] on button "Add 5" at bounding box center [407, 279] width 50 height 32
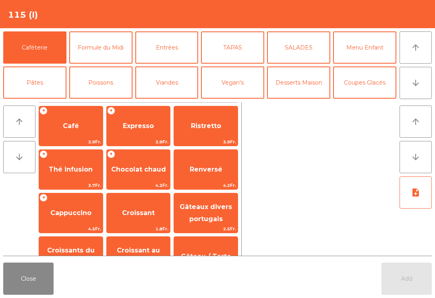
click at [18, 292] on button "Close" at bounding box center [28, 279] width 50 height 32
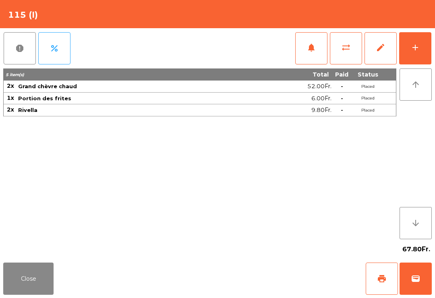
click at [35, 282] on button "Close" at bounding box center [28, 279] width 50 height 32
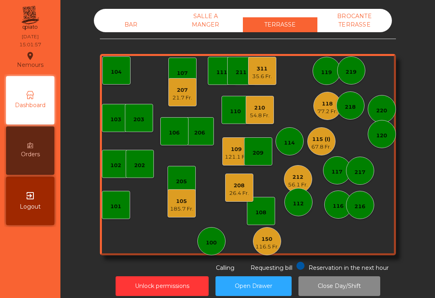
click at [112, 129] on div "103" at bounding box center [116, 118] width 28 height 28
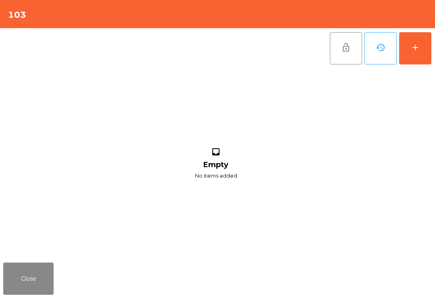
click at [417, 64] on button "add" at bounding box center [416, 48] width 32 height 32
click at [418, 58] on button "add" at bounding box center [416, 48] width 32 height 32
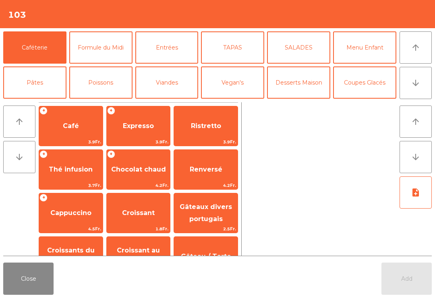
click at [175, 50] on button "Entrées" at bounding box center [166, 47] width 63 height 32
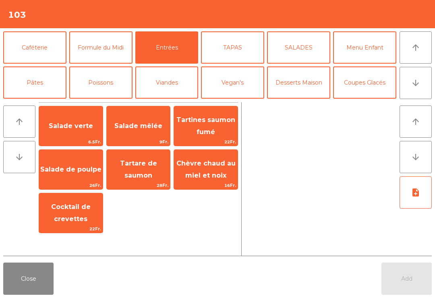
click at [148, 127] on span "Salade mêlée" at bounding box center [139, 126] width 48 height 8
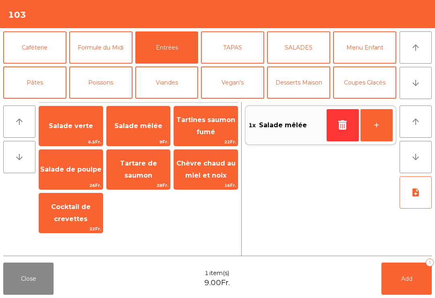
click at [379, 129] on button "+" at bounding box center [377, 125] width 32 height 32
click at [377, 129] on button "+" at bounding box center [377, 125] width 32 height 32
click at [380, 134] on button "+" at bounding box center [377, 125] width 32 height 32
click at [45, 88] on button "Pâtes" at bounding box center [34, 83] width 63 height 32
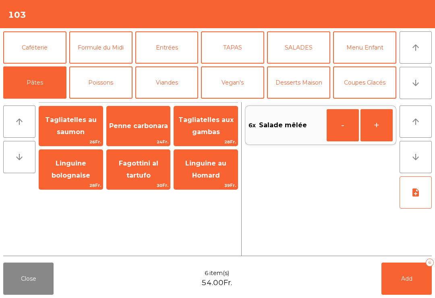
click at [82, 177] on span "Linguine bolognaise" at bounding box center [71, 170] width 39 height 20
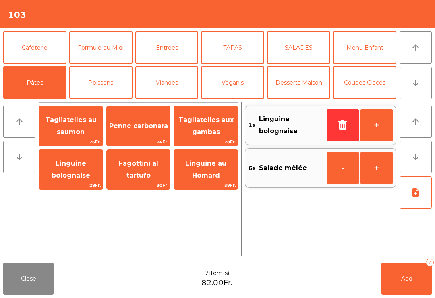
click at [375, 133] on button "+" at bounding box center [377, 125] width 32 height 32
click at [154, 134] on span "Penne carbonara" at bounding box center [139, 126] width 64 height 22
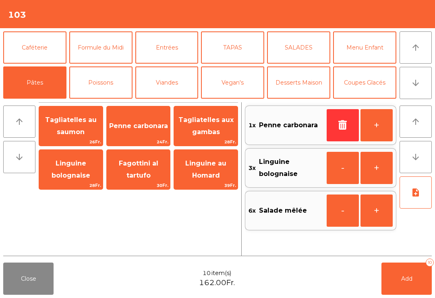
click at [374, 132] on button "+" at bounding box center [377, 125] width 32 height 32
click at [244, 55] on button "TAPAS" at bounding box center [232, 47] width 63 height 32
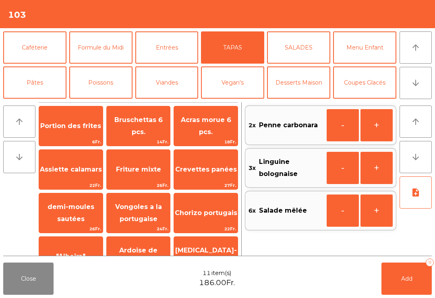
click at [83, 130] on span "Portion des frites" at bounding box center [70, 126] width 61 height 8
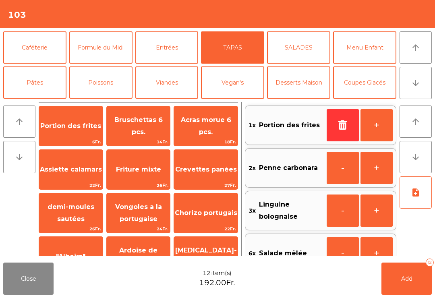
click at [411, 202] on button "note_add" at bounding box center [416, 193] width 32 height 32
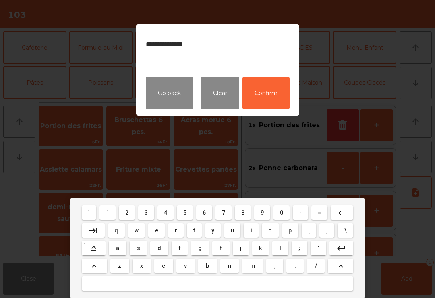
type textarea "**********"
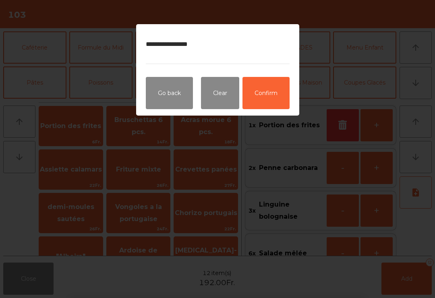
click at [267, 102] on button "Confirm" at bounding box center [266, 93] width 47 height 32
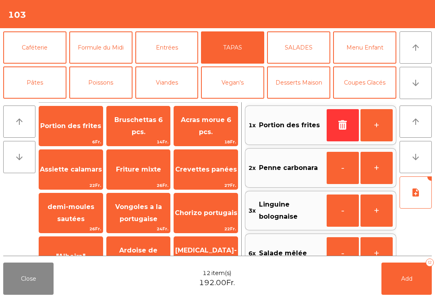
click at [409, 279] on span "Add" at bounding box center [407, 278] width 11 height 7
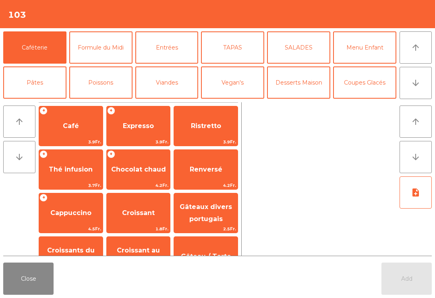
click at [29, 284] on button "Close" at bounding box center [28, 279] width 50 height 32
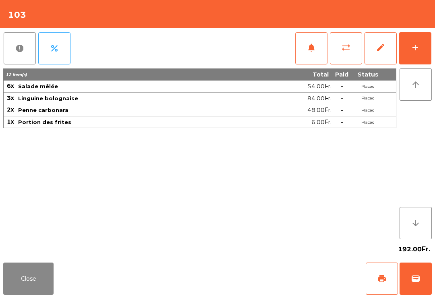
click at [50, 269] on button "Close" at bounding box center [28, 279] width 50 height 32
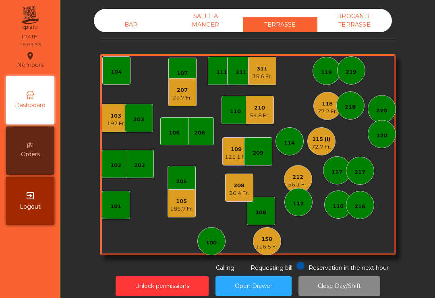
click at [244, 177] on div "208 26.4 Fr." at bounding box center [239, 188] width 28 height 28
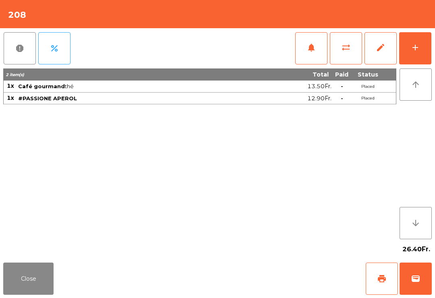
click at [382, 286] on button "print" at bounding box center [382, 279] width 32 height 32
click at [52, 290] on button "Close" at bounding box center [28, 279] width 50 height 32
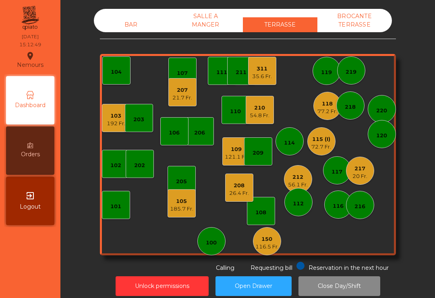
click at [234, 190] on div "26.4 Fr." at bounding box center [239, 194] width 20 height 8
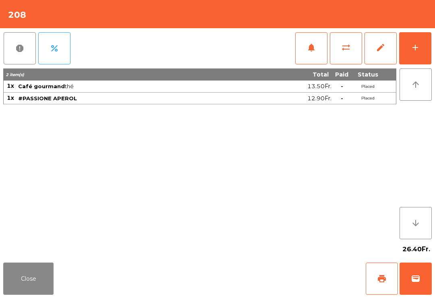
click at [415, 284] on button "wallet" at bounding box center [416, 279] width 32 height 32
click at [262, 283] on div "Close print wallet" at bounding box center [217, 279] width 435 height 39
click at [275, 277] on div "Close print wallet" at bounding box center [217, 279] width 435 height 39
click at [275, 276] on div "Close print wallet" at bounding box center [217, 279] width 435 height 39
click at [285, 292] on div "Close print wallet" at bounding box center [217, 279] width 435 height 39
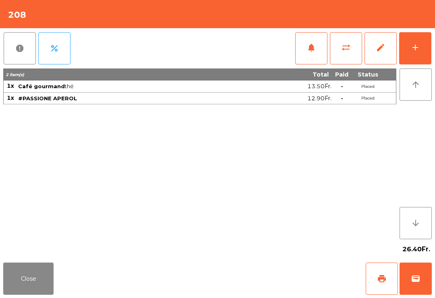
click at [287, 283] on div "Close print wallet" at bounding box center [217, 279] width 435 height 39
click at [291, 273] on div "Close print wallet" at bounding box center [217, 279] width 435 height 39
click at [280, 276] on div "Close print wallet" at bounding box center [217, 279] width 435 height 39
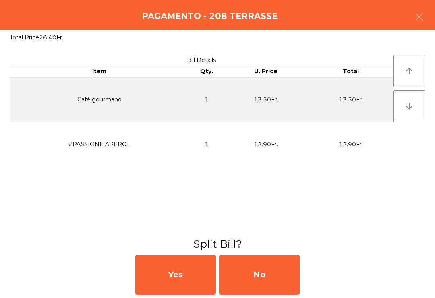
click at [279, 275] on div "No" at bounding box center [259, 275] width 81 height 40
click at [274, 278] on div "No" at bounding box center [259, 275] width 81 height 40
click at [288, 276] on div "No" at bounding box center [259, 275] width 81 height 40
click at [288, 280] on div "No" at bounding box center [259, 275] width 81 height 40
click at [284, 275] on div "No" at bounding box center [259, 275] width 81 height 40
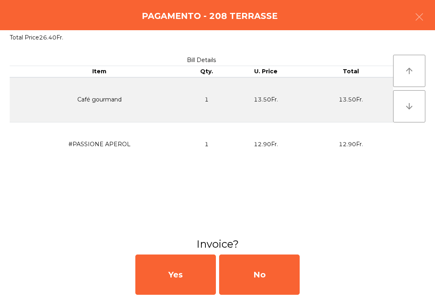
click at [280, 280] on div "No" at bounding box center [259, 275] width 81 height 40
click at [417, 12] on button "button" at bounding box center [419, 18] width 23 height 24
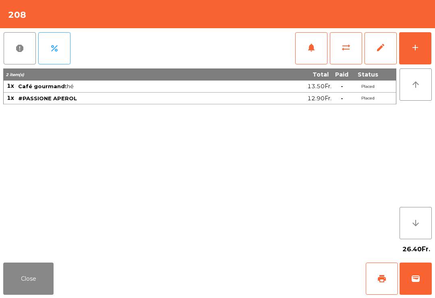
click at [7, 292] on button "Close" at bounding box center [28, 279] width 50 height 32
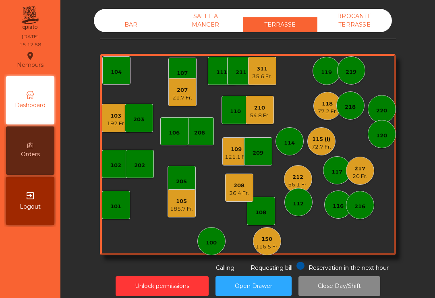
click at [299, 183] on div "56.1 Fr." at bounding box center [298, 185] width 20 height 8
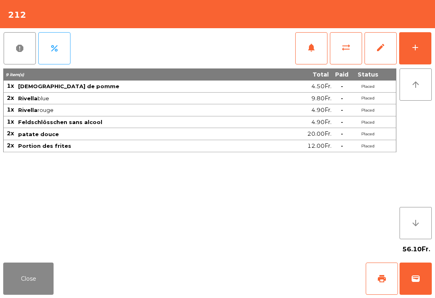
click at [418, 283] on span "wallet" at bounding box center [416, 279] width 10 height 10
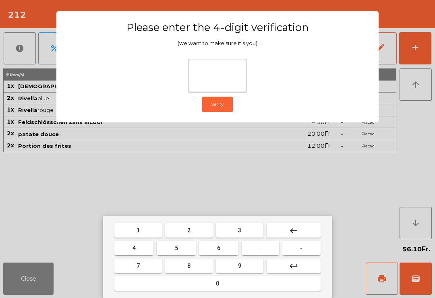
type input "*"
type input "**"
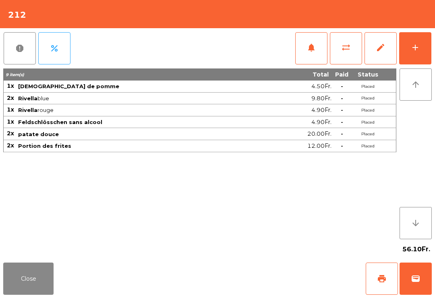
click at [300, 274] on div "Close print wallet" at bounding box center [217, 279] width 435 height 39
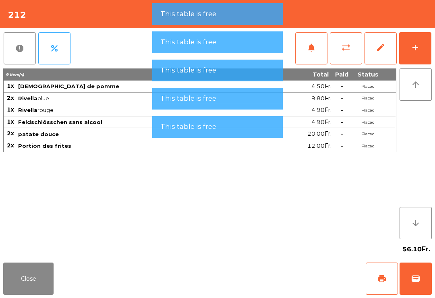
click at [288, 277] on div "Close print wallet" at bounding box center [217, 279] width 435 height 39
click at [274, 271] on div "Close print wallet" at bounding box center [217, 279] width 435 height 39
click at [281, 280] on div "Close print wallet" at bounding box center [217, 279] width 435 height 39
click at [281, 285] on div "Close print wallet" at bounding box center [217, 279] width 435 height 39
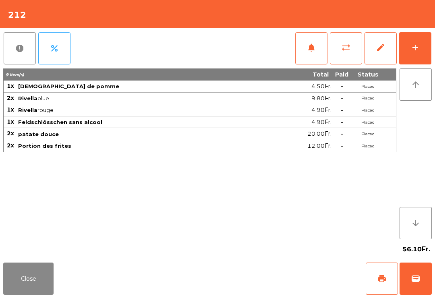
click at [286, 281] on div "Close print wallet" at bounding box center [217, 279] width 435 height 39
click at [278, 281] on div "Close print wallet" at bounding box center [217, 279] width 435 height 39
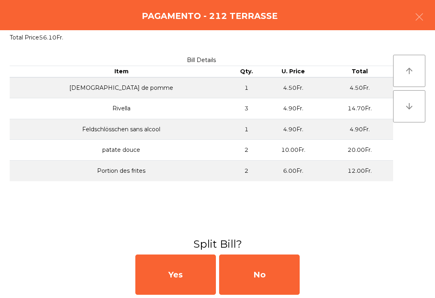
click at [273, 281] on div "No" at bounding box center [259, 275] width 81 height 40
click at [276, 278] on div "MB" at bounding box center [259, 275] width 81 height 40
click at [276, 278] on div "No" at bounding box center [259, 275] width 81 height 40
click at [271, 280] on div "No" at bounding box center [259, 275] width 81 height 40
click at [268, 281] on div "No" at bounding box center [259, 275] width 81 height 40
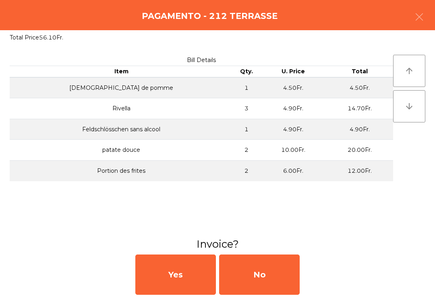
click at [262, 280] on div "No" at bounding box center [259, 275] width 81 height 40
click at [264, 277] on div "No" at bounding box center [259, 275] width 81 height 40
click at [269, 275] on div "No" at bounding box center [259, 275] width 81 height 40
click at [269, 274] on div "No" at bounding box center [259, 275] width 81 height 40
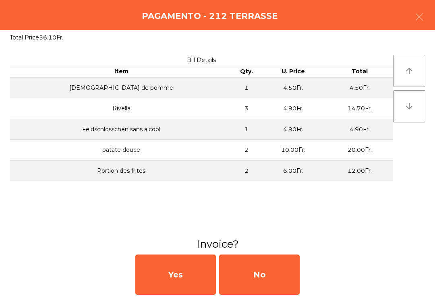
click at [270, 274] on div "No" at bounding box center [259, 275] width 81 height 40
click at [271, 280] on div "No" at bounding box center [259, 275] width 81 height 40
click at [273, 280] on div "No" at bounding box center [259, 275] width 81 height 40
click at [272, 280] on div "No" at bounding box center [259, 275] width 81 height 40
click at [424, 17] on icon "button" at bounding box center [420, 17] width 10 height 10
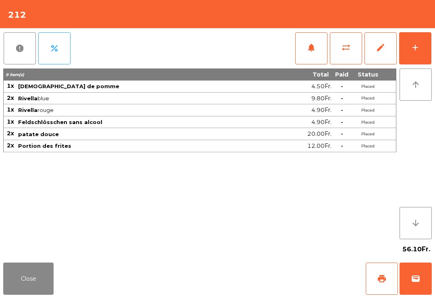
click at [38, 281] on button "Close" at bounding box center [28, 279] width 50 height 32
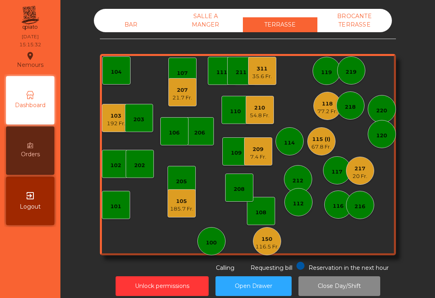
click at [171, 217] on div "105 185.7 Fr." at bounding box center [182, 204] width 28 height 28
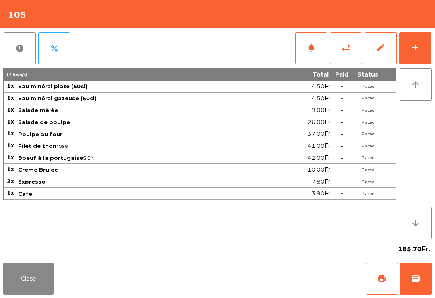
click at [416, 59] on button "add" at bounding box center [416, 48] width 32 height 32
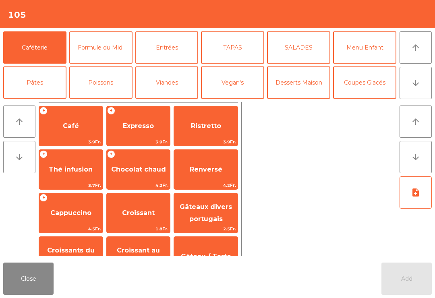
click at [420, 83] on icon "arrow_downward" at bounding box center [416, 83] width 10 height 10
click at [418, 43] on icon "arrow_upward" at bounding box center [416, 48] width 10 height 10
click at [149, 131] on span "Expresso" at bounding box center [139, 126] width 64 height 22
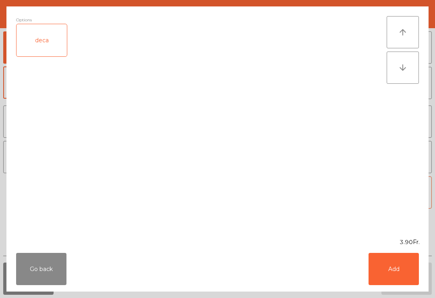
click at [400, 267] on button "Add" at bounding box center [394, 269] width 50 height 32
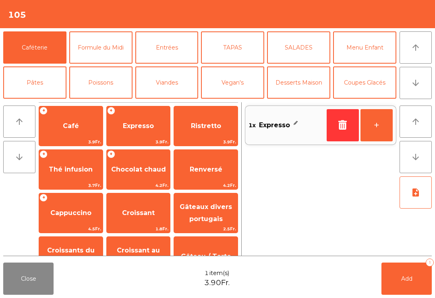
scroll to position [0, 0]
click at [376, 136] on button "+" at bounding box center [377, 125] width 32 height 32
click at [402, 279] on span "Add" at bounding box center [407, 278] width 11 height 7
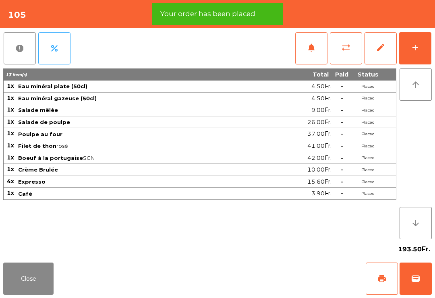
click at [381, 279] on span "print" at bounding box center [382, 279] width 10 height 10
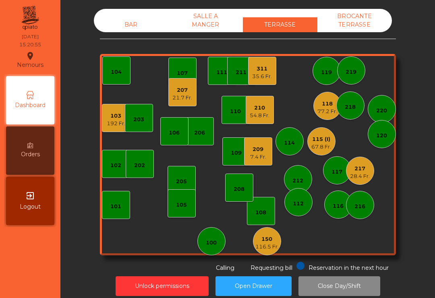
click at [264, 118] on div "54.8 Fr." at bounding box center [260, 116] width 20 height 8
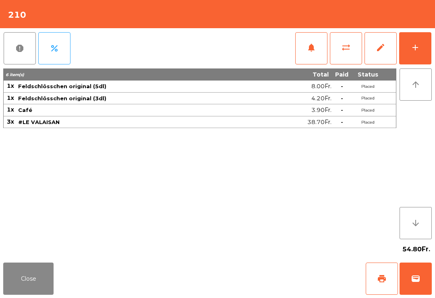
click at [389, 275] on button "print" at bounding box center [382, 279] width 32 height 32
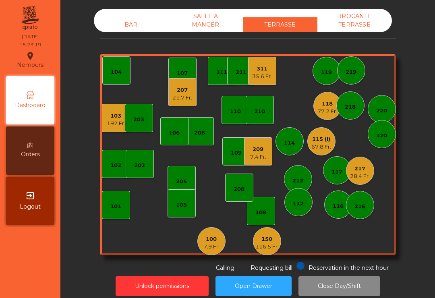
click at [261, 158] on div "7.4 Fr." at bounding box center [258, 157] width 16 height 8
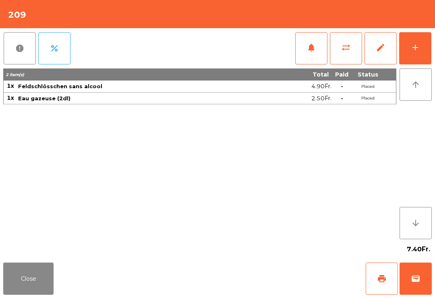
click at [382, 283] on span "print" at bounding box center [382, 279] width 10 height 10
click at [419, 292] on button "wallet" at bounding box center [416, 279] width 32 height 32
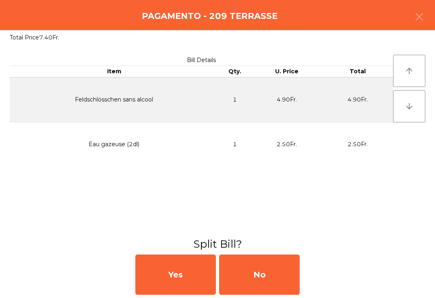
click at [290, 268] on div "No" at bounding box center [259, 275] width 81 height 40
click at [268, 264] on div "MB" at bounding box center [259, 275] width 81 height 40
click at [260, 277] on div "No" at bounding box center [259, 275] width 81 height 40
click at [267, 292] on div "No" at bounding box center [259, 275] width 81 height 40
click at [284, 289] on div "No" at bounding box center [259, 275] width 81 height 40
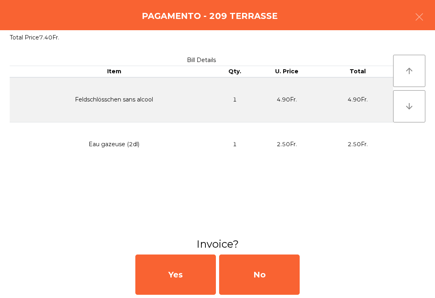
click at [284, 289] on div "No" at bounding box center [259, 275] width 81 height 40
click at [277, 294] on div "No" at bounding box center [259, 275] width 81 height 40
click at [273, 285] on div "No" at bounding box center [259, 275] width 81 height 40
click at [288, 262] on div "No" at bounding box center [259, 275] width 81 height 40
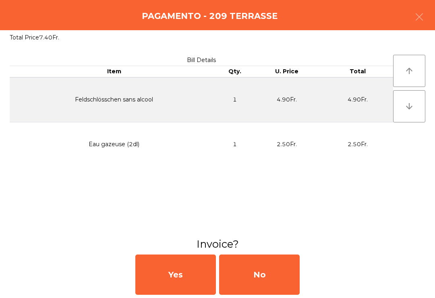
click at [288, 262] on div "No" at bounding box center [259, 275] width 81 height 40
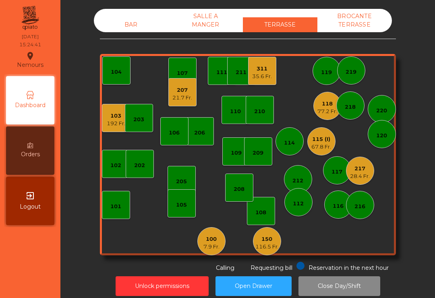
click at [105, 127] on div "103 192 Fr." at bounding box center [116, 118] width 28 height 28
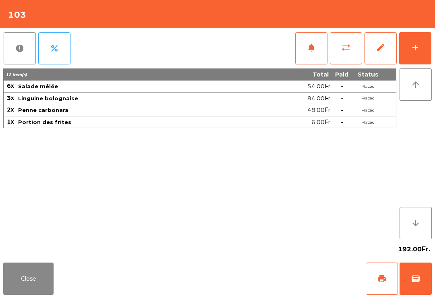
click at [317, 55] on button "notifications" at bounding box center [312, 48] width 32 height 32
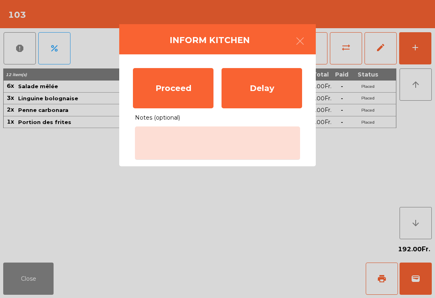
click at [175, 99] on div "Proceed" at bounding box center [173, 88] width 81 height 40
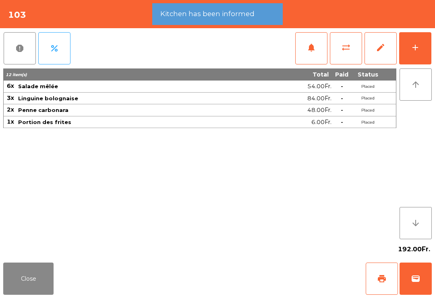
click at [33, 283] on button "Close" at bounding box center [28, 279] width 50 height 32
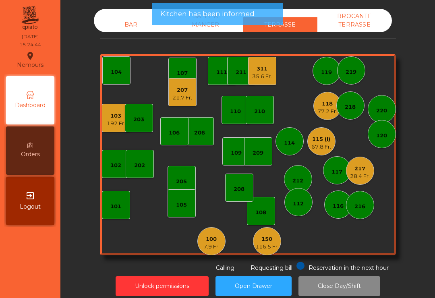
click at [205, 136] on div "206" at bounding box center [199, 133] width 11 height 8
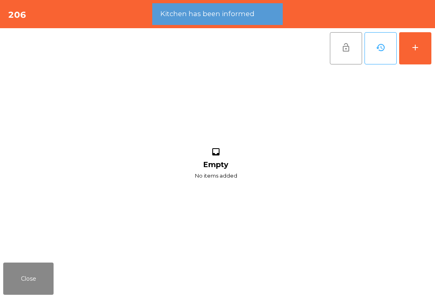
click at [416, 58] on button "add" at bounding box center [416, 48] width 32 height 32
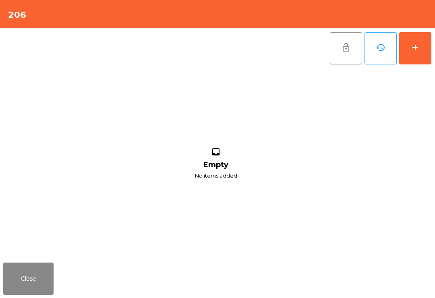
click at [421, 58] on button "add" at bounding box center [416, 48] width 32 height 32
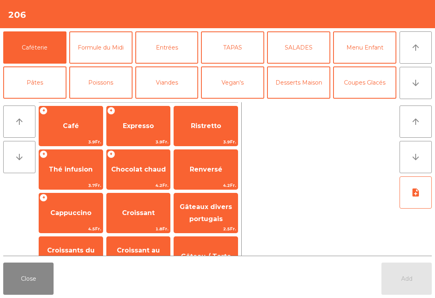
click at [73, 132] on span "Café" at bounding box center [71, 126] width 64 height 22
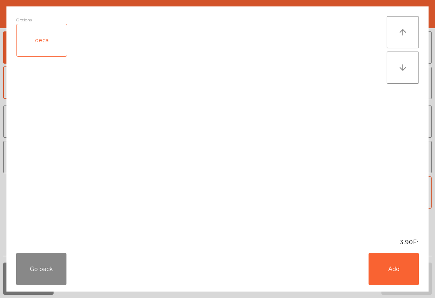
click at [391, 266] on button "Add" at bounding box center [394, 269] width 50 height 32
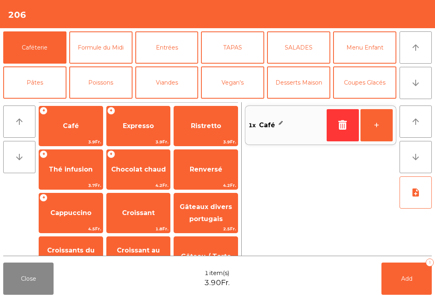
click at [414, 81] on icon "arrow_downward" at bounding box center [416, 83] width 10 height 10
click at [106, 102] on button "Bières" at bounding box center [100, 118] width 63 height 32
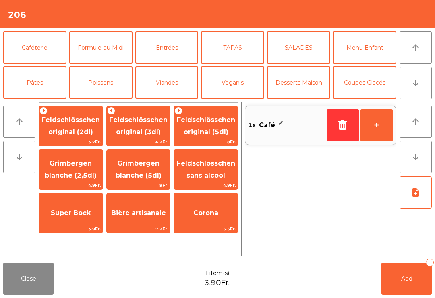
click at [147, 133] on span "Feldschlösschen original (3dl)" at bounding box center [138, 126] width 58 height 20
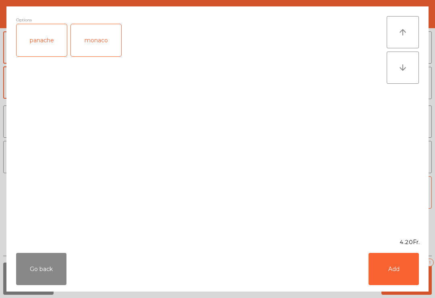
click at [398, 275] on button "Add" at bounding box center [394, 269] width 50 height 32
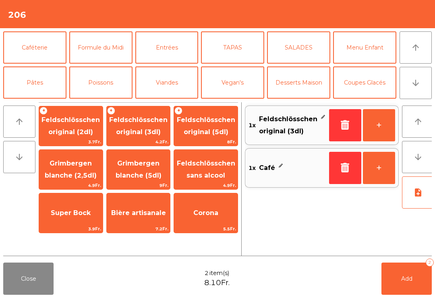
click at [409, 282] on span "Add" at bounding box center [407, 278] width 11 height 7
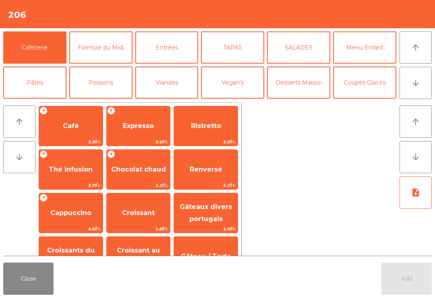
click at [19, 283] on button "Close" at bounding box center [28, 279] width 50 height 32
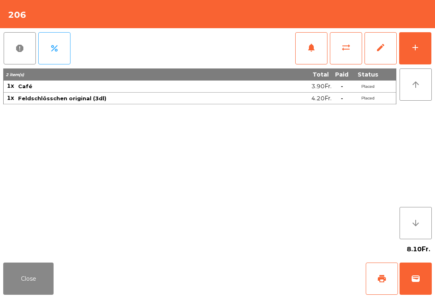
click at [382, 283] on span "print" at bounding box center [382, 279] width 10 height 10
click at [42, 290] on button "Close" at bounding box center [28, 279] width 50 height 32
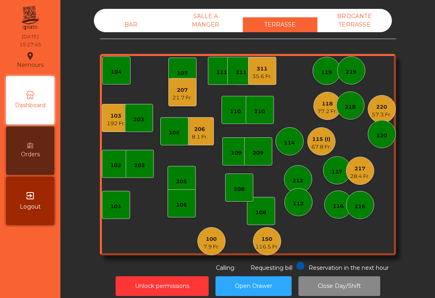
click at [185, 97] on div "21.7 Fr." at bounding box center [183, 98] width 20 height 8
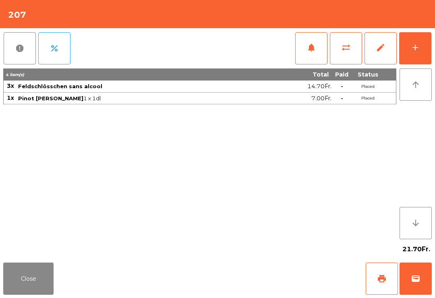
click at [380, 272] on button "print" at bounding box center [382, 279] width 32 height 32
click at [60, 252] on div "21.70Fr." at bounding box center [217, 250] width 429 height 20
click at [14, 278] on button "Close" at bounding box center [28, 279] width 50 height 32
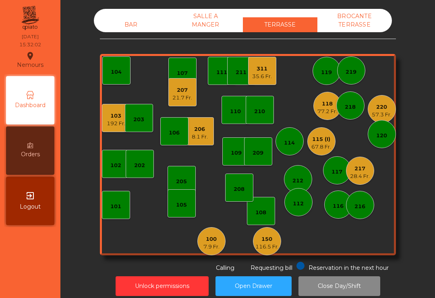
click at [335, 65] on div "119" at bounding box center [327, 71] width 28 height 28
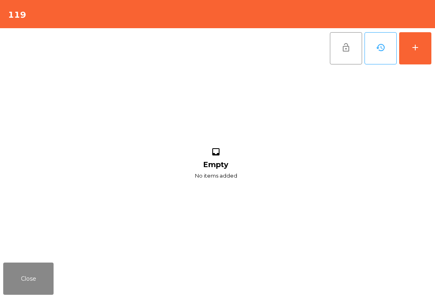
click at [411, 51] on div "add" at bounding box center [416, 48] width 10 height 10
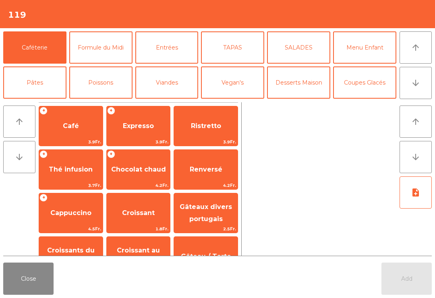
click at [374, 81] on button "Coupes Glacés" at bounding box center [364, 83] width 63 height 32
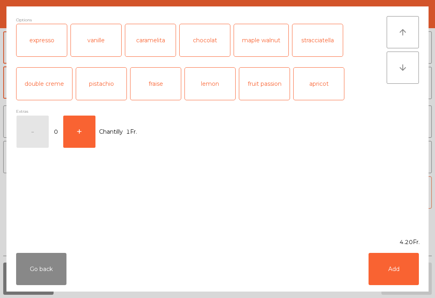
scroll to position [155, 0]
click at [314, 45] on div "stracciatella" at bounding box center [318, 40] width 50 height 32
click at [397, 277] on button "Add" at bounding box center [394, 269] width 50 height 32
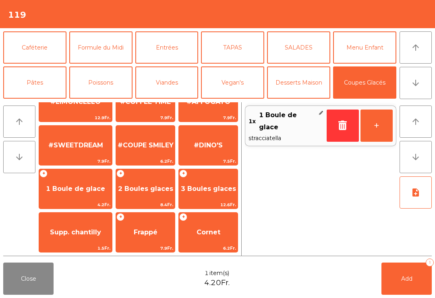
click at [77, 197] on span "1 Boule de glace" at bounding box center [75, 189] width 73 height 22
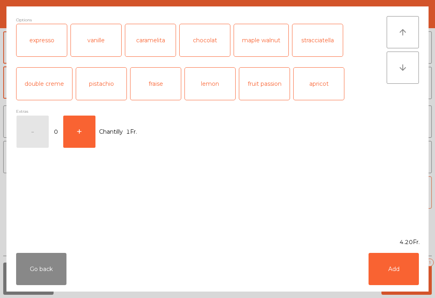
click at [146, 47] on div "caramelita" at bounding box center [150, 40] width 50 height 32
click at [82, 133] on button "+" at bounding box center [79, 132] width 32 height 32
click at [365, 263] on div "Go back Add" at bounding box center [217, 269] width 423 height 45
click at [391, 270] on button "Add" at bounding box center [394, 269] width 50 height 32
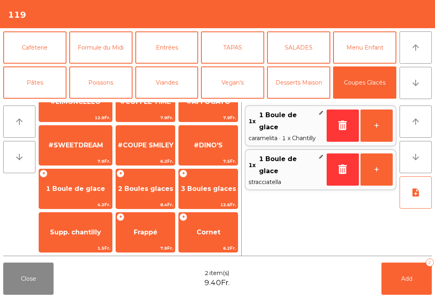
click at [80, 189] on span "1 Boule de glace" at bounding box center [75, 189] width 59 height 8
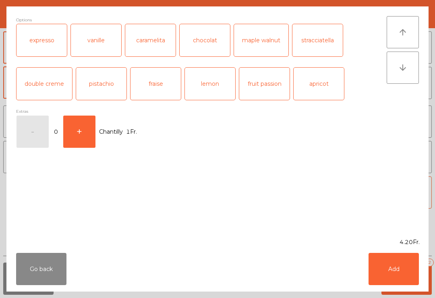
click at [194, 44] on div "chocolat" at bounding box center [205, 40] width 50 height 32
click at [204, 42] on div "chocolat" at bounding box center [205, 40] width 50 height 32
click at [134, 35] on div "caramelita" at bounding box center [150, 40] width 50 height 32
click at [419, 271] on button "Add" at bounding box center [394, 269] width 50 height 32
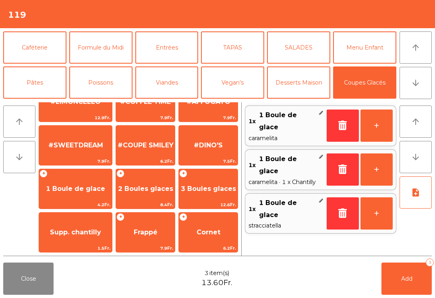
click at [102, 102] on button "Bières" at bounding box center [100, 118] width 63 height 32
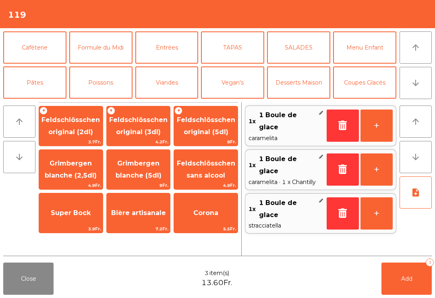
scroll to position [0, 0]
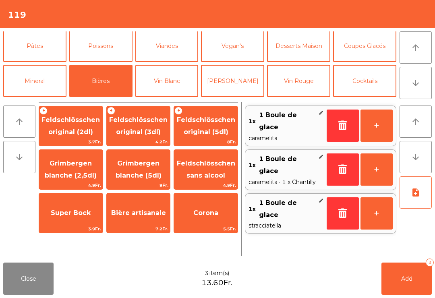
click at [140, 137] on span "Feldschlösschen original (3dl)" at bounding box center [139, 126] width 64 height 34
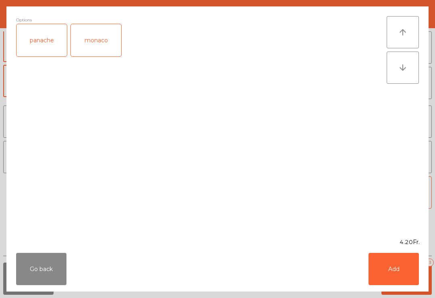
click at [406, 277] on button "Add" at bounding box center [394, 269] width 50 height 32
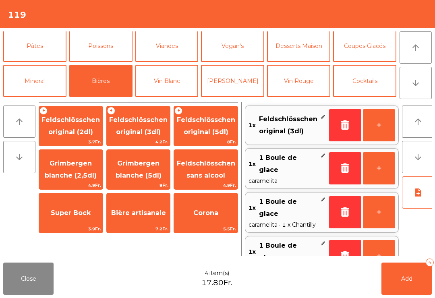
click at [45, 83] on button "Mineral" at bounding box center [34, 81] width 63 height 32
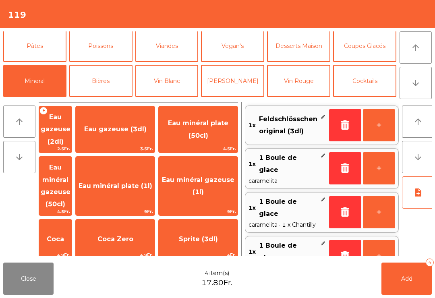
click at [72, 263] on span "Henniez gommée (3dl)" at bounding box center [55, 286] width 33 height 46
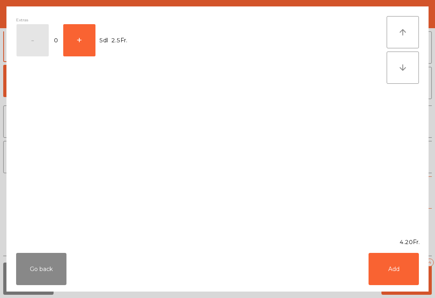
click at [405, 271] on button "Add" at bounding box center [394, 269] width 50 height 32
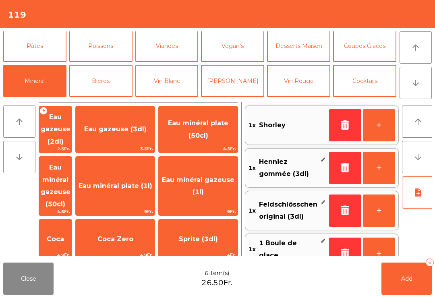
scroll to position [3, 0]
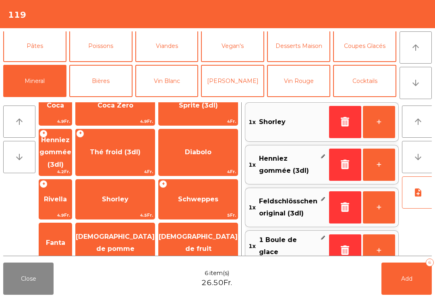
click at [413, 283] on button "Add 6" at bounding box center [407, 279] width 50 height 32
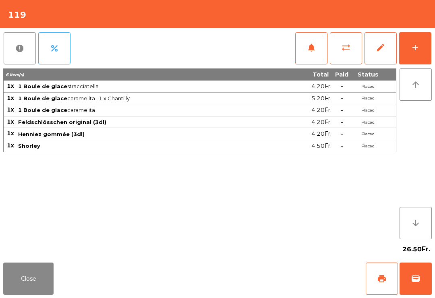
click at [22, 273] on button "Close" at bounding box center [28, 279] width 50 height 32
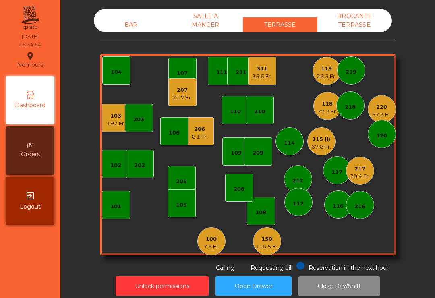
click at [296, 183] on div "212" at bounding box center [298, 181] width 11 height 8
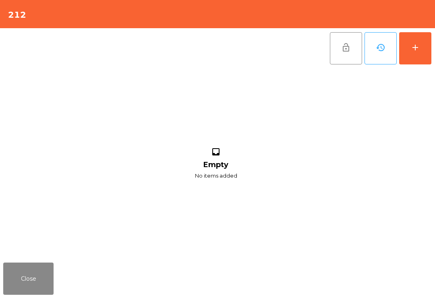
click at [421, 58] on button "add" at bounding box center [416, 48] width 32 height 32
click at [407, 46] on button "add" at bounding box center [416, 48] width 32 height 32
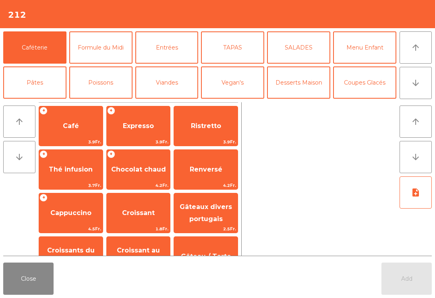
click at [371, 67] on button "Coupes Glacés" at bounding box center [364, 83] width 63 height 32
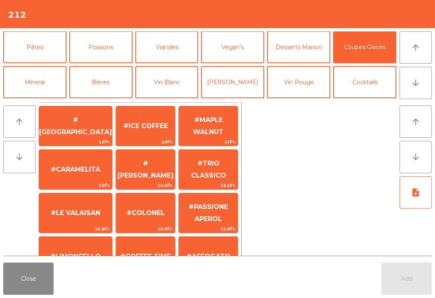
scroll to position [174, 0]
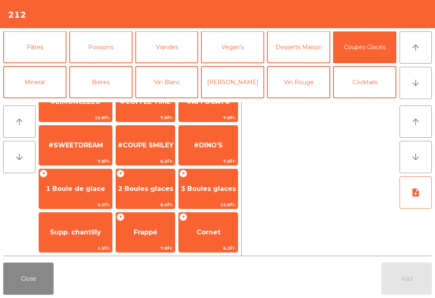
click at [212, 142] on span "#DINO'S" at bounding box center [208, 146] width 29 height 8
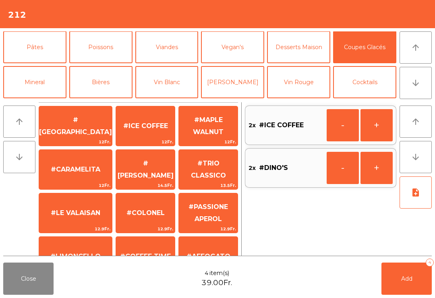
scroll to position [155, 0]
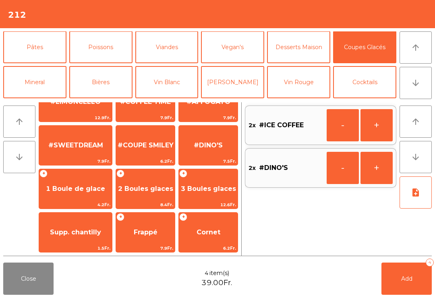
click at [62, 198] on span "1 Boule de glace" at bounding box center [75, 189] width 73 height 22
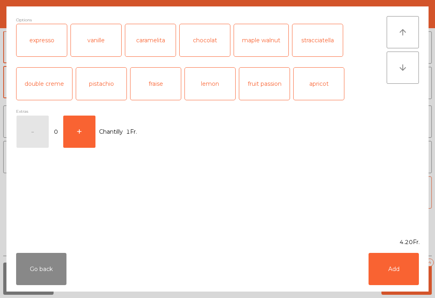
click at [209, 45] on div "chocolat" at bounding box center [205, 40] width 50 height 32
click at [397, 265] on button "Add" at bounding box center [394, 269] width 50 height 32
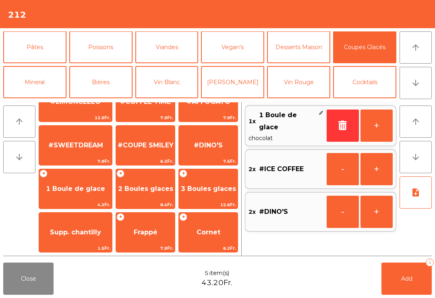
click at [145, 106] on span "#COFFEE TIME" at bounding box center [145, 102] width 51 height 8
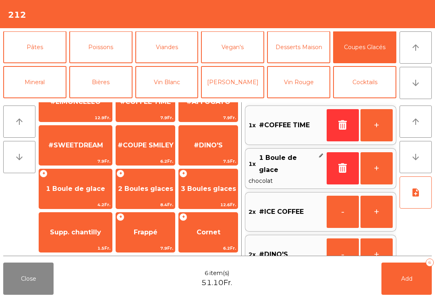
scroll to position [114, 0]
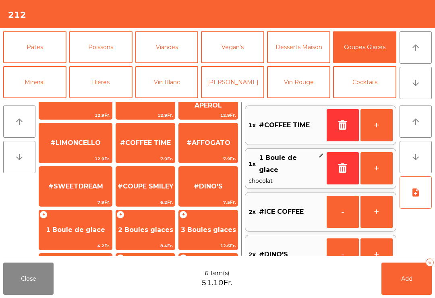
click at [38, 84] on button "Mineral" at bounding box center [34, 82] width 63 height 32
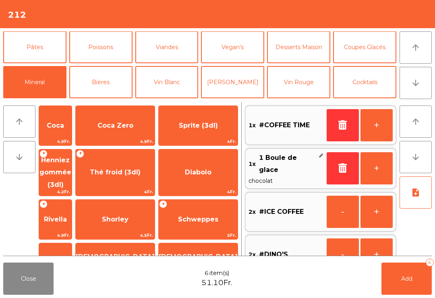
click at [137, 137] on span "Coca Zero" at bounding box center [115, 126] width 79 height 22
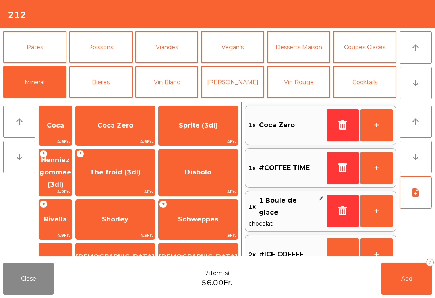
click at [411, 280] on span "Add" at bounding box center [407, 278] width 11 height 7
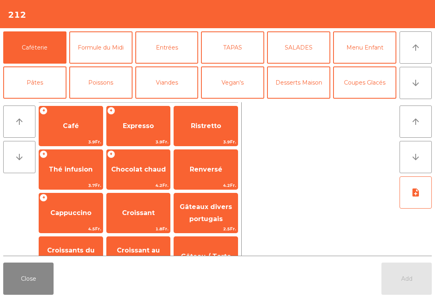
click at [44, 292] on button "Close" at bounding box center [28, 279] width 50 height 32
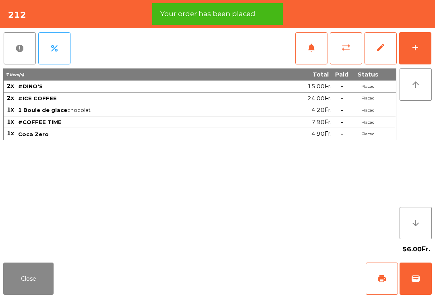
click at [15, 287] on button "Close" at bounding box center [28, 279] width 50 height 32
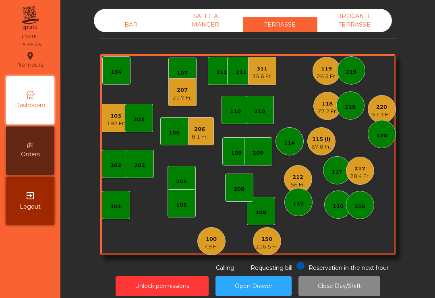
click at [261, 68] on div "311" at bounding box center [262, 69] width 20 height 8
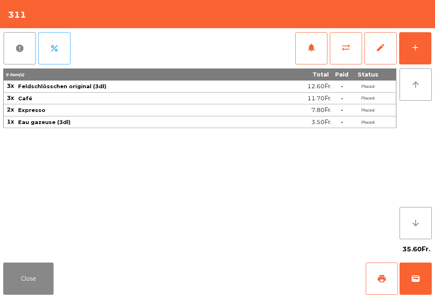
click at [383, 277] on span "print" at bounding box center [382, 279] width 10 height 10
click at [0, 291] on div "Close print wallet" at bounding box center [217, 279] width 435 height 39
click at [51, 259] on div "35.60Fr." at bounding box center [217, 250] width 429 height 20
click at [23, 284] on button "Close" at bounding box center [28, 279] width 50 height 32
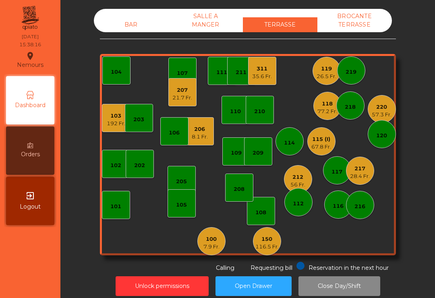
click at [320, 74] on div "26.5 Fr." at bounding box center [327, 77] width 20 height 8
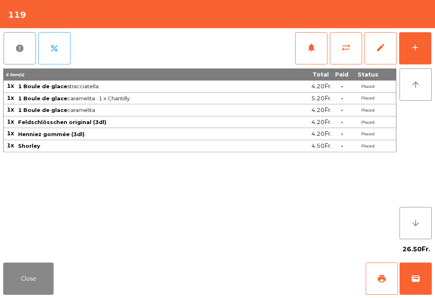
click at [418, 54] on button "add" at bounding box center [416, 48] width 32 height 32
click at [411, 57] on button "add" at bounding box center [416, 48] width 32 height 32
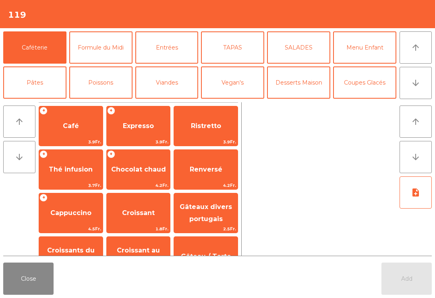
click at [419, 89] on button "arrow_downward" at bounding box center [416, 83] width 32 height 32
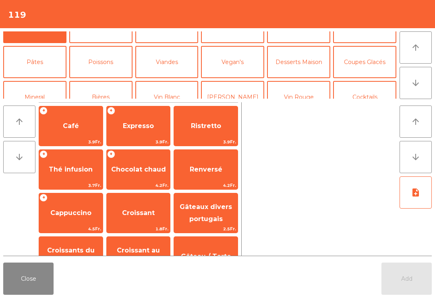
click at [373, 71] on button "Coupes Glacés" at bounding box center [364, 62] width 63 height 32
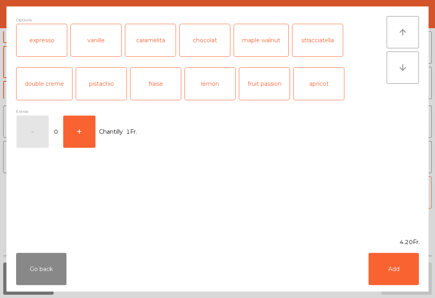
click at [75, 133] on button "+" at bounding box center [79, 132] width 32 height 32
click at [399, 253] on button "Add" at bounding box center [394, 269] width 50 height 32
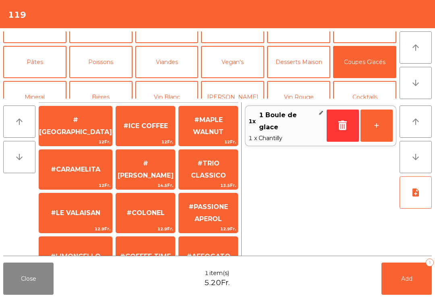
click at [411, 266] on button "Add 1" at bounding box center [407, 279] width 50 height 32
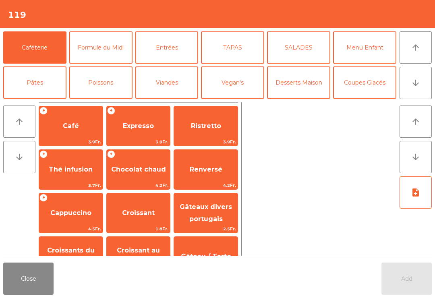
click at [30, 295] on button "Close" at bounding box center [28, 279] width 50 height 32
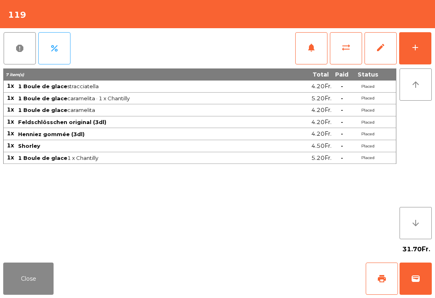
click at [25, 273] on button "Close" at bounding box center [28, 279] width 50 height 32
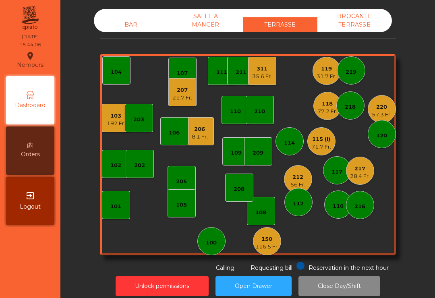
click at [181, 92] on div "207" at bounding box center [183, 90] width 20 height 8
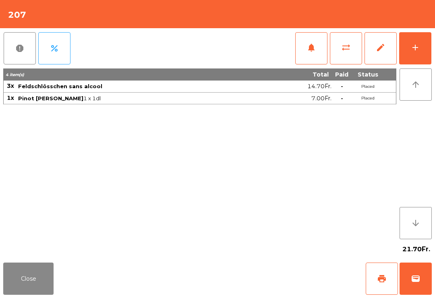
click at [430, 290] on button "wallet" at bounding box center [416, 279] width 32 height 32
click at [305, 283] on div "Close print wallet" at bounding box center [217, 279] width 435 height 39
click at [287, 277] on div "Close print wallet" at bounding box center [217, 279] width 435 height 39
click at [288, 274] on div "Close print wallet" at bounding box center [217, 279] width 435 height 39
click at [287, 278] on div "Close print wallet" at bounding box center [217, 279] width 435 height 39
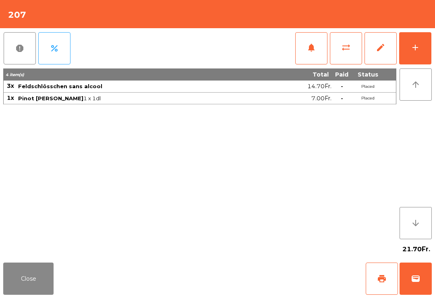
click at [294, 277] on div "Close print wallet" at bounding box center [217, 279] width 435 height 39
click at [287, 273] on div "Close print wallet" at bounding box center [217, 279] width 435 height 39
click at [290, 274] on div "Close print wallet" at bounding box center [217, 279] width 435 height 39
click at [290, 280] on div "Close print wallet" at bounding box center [217, 279] width 435 height 39
click at [275, 279] on div "Close print wallet" at bounding box center [217, 279] width 435 height 39
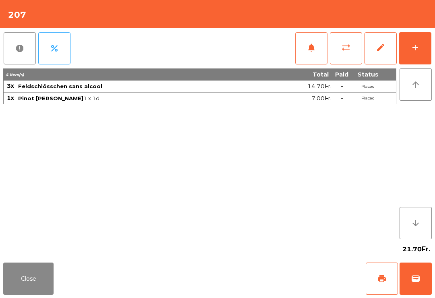
click at [272, 273] on div "Close print wallet" at bounding box center [217, 279] width 435 height 39
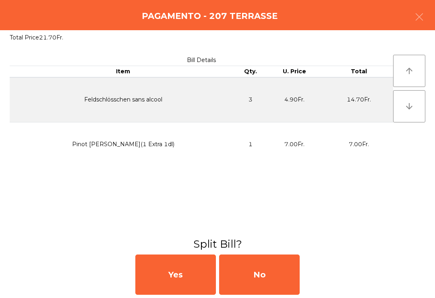
click at [265, 290] on div "No" at bounding box center [259, 275] width 81 height 40
click at [265, 289] on div "MB" at bounding box center [259, 275] width 81 height 40
click at [272, 277] on div "No" at bounding box center [259, 275] width 81 height 40
click at [277, 277] on div "No" at bounding box center [259, 275] width 81 height 40
click at [284, 266] on div "No" at bounding box center [259, 275] width 81 height 40
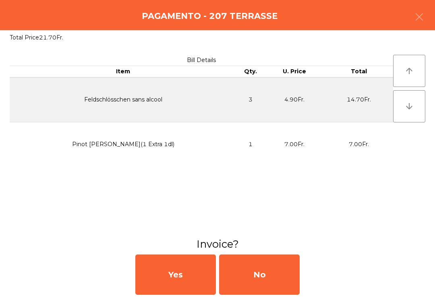
click at [284, 266] on div "No" at bounding box center [259, 275] width 81 height 40
click at [282, 280] on div "No" at bounding box center [259, 275] width 81 height 40
click at [277, 296] on div "Yes No" at bounding box center [217, 275] width 435 height 47
click at [260, 289] on div "No" at bounding box center [259, 275] width 81 height 40
click at [279, 276] on div "No" at bounding box center [259, 275] width 81 height 40
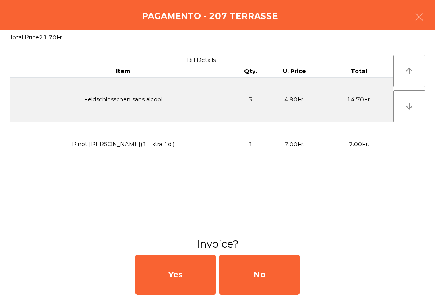
click at [281, 276] on div "No" at bounding box center [259, 275] width 81 height 40
click at [259, 278] on div "No" at bounding box center [259, 275] width 81 height 40
click at [419, 19] on icon "button" at bounding box center [420, 17] width 10 height 10
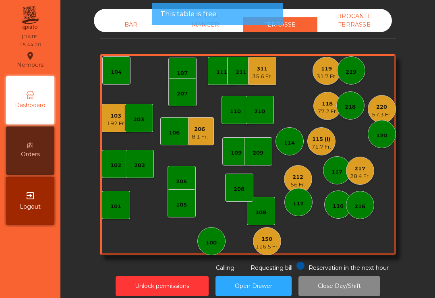
click at [180, 77] on div "107" at bounding box center [182, 73] width 11 height 8
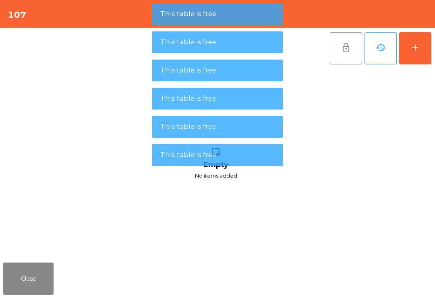
click at [429, 40] on button "add" at bounding box center [416, 48] width 32 height 32
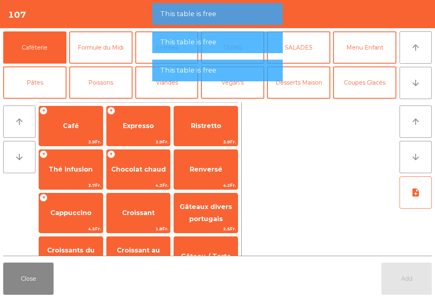
click at [99, 102] on button "Bières" at bounding box center [100, 118] width 63 height 32
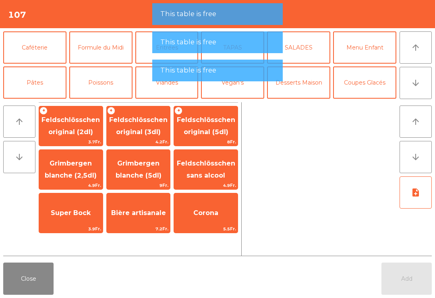
click at [67, 223] on span "Super Bock" at bounding box center [71, 213] width 64 height 22
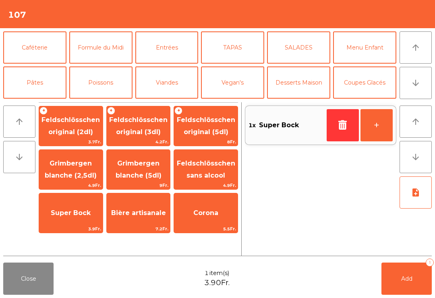
scroll to position [52, 0]
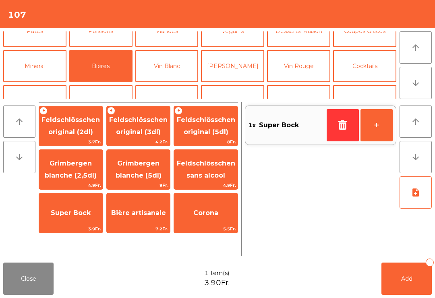
click at [44, 66] on button "Mineral" at bounding box center [34, 66] width 63 height 32
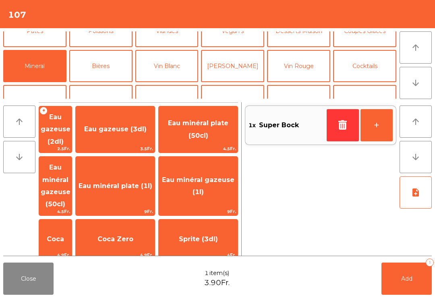
click at [131, 275] on span "Thé froid (3dl)" at bounding box center [115, 286] width 79 height 22
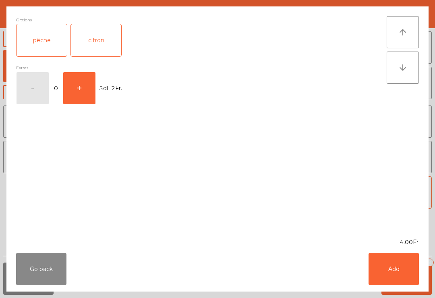
click at [77, 87] on button "+" at bounding box center [79, 88] width 32 height 32
click at [34, 92] on button "-" at bounding box center [33, 88] width 32 height 32
click at [402, 262] on button "Add" at bounding box center [394, 269] width 50 height 32
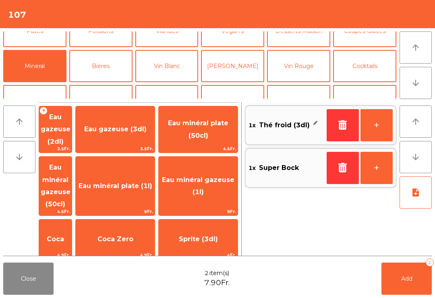
click at [378, 129] on button "+" at bounding box center [377, 125] width 32 height 32
click at [64, 235] on span "Coca" at bounding box center [55, 239] width 17 height 8
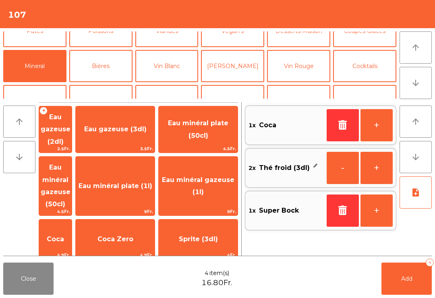
click at [418, 283] on button "Add 4" at bounding box center [407, 279] width 50 height 32
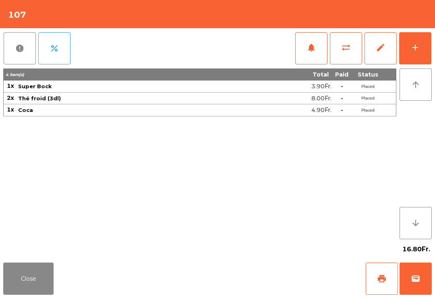
click at [37, 276] on button "Close" at bounding box center [28, 279] width 50 height 32
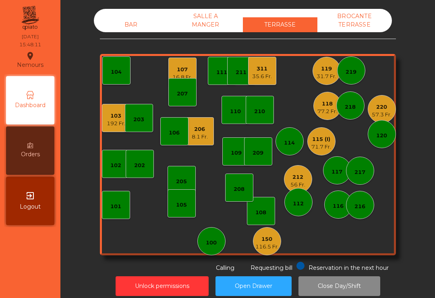
click at [239, 157] on div "109" at bounding box center [237, 151] width 28 height 28
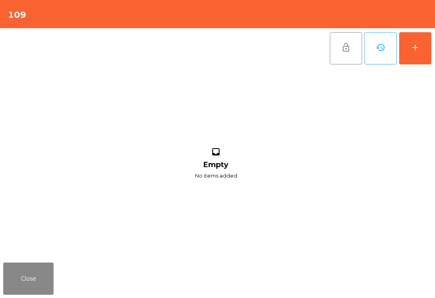
click at [425, 50] on button "add" at bounding box center [416, 48] width 32 height 32
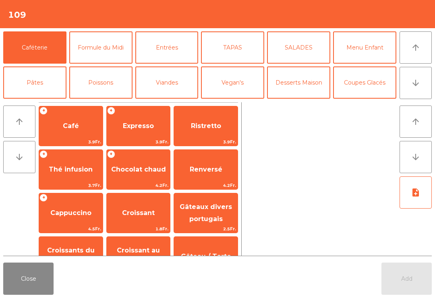
click at [429, 88] on button "arrow_downward" at bounding box center [416, 83] width 32 height 32
click at [48, 102] on button "Mineral" at bounding box center [34, 118] width 63 height 32
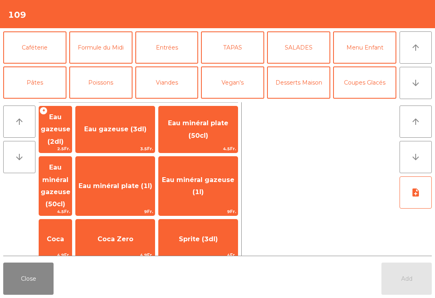
scroll to position [70, 0]
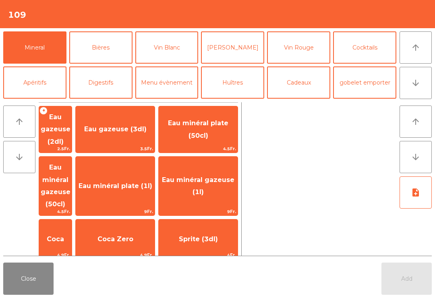
click at [148, 229] on span "Coca Zero" at bounding box center [115, 240] width 79 height 22
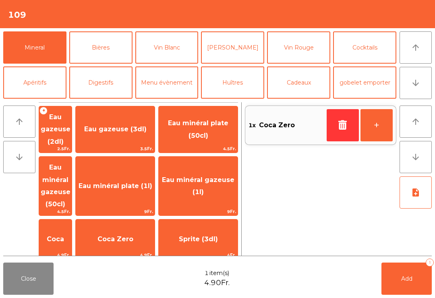
click at [220, 129] on span "Eau minéral plate (50cl)" at bounding box center [198, 129] width 79 height 34
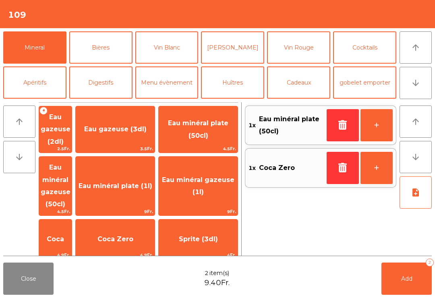
click at [431, 90] on button "arrow_downward" at bounding box center [416, 83] width 32 height 32
click at [430, 50] on button "arrow_upward" at bounding box center [416, 47] width 32 height 32
click at [420, 87] on icon "arrow_downward" at bounding box center [416, 83] width 10 height 10
click at [414, 55] on button "arrow_upward" at bounding box center [416, 47] width 32 height 32
click at [419, 54] on button "arrow_upward" at bounding box center [416, 47] width 32 height 32
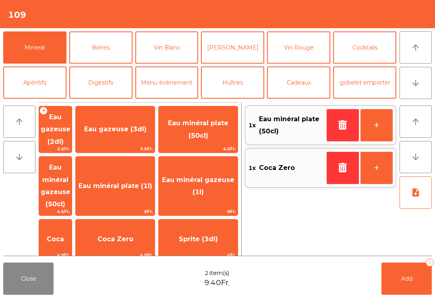
click at [370, 29] on button "Coupes Glacés" at bounding box center [364, 12] width 63 height 32
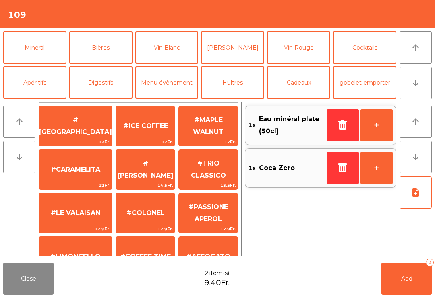
click at [149, 136] on span "#ICE COFFEE" at bounding box center [145, 126] width 59 height 22
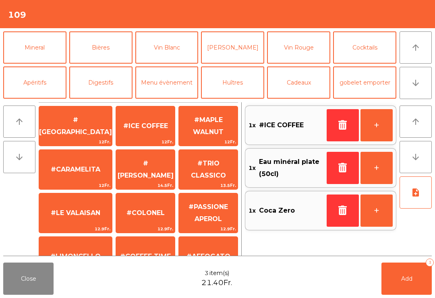
click at [208, 135] on span "#MAPLE WALNUT" at bounding box center [208, 126] width 59 height 34
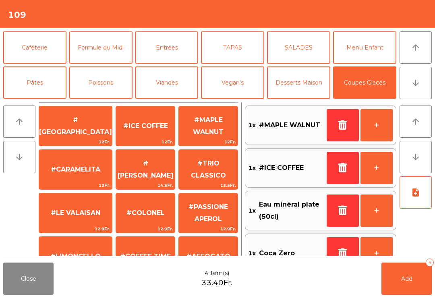
click at [408, 286] on button "Add 4" at bounding box center [407, 279] width 50 height 32
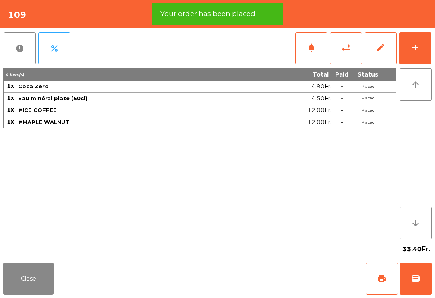
click at [378, 281] on span "print" at bounding box center [382, 279] width 10 height 10
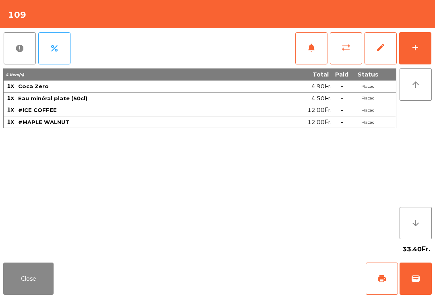
click at [9, 276] on button "Close" at bounding box center [28, 279] width 50 height 32
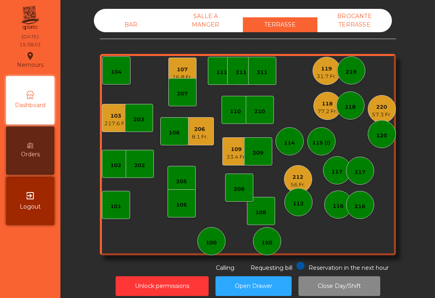
click at [293, 181] on div "212" at bounding box center [298, 177] width 15 height 8
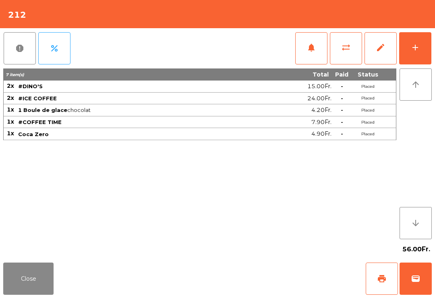
click at [377, 279] on span "print" at bounding box center [382, 279] width 10 height 10
click at [42, 283] on button "Close" at bounding box center [28, 279] width 50 height 32
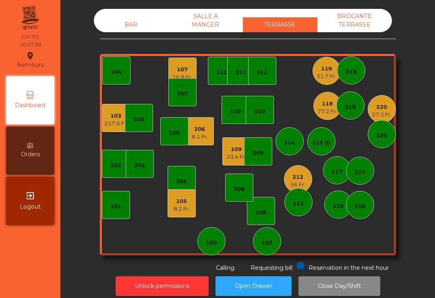
click at [232, 154] on div "33.4 Fr." at bounding box center [237, 157] width 20 height 8
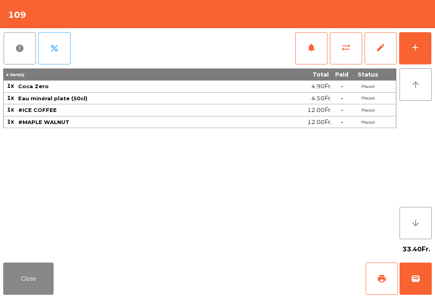
click at [377, 277] on button "print" at bounding box center [382, 279] width 32 height 32
click at [17, 286] on button "Close" at bounding box center [28, 279] width 50 height 32
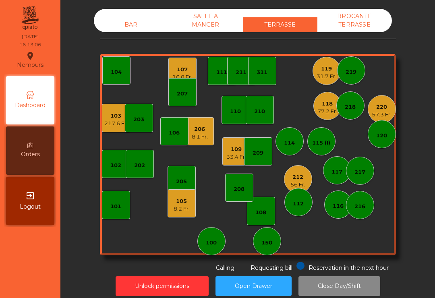
click at [115, 131] on div "103 217.6 Fr." at bounding box center [116, 118] width 28 height 28
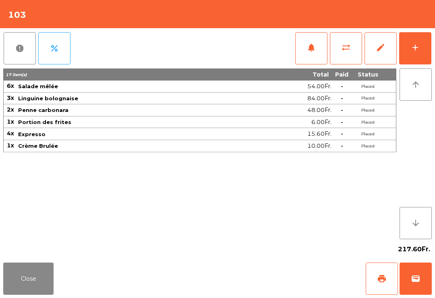
click at [354, 55] on button "sync_alt" at bounding box center [346, 48] width 32 height 32
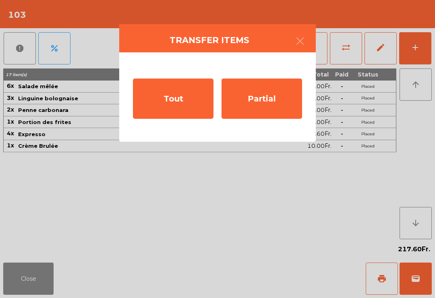
click at [278, 101] on div "Partial" at bounding box center [262, 99] width 81 height 40
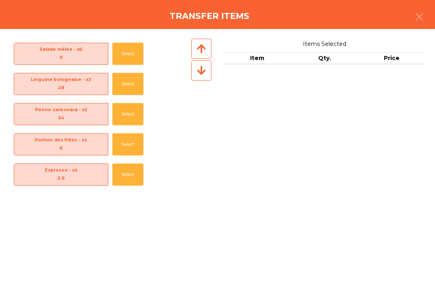
click at [133, 164] on button "Select" at bounding box center [127, 175] width 31 height 22
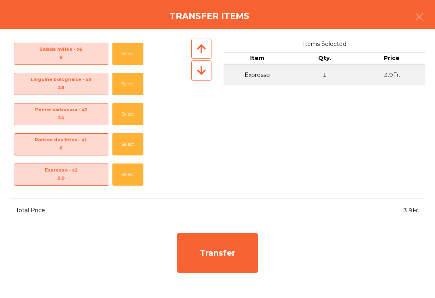
click at [125, 164] on button "Select" at bounding box center [127, 175] width 31 height 22
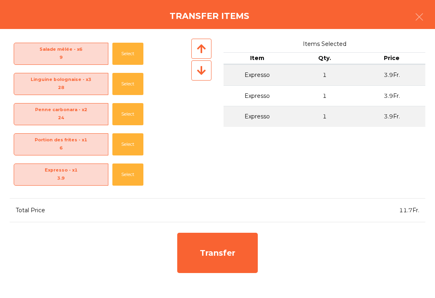
click at [125, 164] on button "Select" at bounding box center [127, 175] width 31 height 22
click at [406, 27] on div "Transfer items" at bounding box center [217, 14] width 435 height 29
click at [412, 23] on button "button" at bounding box center [419, 18] width 23 height 24
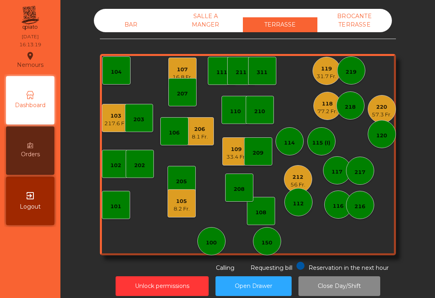
click at [111, 124] on div "217.6 Fr." at bounding box center [115, 124] width 23 height 8
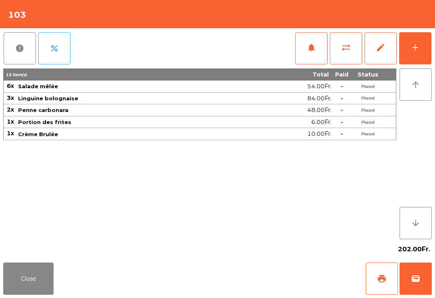
click at [49, 267] on button "Close" at bounding box center [28, 279] width 50 height 32
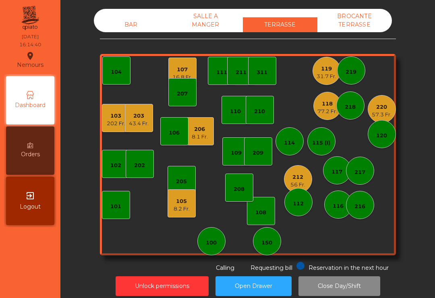
click at [111, 121] on div "202 Fr." at bounding box center [116, 124] width 19 height 8
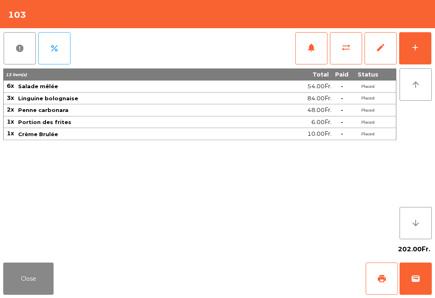
click at [372, 282] on button "print" at bounding box center [382, 279] width 32 height 32
click at [16, 283] on button "Close" at bounding box center [28, 279] width 50 height 32
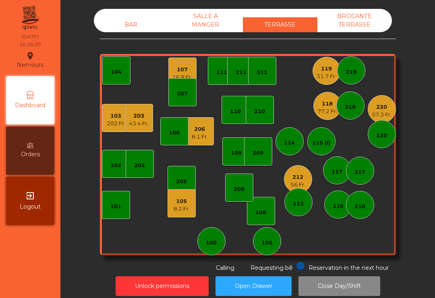
click at [292, 149] on div "114" at bounding box center [290, 141] width 28 height 28
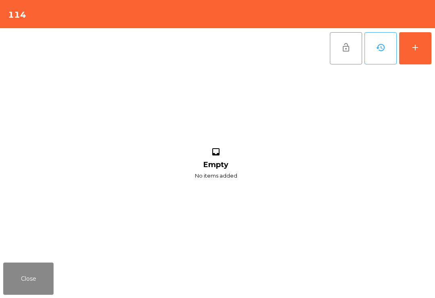
click at [420, 54] on button "add" at bounding box center [416, 48] width 32 height 32
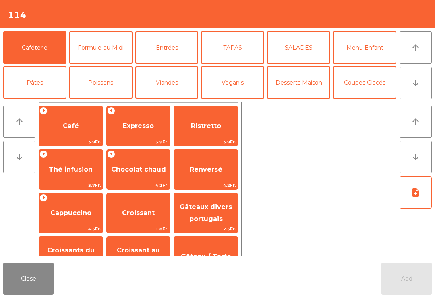
click at [419, 83] on icon "arrow_downward" at bounding box center [416, 83] width 10 height 10
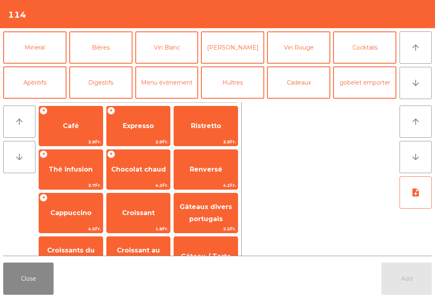
click at [45, 55] on button "Mineral" at bounding box center [34, 47] width 63 height 32
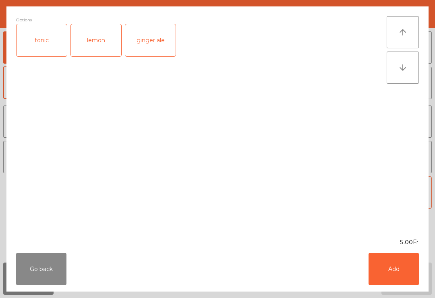
click at [416, 269] on button "Add" at bounding box center [394, 269] width 50 height 32
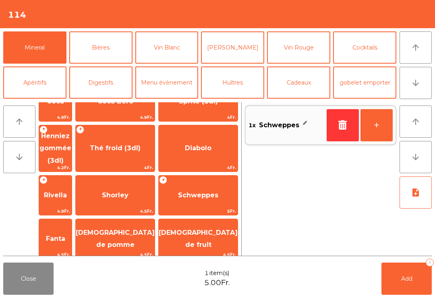
click at [96, 52] on button "Bières" at bounding box center [100, 47] width 63 height 32
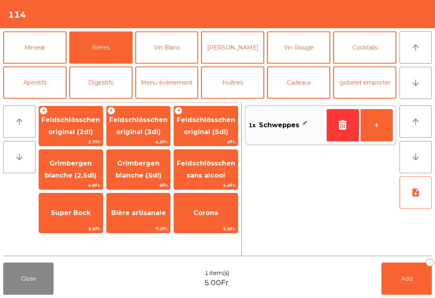
scroll to position [0, 0]
click at [200, 130] on span "Feldschlösschen original (5dl)" at bounding box center [206, 126] width 58 height 20
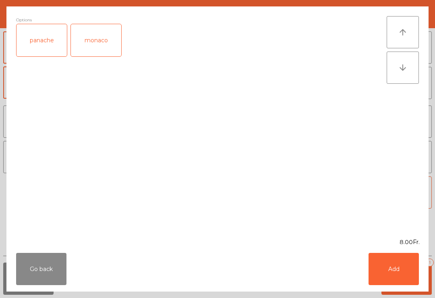
click at [383, 272] on button "Add" at bounding box center [394, 269] width 50 height 32
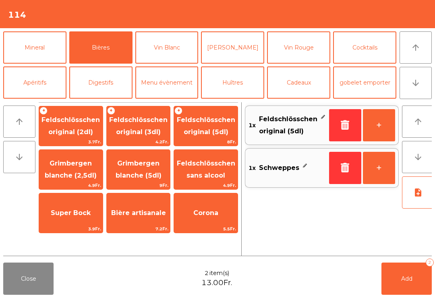
click at [404, 281] on span "Add" at bounding box center [407, 278] width 11 height 7
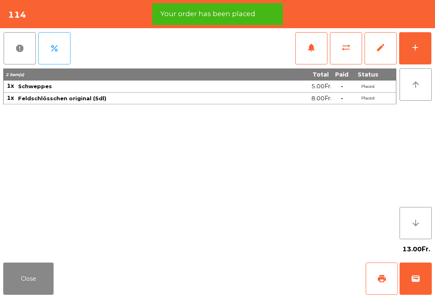
click at [383, 283] on span "print" at bounding box center [382, 279] width 10 height 10
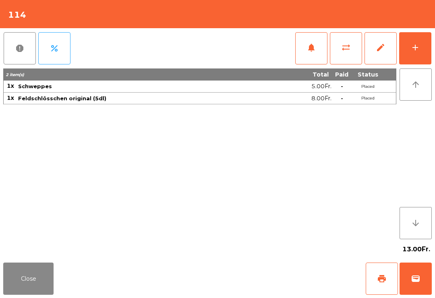
click at [38, 283] on button "Close" at bounding box center [28, 279] width 50 height 32
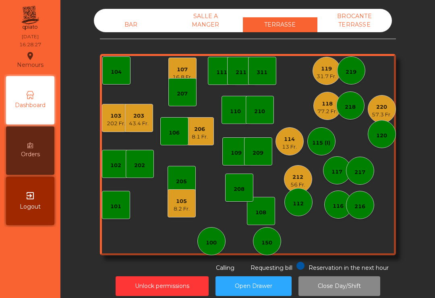
click at [300, 201] on div "112" at bounding box center [298, 204] width 11 height 8
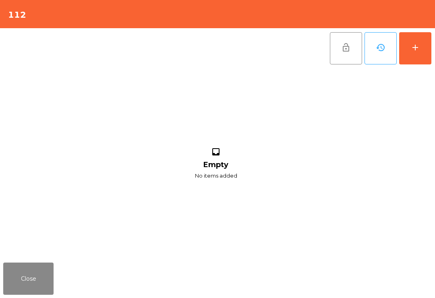
click at [44, 278] on button "Close" at bounding box center [28, 279] width 50 height 32
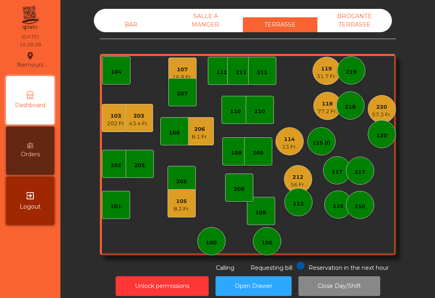
click at [306, 175] on div "212 56 Fr." at bounding box center [298, 179] width 28 height 28
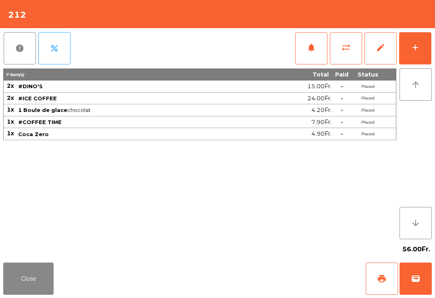
click at [427, 280] on button "wallet" at bounding box center [416, 279] width 32 height 32
click at [232, 264] on div "Close print wallet" at bounding box center [217, 279] width 435 height 39
click at [232, 263] on div "Close print wallet" at bounding box center [217, 279] width 435 height 39
click at [248, 269] on div "Close print wallet" at bounding box center [217, 279] width 435 height 39
click at [247, 269] on div "Close print wallet" at bounding box center [217, 279] width 435 height 39
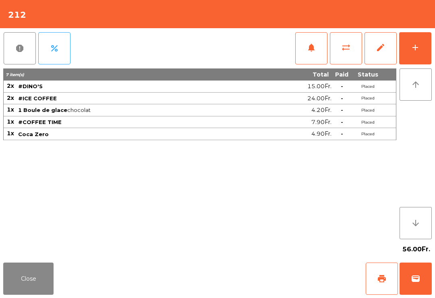
click at [262, 275] on div "Close print wallet" at bounding box center [217, 279] width 435 height 39
click at [265, 275] on div "Close print wallet" at bounding box center [217, 279] width 435 height 39
click at [265, 274] on div "Close print wallet" at bounding box center [217, 279] width 435 height 39
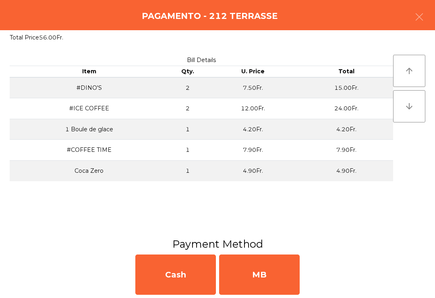
click at [258, 279] on div "MB" at bounding box center [259, 275] width 81 height 40
click at [254, 280] on div "No" at bounding box center [259, 275] width 81 height 40
click at [254, 279] on div "No" at bounding box center [259, 275] width 81 height 40
click at [245, 269] on div "No" at bounding box center [259, 275] width 81 height 40
click at [244, 269] on div "No" at bounding box center [259, 275] width 81 height 40
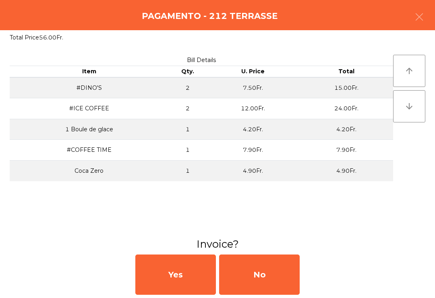
click at [252, 286] on div "No" at bounding box center [259, 275] width 81 height 40
click at [266, 279] on div "No" at bounding box center [259, 275] width 81 height 40
click at [265, 279] on div "No" at bounding box center [259, 275] width 81 height 40
click at [260, 273] on div "No" at bounding box center [259, 275] width 81 height 40
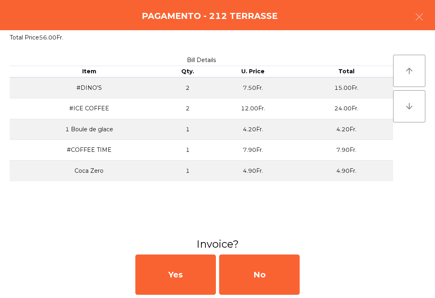
click at [255, 279] on div "No" at bounding box center [259, 275] width 81 height 40
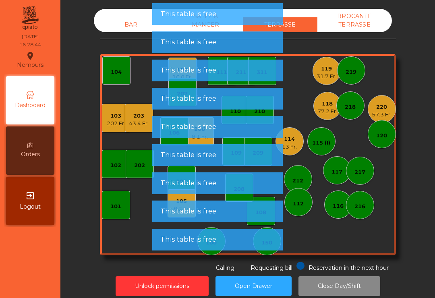
click at [260, 282] on button "Open Drawer" at bounding box center [254, 287] width 76 height 20
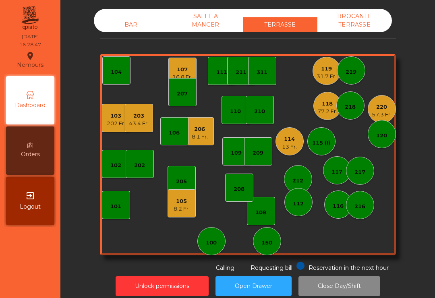
click at [295, 208] on div "112" at bounding box center [298, 204] width 11 height 8
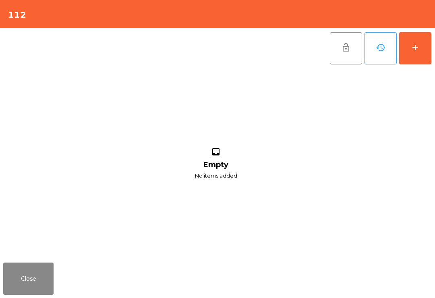
click at [418, 63] on button "add" at bounding box center [416, 48] width 32 height 32
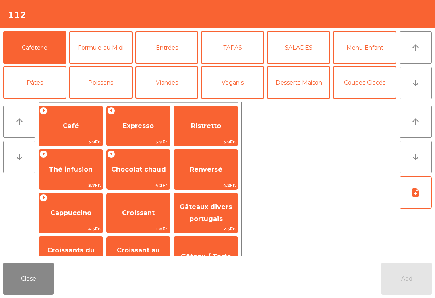
click at [40, 102] on button "Mineral" at bounding box center [34, 118] width 63 height 32
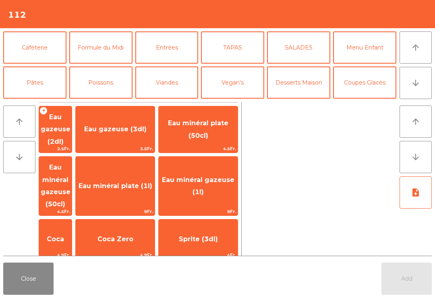
click at [133, 127] on span "Eau gazeuse (3dl)" at bounding box center [115, 129] width 62 height 8
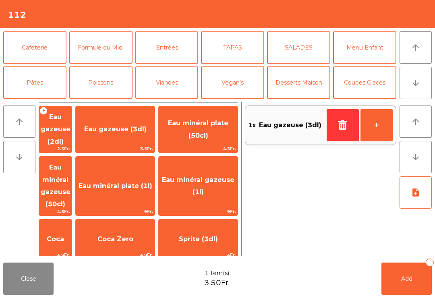
click at [133, 235] on span "Coca Zero" at bounding box center [116, 239] width 36 height 8
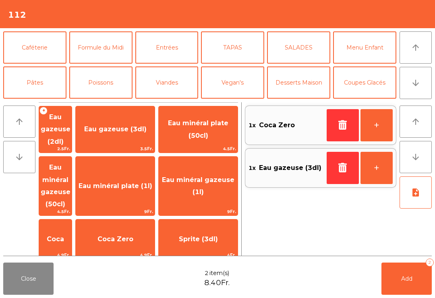
scroll to position [44, 0]
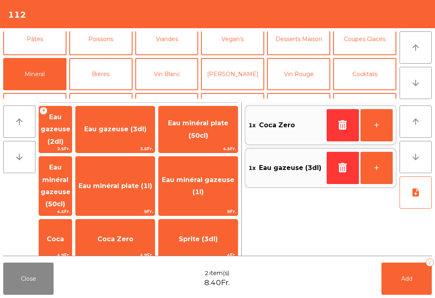
click at [415, 277] on button "Add 2" at bounding box center [407, 279] width 50 height 32
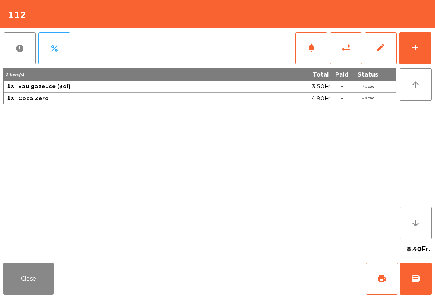
click at [28, 281] on button "Close" at bounding box center [28, 279] width 50 height 32
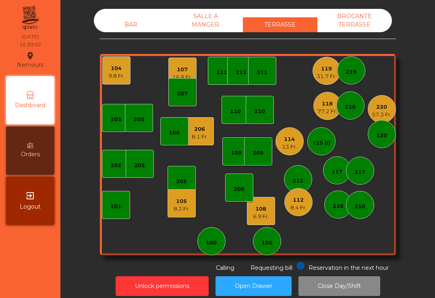
click at [187, 82] on div "207" at bounding box center [183, 92] width 28 height 28
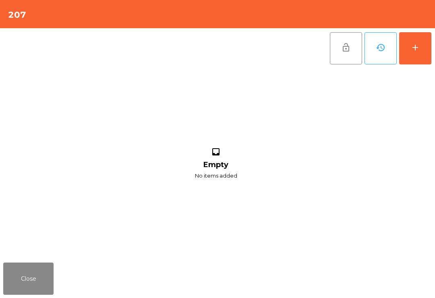
click at [24, 274] on button "Close" at bounding box center [28, 279] width 50 height 32
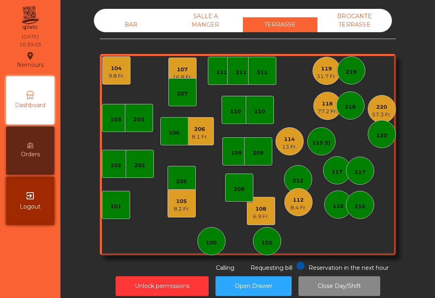
click at [184, 59] on div "107 16.8 Fr." at bounding box center [183, 72] width 28 height 28
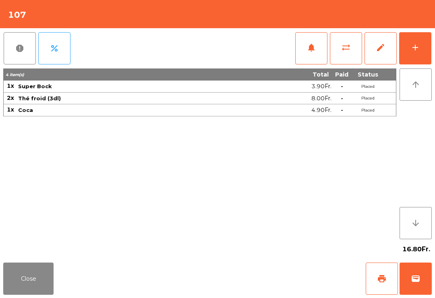
click at [386, 282] on span "print" at bounding box center [382, 279] width 10 height 10
click at [29, 287] on button "Close" at bounding box center [28, 279] width 50 height 32
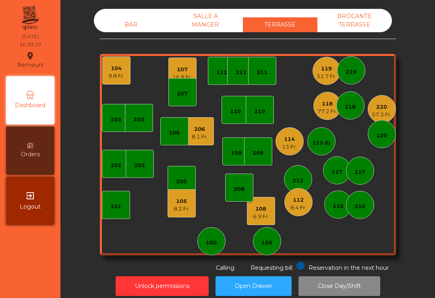
click at [375, 108] on div "220" at bounding box center [382, 107] width 20 height 8
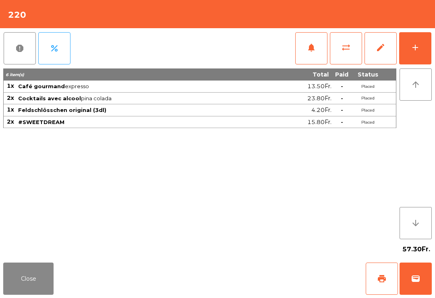
click at [416, 290] on button "wallet" at bounding box center [416, 279] width 32 height 32
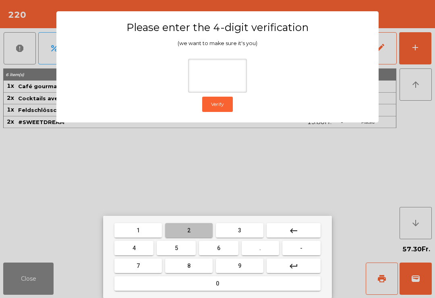
type input "*"
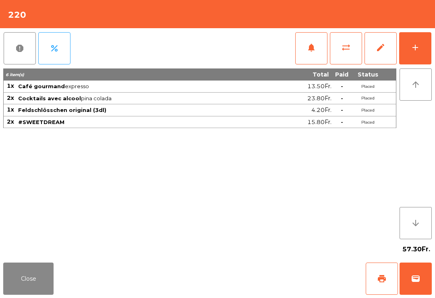
click at [317, 286] on div "Close print wallet" at bounding box center [217, 279] width 435 height 39
click at [302, 284] on div "Close print wallet" at bounding box center [217, 279] width 435 height 39
click at [301, 284] on div "Close print wallet" at bounding box center [217, 279] width 435 height 39
click at [285, 277] on div "Close print wallet" at bounding box center [217, 279] width 435 height 39
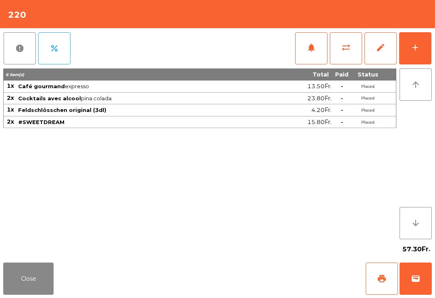
click at [282, 274] on div "Close print wallet" at bounding box center [217, 279] width 435 height 39
click at [274, 276] on div "Close print wallet" at bounding box center [217, 279] width 435 height 39
click at [271, 278] on div "Close print wallet" at bounding box center [217, 279] width 435 height 39
click at [275, 278] on div "Close print wallet" at bounding box center [217, 279] width 435 height 39
click at [278, 278] on div "Close print wallet" at bounding box center [217, 279] width 435 height 39
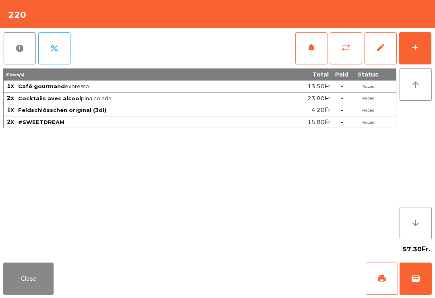
click at [277, 278] on div "Close print wallet" at bounding box center [217, 279] width 435 height 39
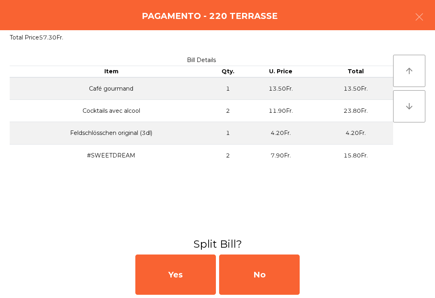
click at [273, 271] on div "No" at bounding box center [259, 275] width 81 height 40
click at [271, 274] on div "MB" at bounding box center [259, 275] width 81 height 40
click at [273, 273] on div "No" at bounding box center [259, 275] width 81 height 40
click at [270, 271] on div "No" at bounding box center [259, 275] width 81 height 40
click at [269, 268] on div "No" at bounding box center [259, 275] width 81 height 40
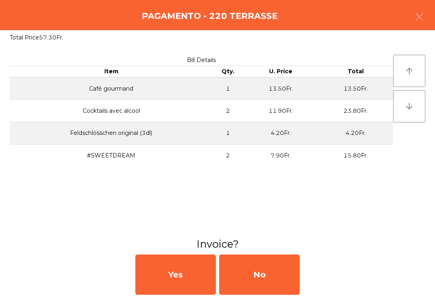
click at [270, 265] on div "No" at bounding box center [259, 275] width 81 height 40
click at [273, 271] on div "No" at bounding box center [259, 275] width 81 height 40
click at [271, 277] on div "No" at bounding box center [259, 275] width 81 height 40
click at [267, 285] on div "No" at bounding box center [259, 275] width 81 height 40
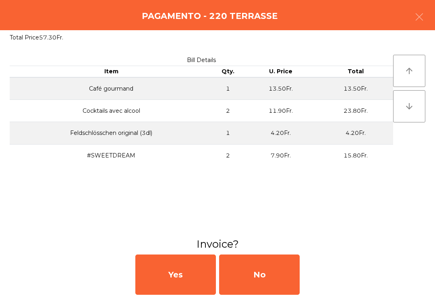
click at [267, 283] on div "No" at bounding box center [259, 275] width 81 height 40
click at [263, 277] on div "No" at bounding box center [259, 275] width 81 height 40
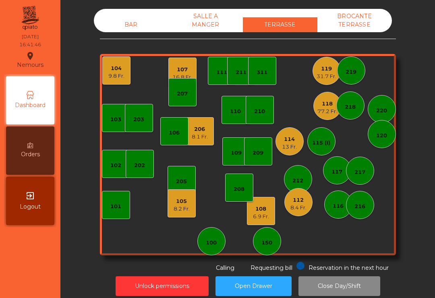
click at [299, 203] on div "112" at bounding box center [299, 200] width 16 height 8
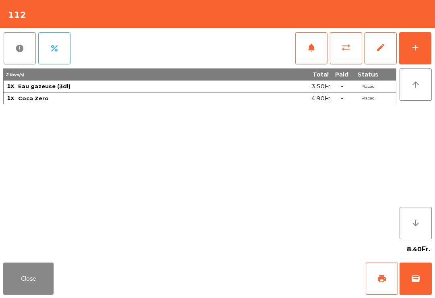
click at [419, 278] on span "wallet" at bounding box center [416, 279] width 10 height 10
click at [281, 274] on div "Close print wallet" at bounding box center [217, 279] width 435 height 39
click at [282, 279] on div "Close print wallet" at bounding box center [217, 279] width 435 height 39
click at [283, 279] on div "Close print wallet" at bounding box center [217, 279] width 435 height 39
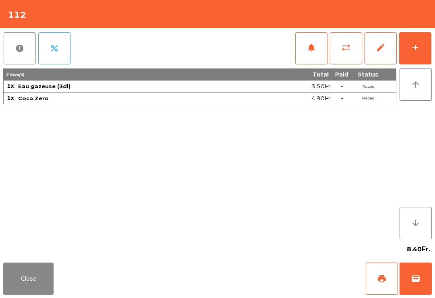
click at [282, 279] on div "Close print wallet" at bounding box center [217, 279] width 435 height 39
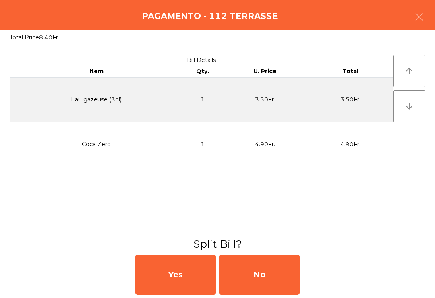
click at [255, 284] on div "No" at bounding box center [259, 275] width 81 height 40
click at [255, 283] on div "MB" at bounding box center [259, 275] width 81 height 40
click at [260, 270] on div "No" at bounding box center [259, 275] width 81 height 40
click at [265, 270] on div "No" at bounding box center [259, 275] width 81 height 40
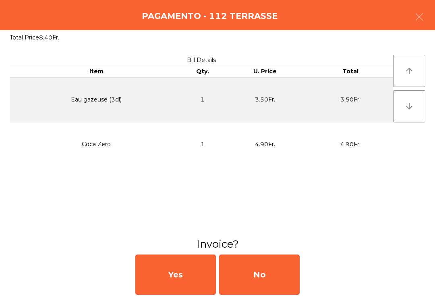
click at [263, 275] on div "No" at bounding box center [259, 275] width 81 height 40
click at [267, 278] on div "No" at bounding box center [259, 275] width 81 height 40
click at [271, 274] on div "No" at bounding box center [259, 275] width 81 height 40
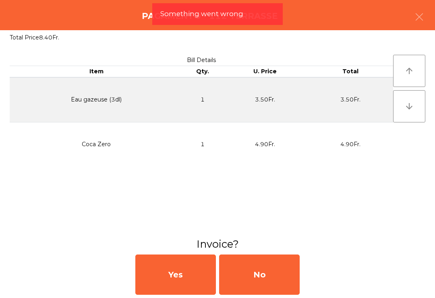
click at [418, 20] on icon "button" at bounding box center [420, 17] width 10 height 10
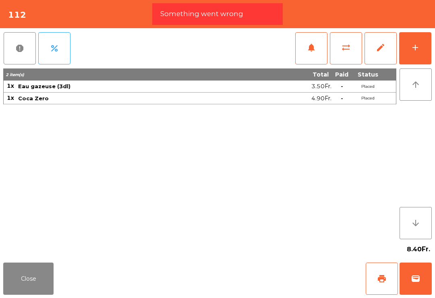
click at [32, 282] on button "Close" at bounding box center [28, 279] width 50 height 32
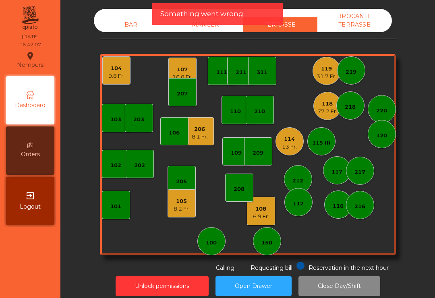
scroll to position [0, 0]
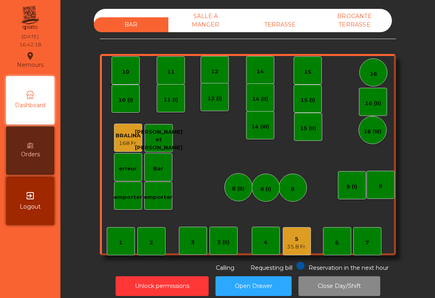
click at [296, 246] on div "35.8 Fr." at bounding box center [297, 247] width 20 height 8
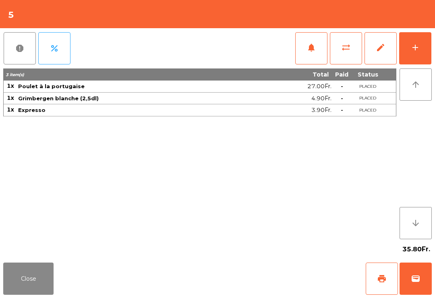
click at [418, 277] on span "wallet" at bounding box center [416, 279] width 10 height 10
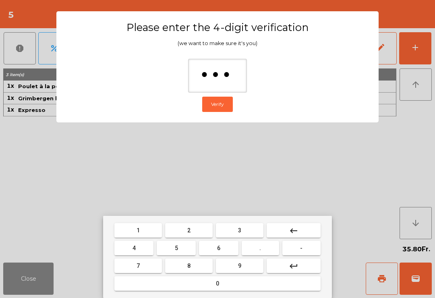
type input "****"
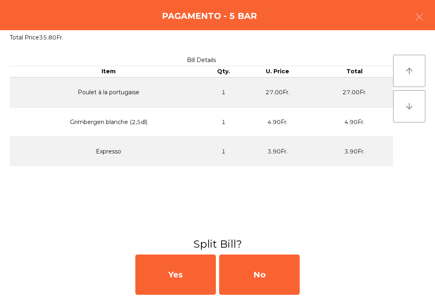
click at [274, 283] on div "No" at bounding box center [259, 275] width 81 height 40
click at [274, 283] on div "MB" at bounding box center [259, 275] width 81 height 40
click at [271, 277] on div "No" at bounding box center [259, 275] width 81 height 40
click at [270, 277] on div "No" at bounding box center [259, 275] width 81 height 40
click at [276, 275] on div "Unlock permissions Open Drawer Close Day/Shift" at bounding box center [247, 287] width 353 height 28
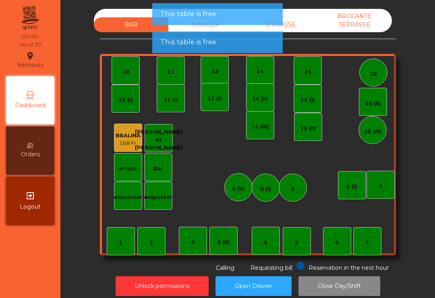
click at [292, 21] on div "TERRASSE" at bounding box center [280, 24] width 75 height 15
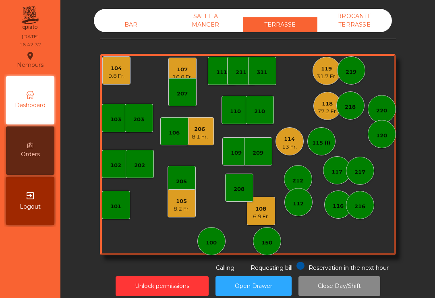
click at [323, 113] on div "77.2 Fr." at bounding box center [328, 112] width 20 height 8
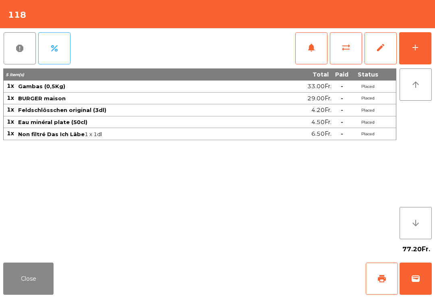
click at [416, 295] on button "wallet" at bounding box center [416, 279] width 32 height 32
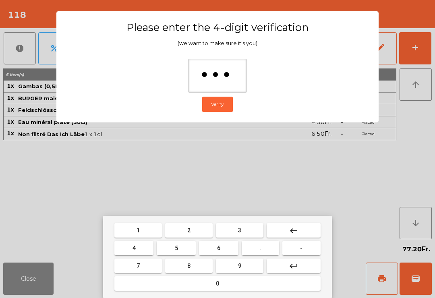
type input "****"
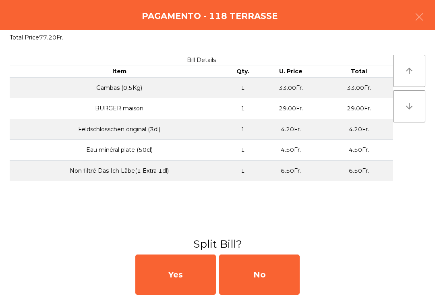
click at [262, 271] on div "No" at bounding box center [259, 275] width 81 height 40
click at [262, 271] on div "MB" at bounding box center [259, 275] width 81 height 40
click at [275, 280] on div "No" at bounding box center [259, 275] width 81 height 40
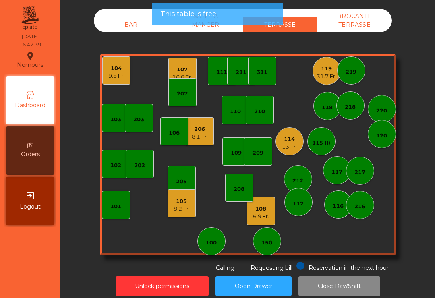
click at [288, 148] on div "13 Fr." at bounding box center [289, 147] width 15 height 8
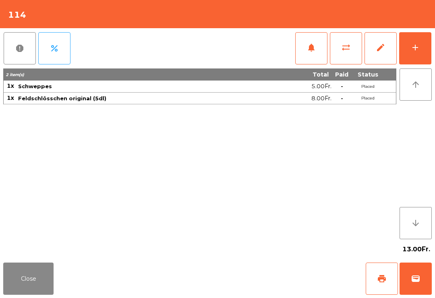
click at [51, 274] on button "Close" at bounding box center [28, 279] width 50 height 32
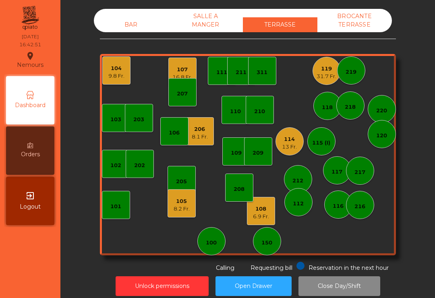
click at [268, 216] on div "6.9 Fr." at bounding box center [261, 217] width 16 height 8
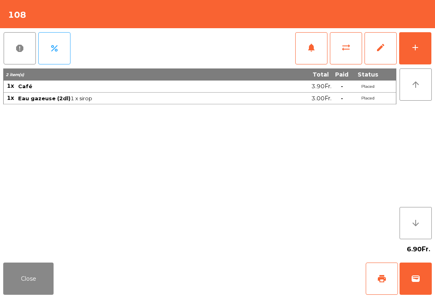
click at [410, 265] on button "wallet" at bounding box center [416, 279] width 32 height 32
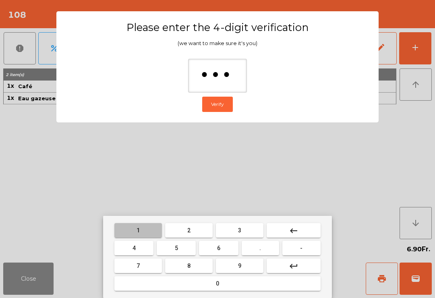
type input "****"
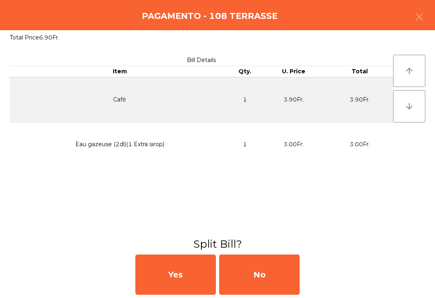
click at [274, 283] on div "No" at bounding box center [259, 275] width 81 height 40
click at [274, 283] on div "MB" at bounding box center [259, 275] width 81 height 40
click at [280, 279] on div "No" at bounding box center [259, 275] width 81 height 40
click at [280, 278] on div "No" at bounding box center [259, 275] width 81 height 40
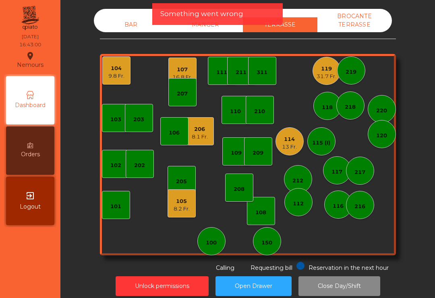
click at [208, 135] on div "8.1 Fr." at bounding box center [200, 137] width 16 height 8
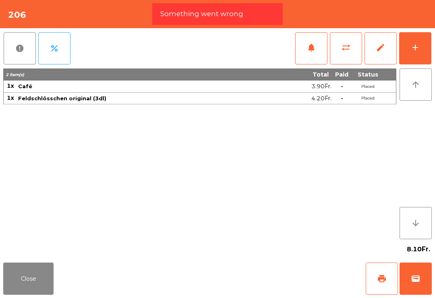
click at [419, 279] on span "wallet" at bounding box center [416, 279] width 10 height 10
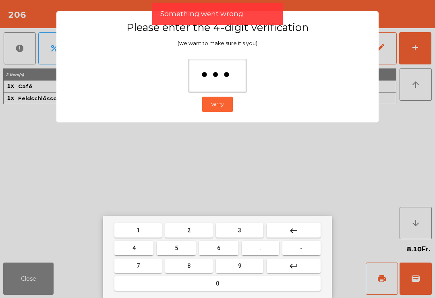
type input "****"
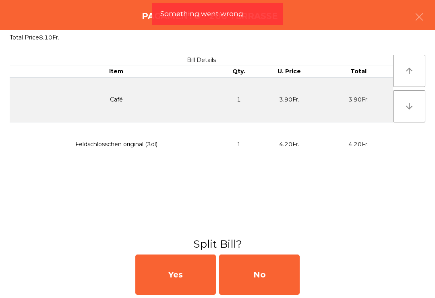
click at [253, 270] on div "No" at bounding box center [259, 275] width 81 height 40
click at [253, 270] on div "MB" at bounding box center [259, 275] width 81 height 40
click at [273, 284] on div "No" at bounding box center [259, 275] width 81 height 40
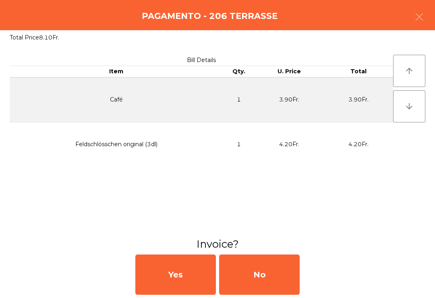
click at [273, 284] on div "No" at bounding box center [259, 275] width 81 height 40
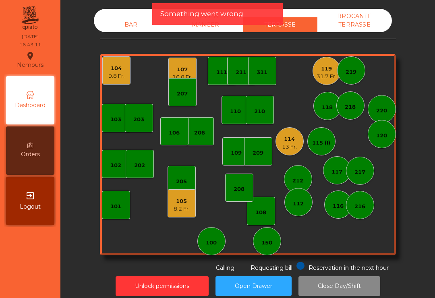
click at [174, 201] on div "105" at bounding box center [182, 202] width 16 height 8
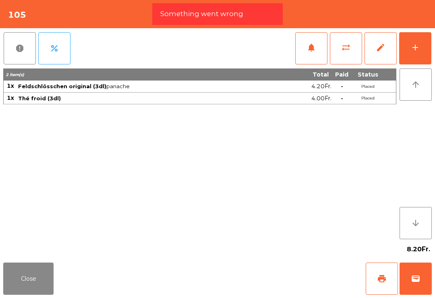
click at [413, 285] on button "wallet" at bounding box center [416, 279] width 32 height 32
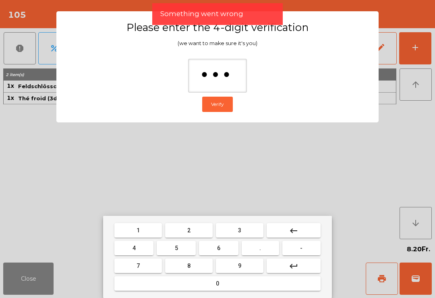
type input "****"
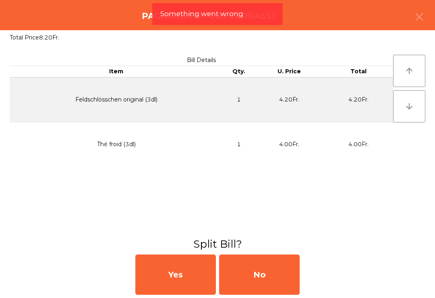
click at [274, 266] on div "No" at bounding box center [259, 275] width 81 height 40
click at [274, 266] on div "MB" at bounding box center [259, 275] width 81 height 40
click at [267, 274] on div "No" at bounding box center [259, 275] width 81 height 40
click at [267, 273] on div "No" at bounding box center [259, 275] width 81 height 40
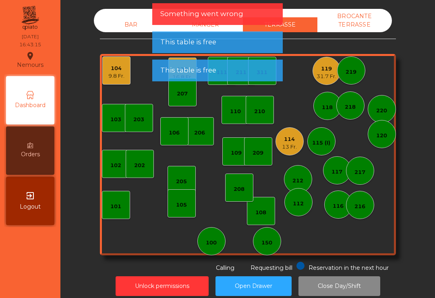
click at [262, 275] on div "Unlock permissions Open Drawer Close Day/Shift" at bounding box center [247, 287] width 353 height 28
click at [115, 70] on div "104" at bounding box center [116, 69] width 16 height 8
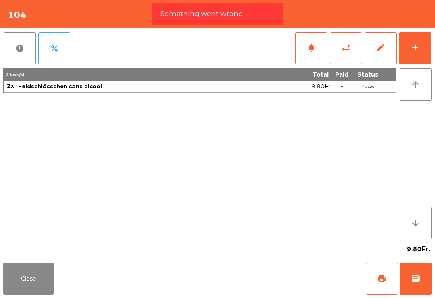
click at [52, 275] on button "Close" at bounding box center [28, 279] width 50 height 32
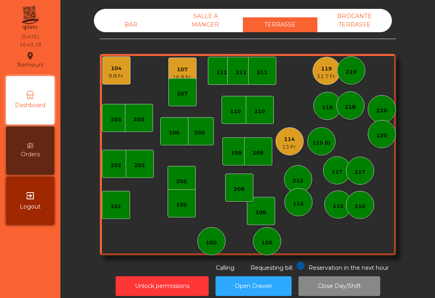
click at [292, 147] on div "13 Fr." at bounding box center [289, 147] width 15 height 8
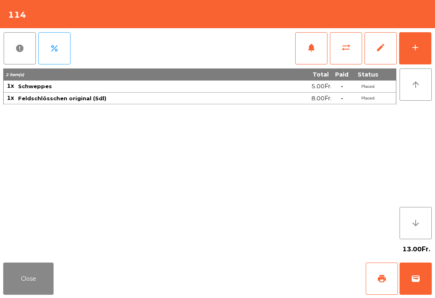
click at [16, 283] on button "Close" at bounding box center [28, 279] width 50 height 32
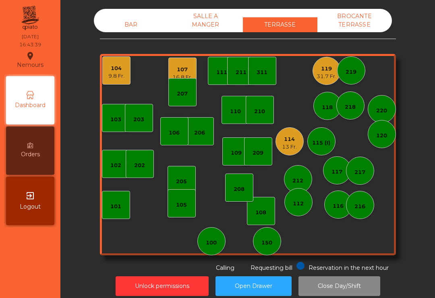
click at [37, 280] on nav "Nemours location_on 24/08/2025 16:43:39 Dashboard Orders exit_to_app Logout" at bounding box center [30, 149] width 60 height 298
click at [327, 79] on div "31.7 Fr." at bounding box center [327, 77] width 20 height 8
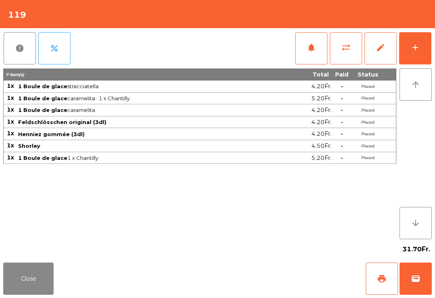
click at [380, 293] on button "print" at bounding box center [382, 279] width 32 height 32
click at [420, 287] on button "wallet" at bounding box center [416, 279] width 32 height 32
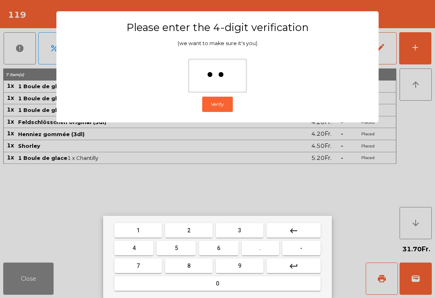
type input "***"
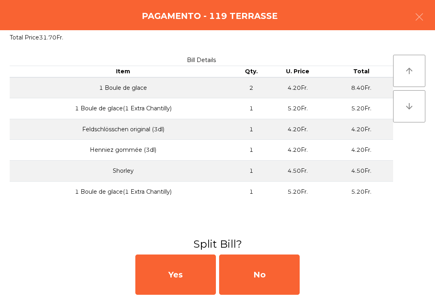
click at [276, 283] on div "No" at bounding box center [259, 275] width 81 height 40
click at [276, 283] on div "MB" at bounding box center [259, 275] width 81 height 40
click at [272, 278] on div "No" at bounding box center [259, 275] width 81 height 40
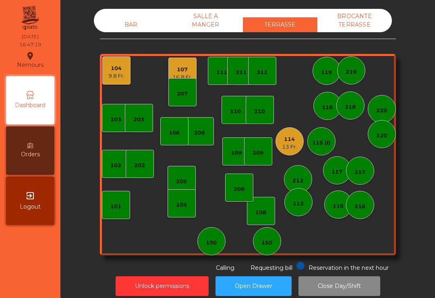
click at [185, 76] on div "16.8 Fr." at bounding box center [183, 77] width 20 height 8
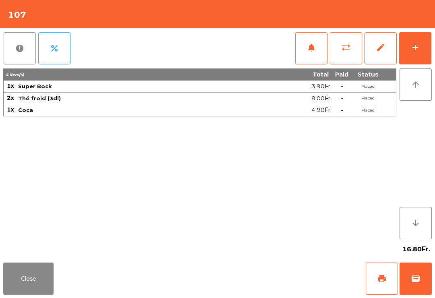
click at [422, 290] on button "wallet" at bounding box center [416, 279] width 32 height 32
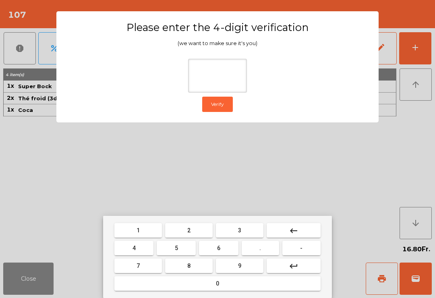
type input "*"
type input "****"
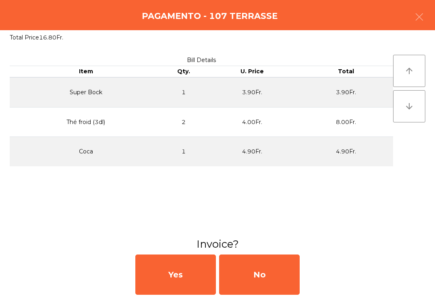
click at [269, 279] on div "No" at bounding box center [259, 275] width 81 height 40
click at [264, 267] on div "No" at bounding box center [259, 275] width 81 height 40
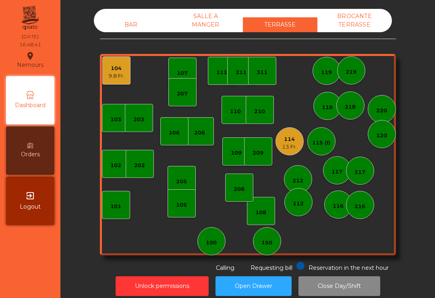
click at [190, 70] on div "107" at bounding box center [183, 72] width 28 height 28
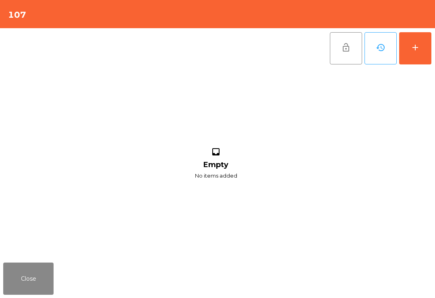
click at [423, 59] on button "add" at bounding box center [416, 48] width 32 height 32
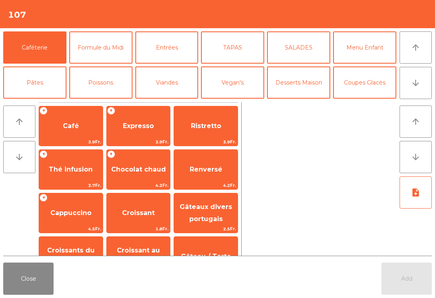
click at [75, 173] on span "Thé infusion" at bounding box center [71, 170] width 44 height 8
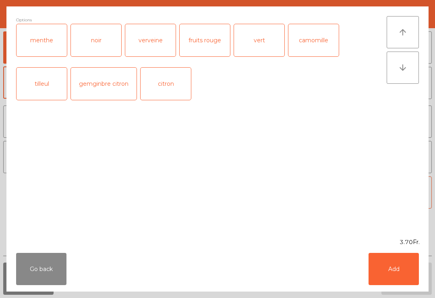
click at [396, 270] on button "Add" at bounding box center [394, 269] width 50 height 32
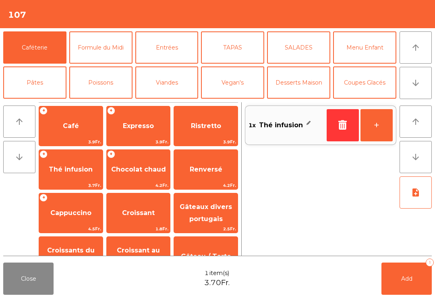
click at [204, 165] on span "Renversé" at bounding box center [206, 170] width 64 height 22
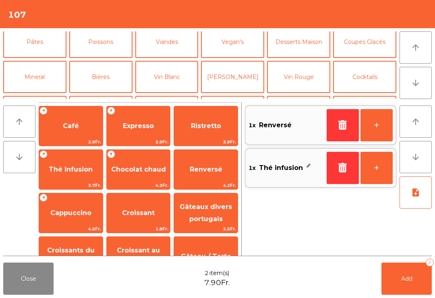
click at [41, 70] on button "Mineral" at bounding box center [34, 77] width 63 height 32
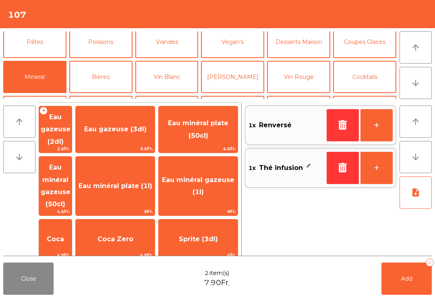
scroll to position [38, 0]
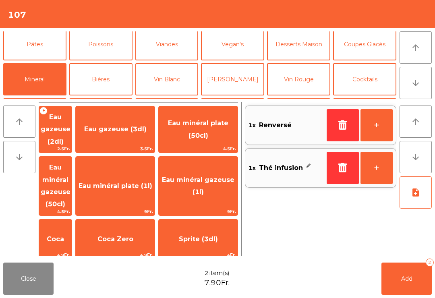
click at [72, 131] on span "Eau gazeuse (2dl)" at bounding box center [55, 129] width 33 height 46
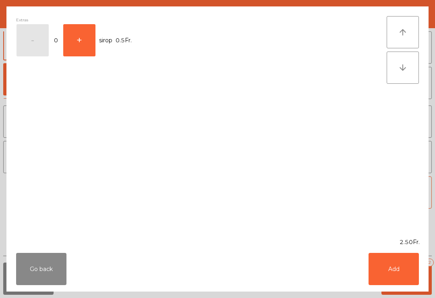
click at [412, 273] on button "Add" at bounding box center [394, 269] width 50 height 32
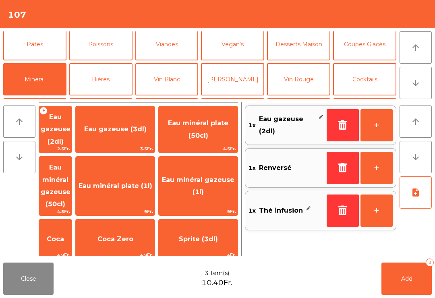
click at [412, 273] on button "Add 3" at bounding box center [407, 279] width 50 height 32
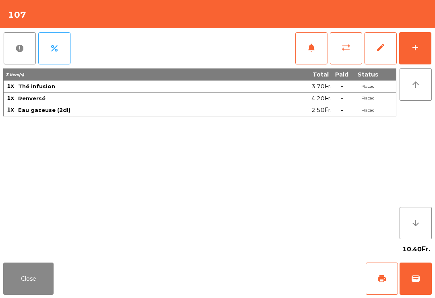
click at [29, 280] on button "Close" at bounding box center [28, 279] width 50 height 32
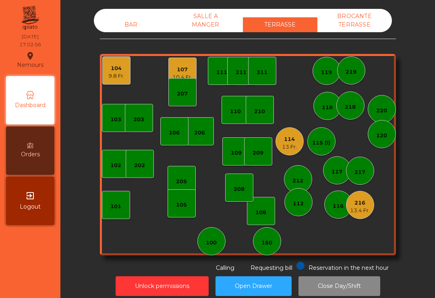
click at [125, 71] on div "104 9.8 Fr." at bounding box center [116, 70] width 28 height 28
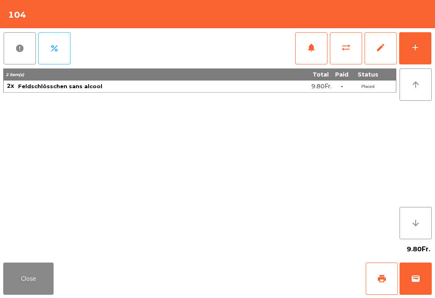
click at [390, 285] on button "print" at bounding box center [382, 279] width 32 height 32
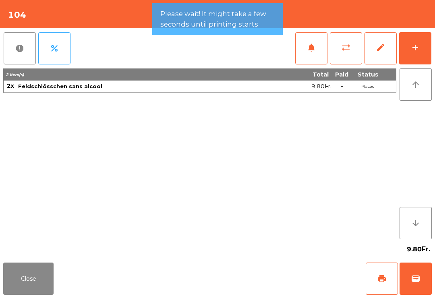
click at [17, 291] on button "Close" at bounding box center [28, 279] width 50 height 32
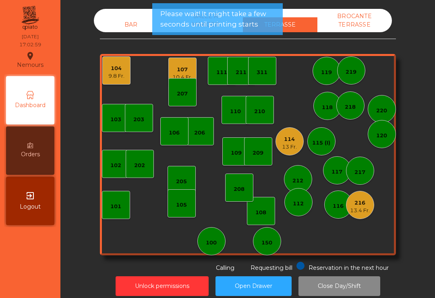
click at [181, 79] on div "207" at bounding box center [183, 92] width 28 height 28
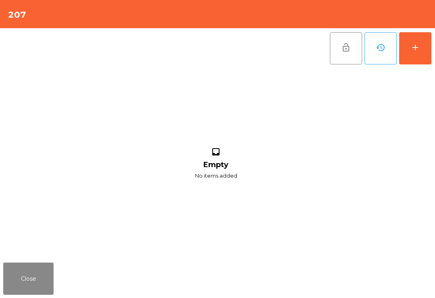
click at [46, 284] on button "Close" at bounding box center [28, 279] width 50 height 32
